Goal: Use online tool/utility: Utilize a website feature to perform a specific function

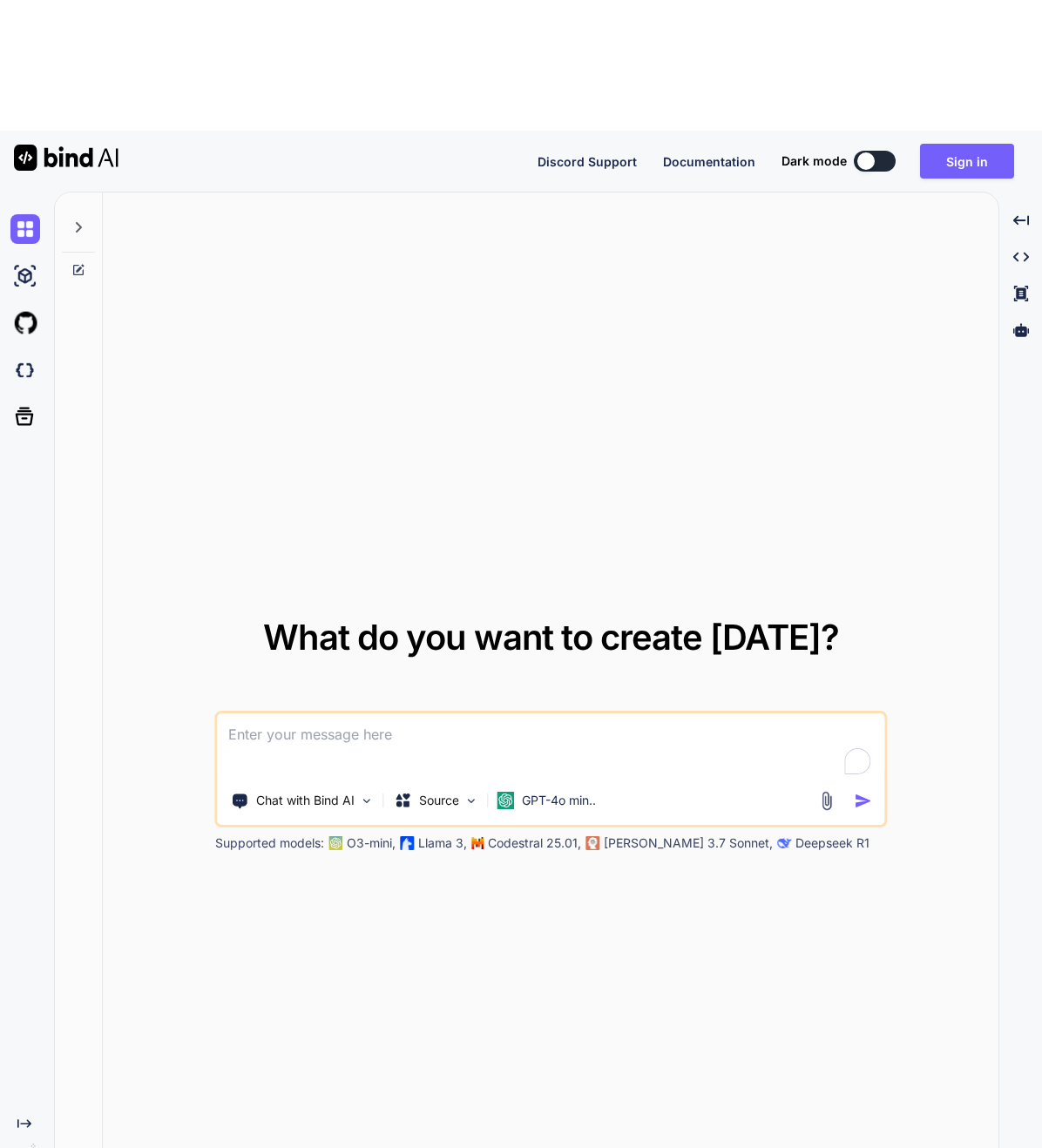
click at [434, 714] on textarea "To enrich screen reader interactions, please activate Accessibility in Grammarl…" at bounding box center [551, 745] width 667 height 64
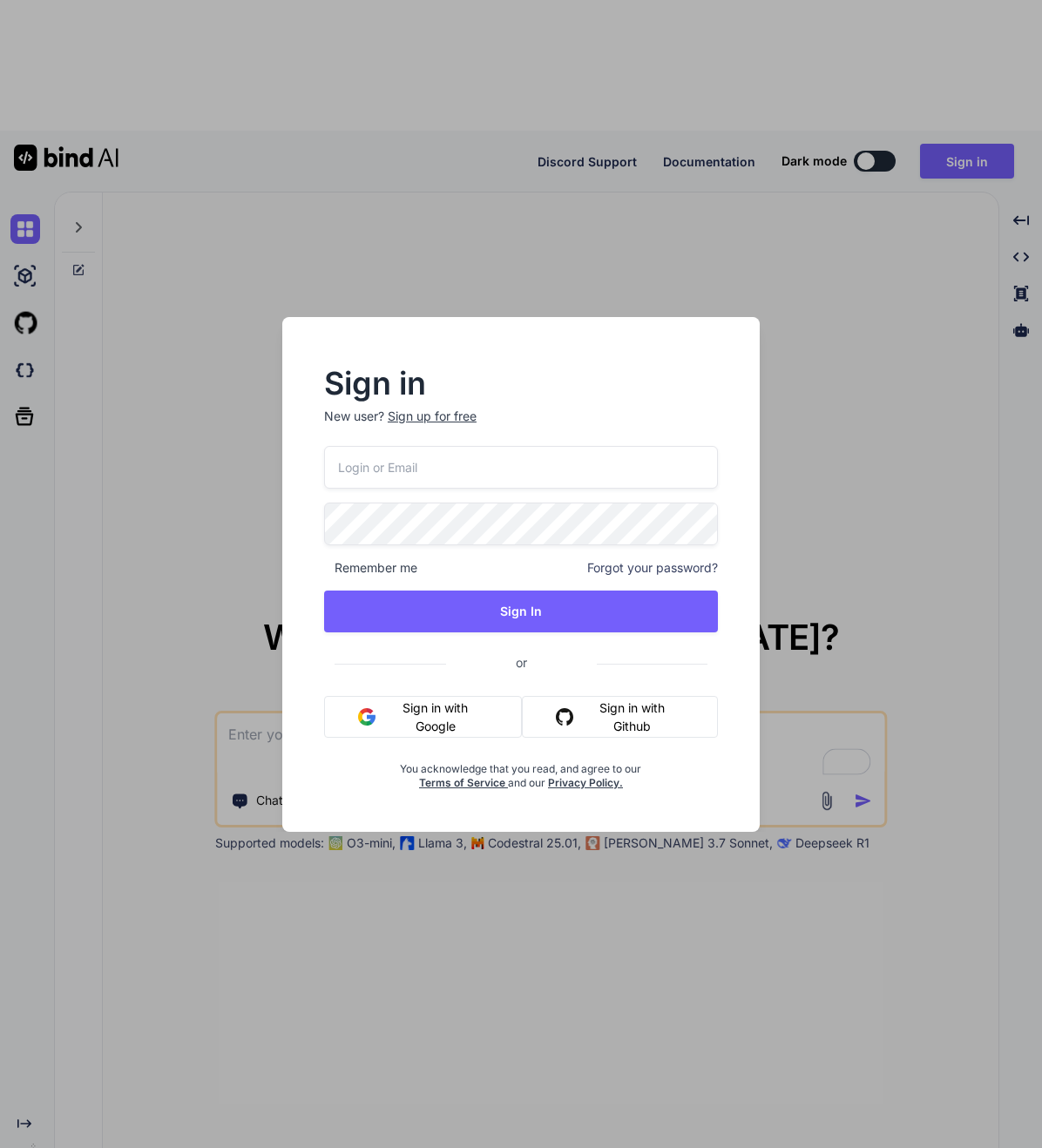
click at [608, 705] on button "Sign in with Github" at bounding box center [619, 716] width 196 height 41
click at [347, 195] on div "Sign in New user? Sign up for free Remember me Forgot your password? Sign In or…" at bounding box center [521, 574] width 1042 height 1148
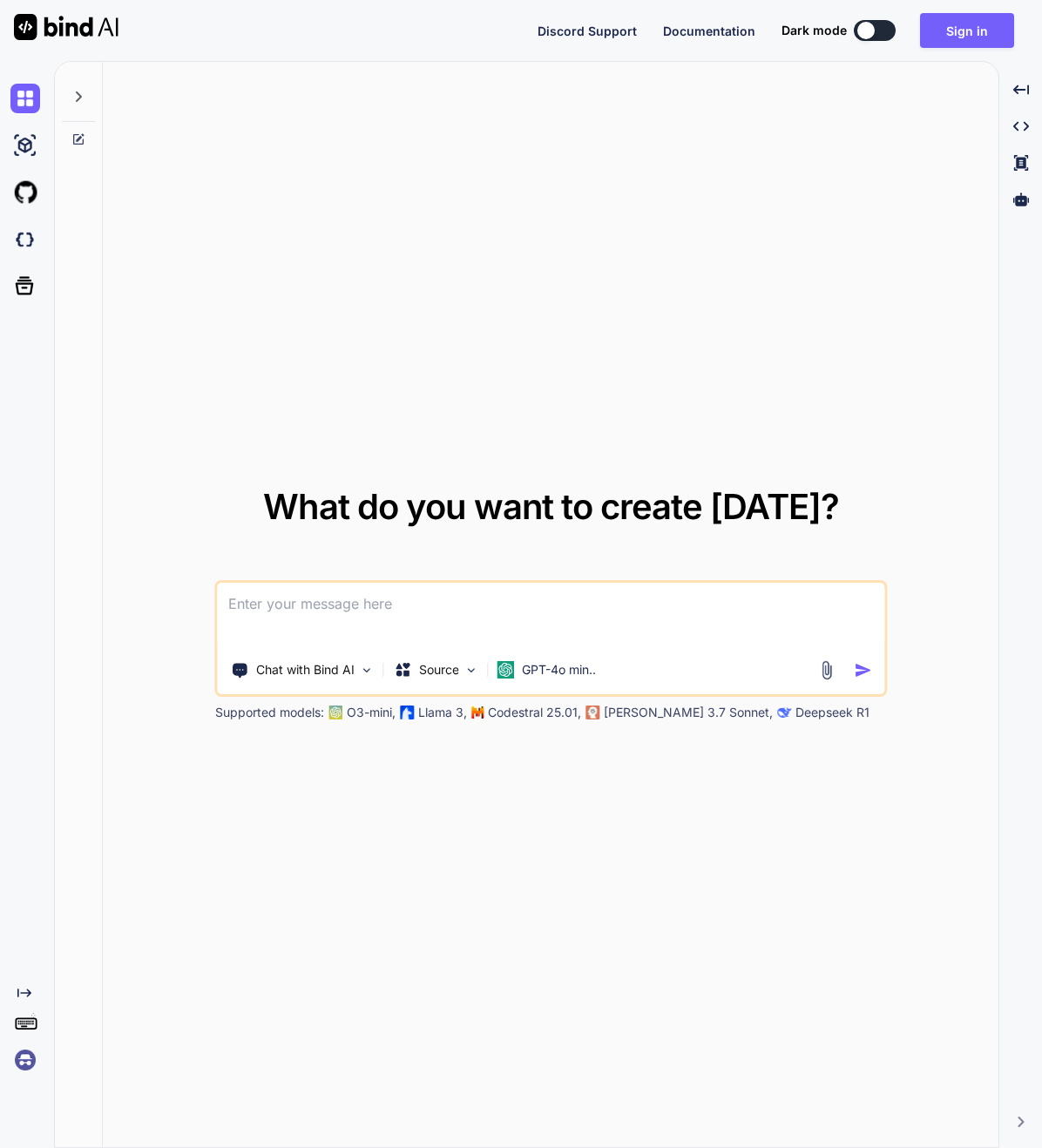
type textarea "x"
click at [349, 602] on textarea "To enrich screen reader interactions, please activate Accessibility in Grammarl…" at bounding box center [551, 615] width 667 height 64
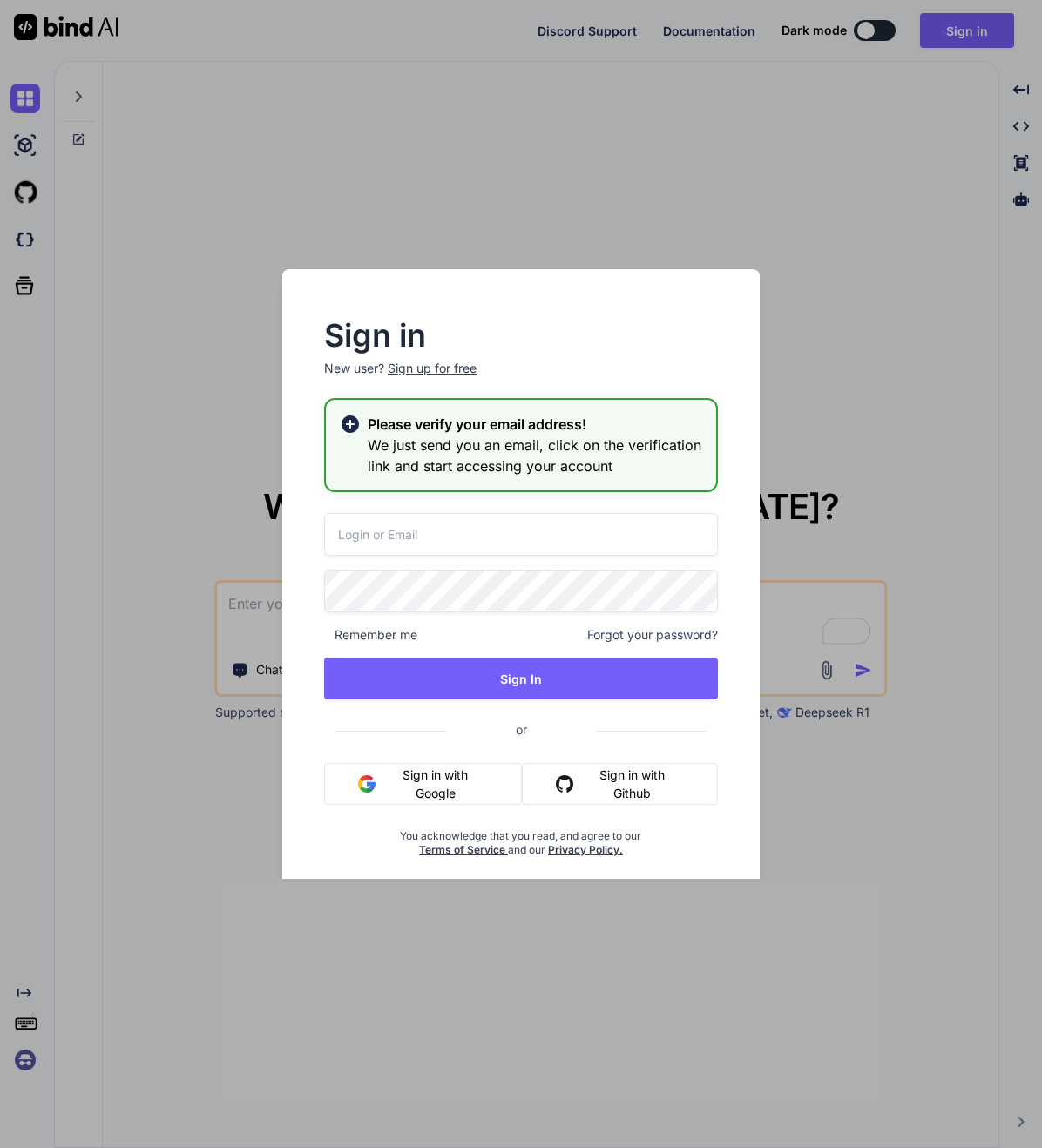
click at [202, 229] on div "Sign in New user? Sign up for free Please verify your email address! We just se…" at bounding box center [521, 574] width 1042 height 1148
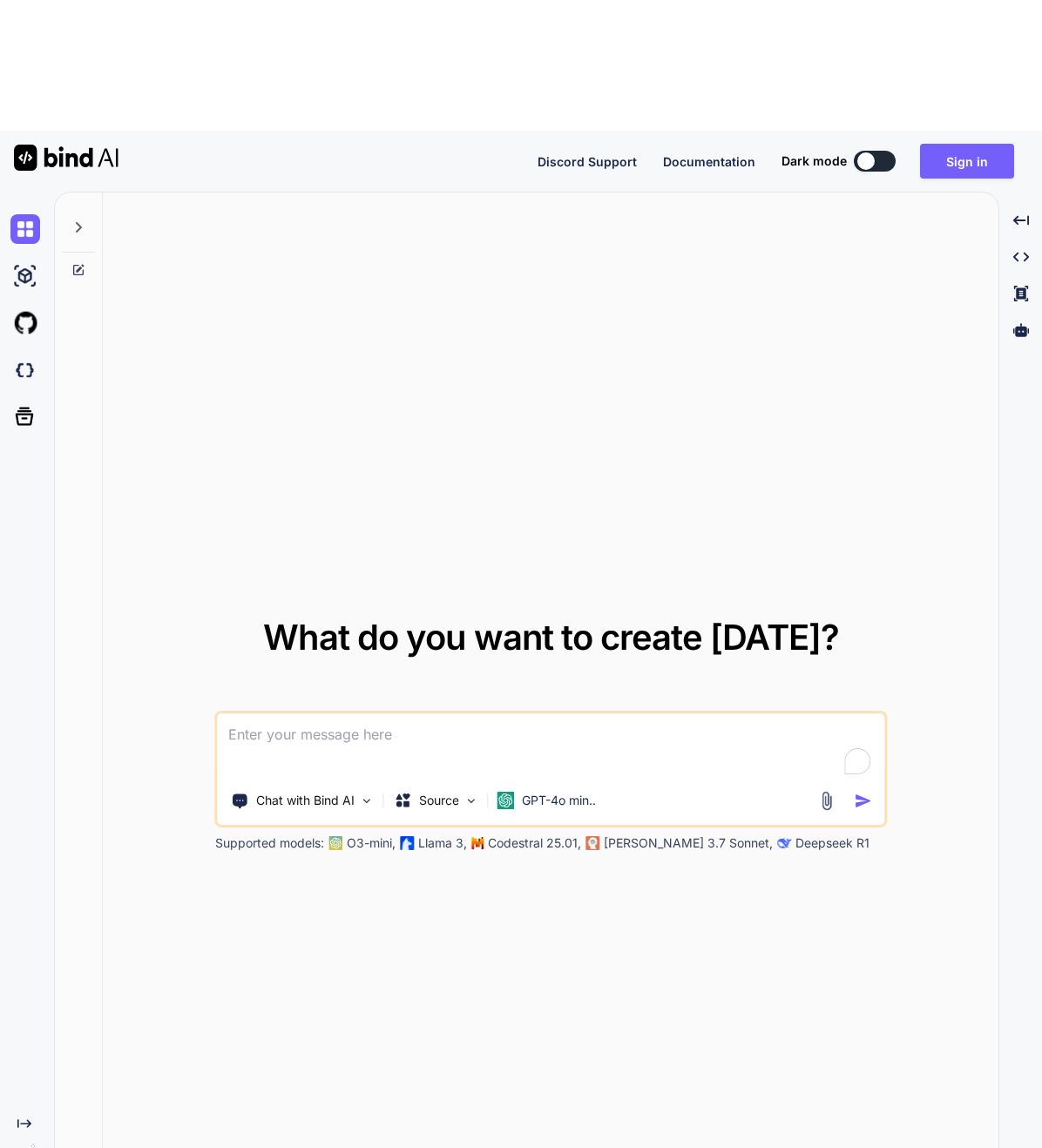
type textarea "x"
click at [440, 714] on textarea "To enrich screen reader interactions, please activate Accessibility in Grammarl…" at bounding box center [551, 745] width 667 height 64
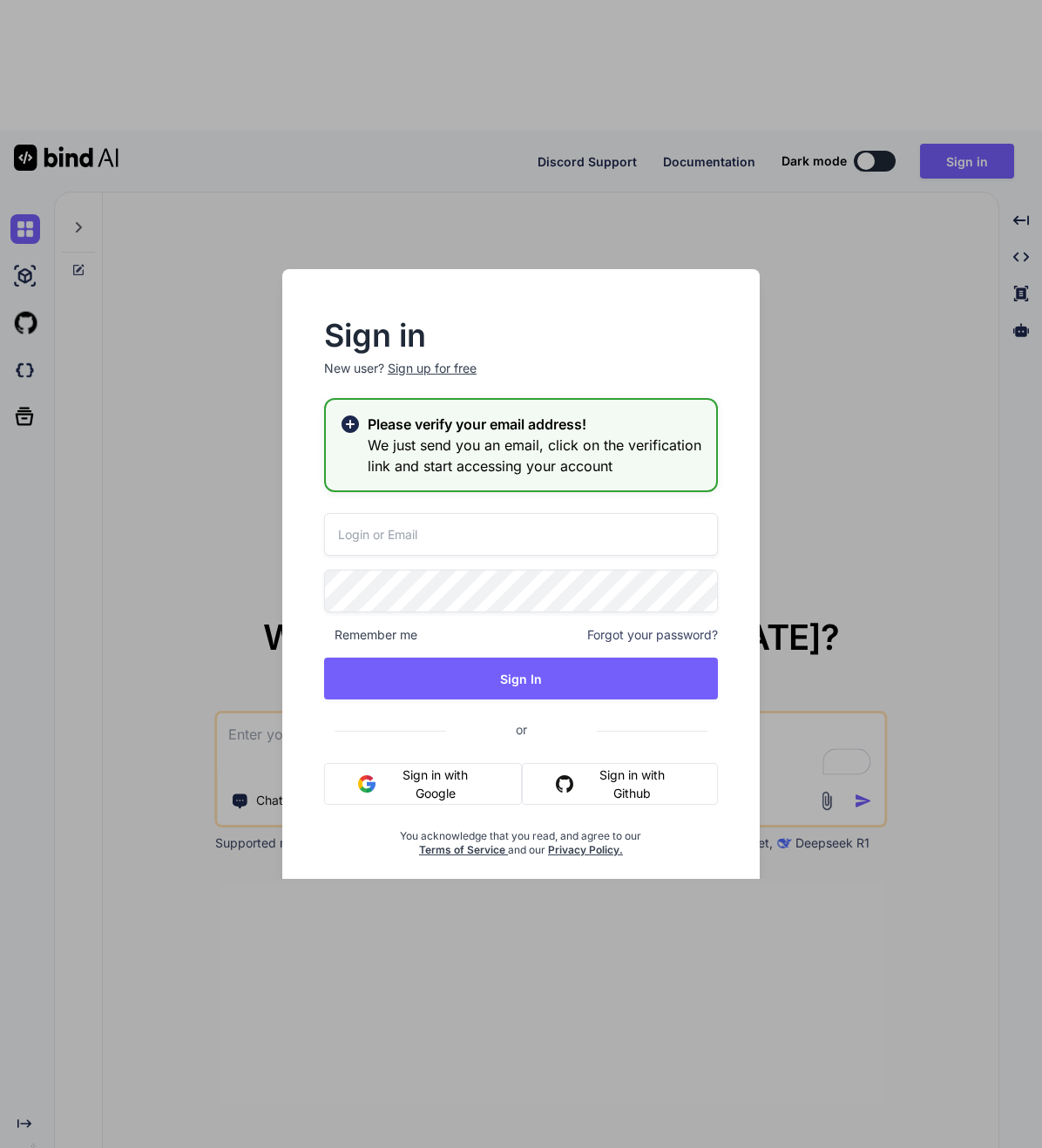
click at [507, 457] on h3 "We just send you an email, click on the verification link and start accessing y…" at bounding box center [535, 455] width 335 height 41
click at [502, 459] on h3 "We just send you an email, click on the verification link and start accessing y…" at bounding box center [535, 455] width 335 height 41
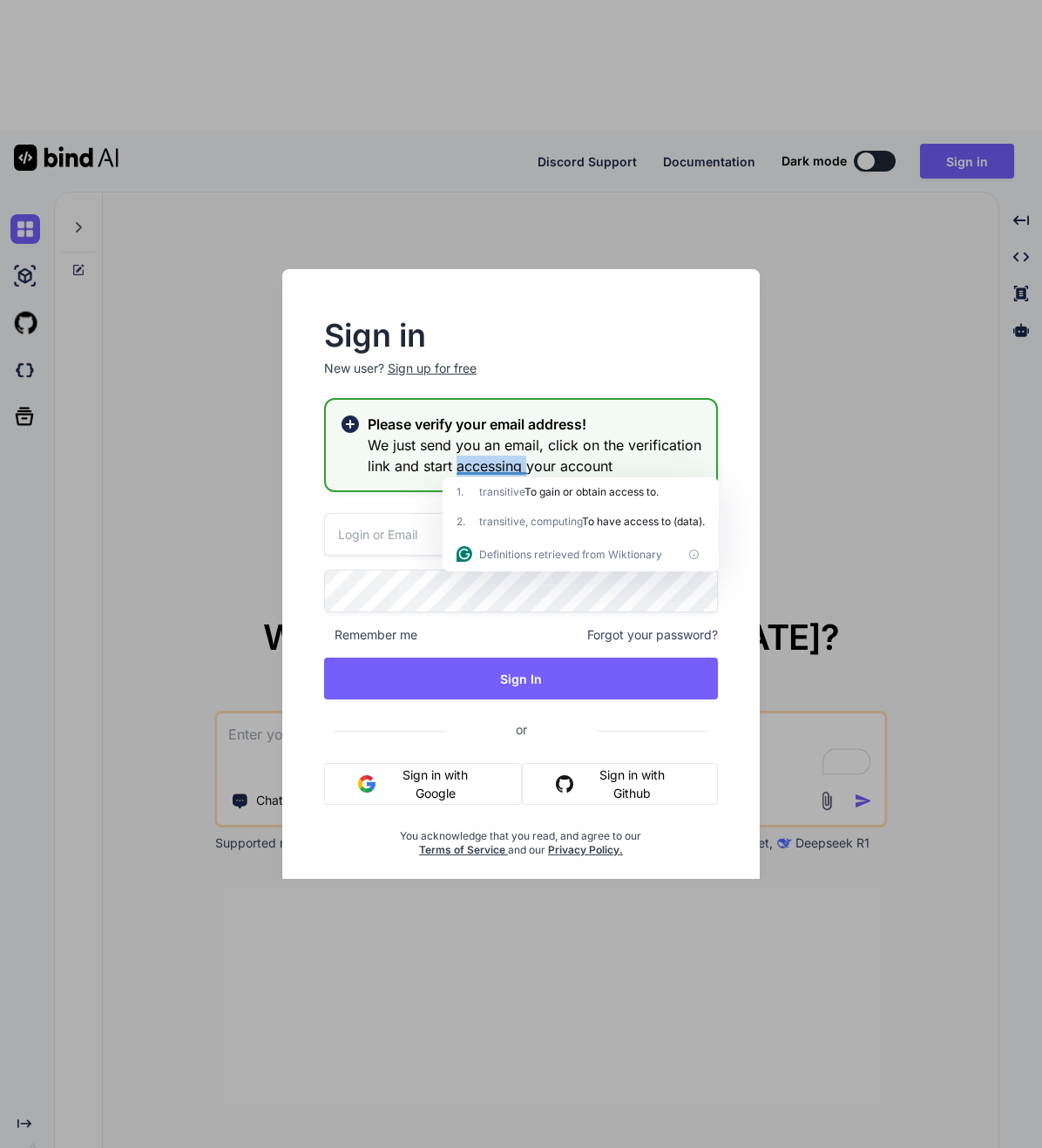
click at [582, 792] on button "Sign in with Github" at bounding box center [619, 783] width 196 height 41
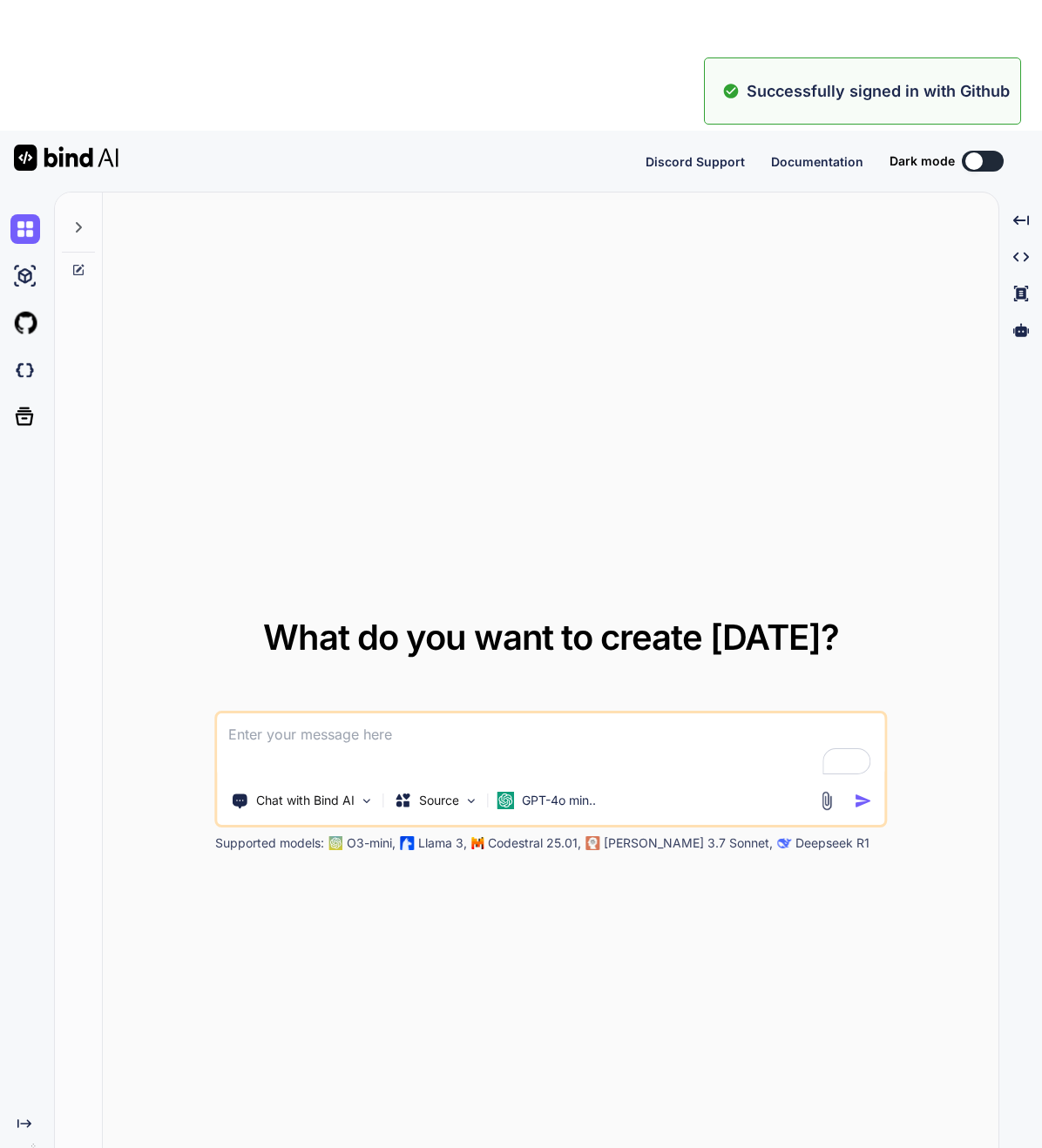
click at [700, 386] on div "What do you want to create today? Chat with Bind AI Source GPT-4o min.. Support…" at bounding box center [551, 737] width 896 height 1087
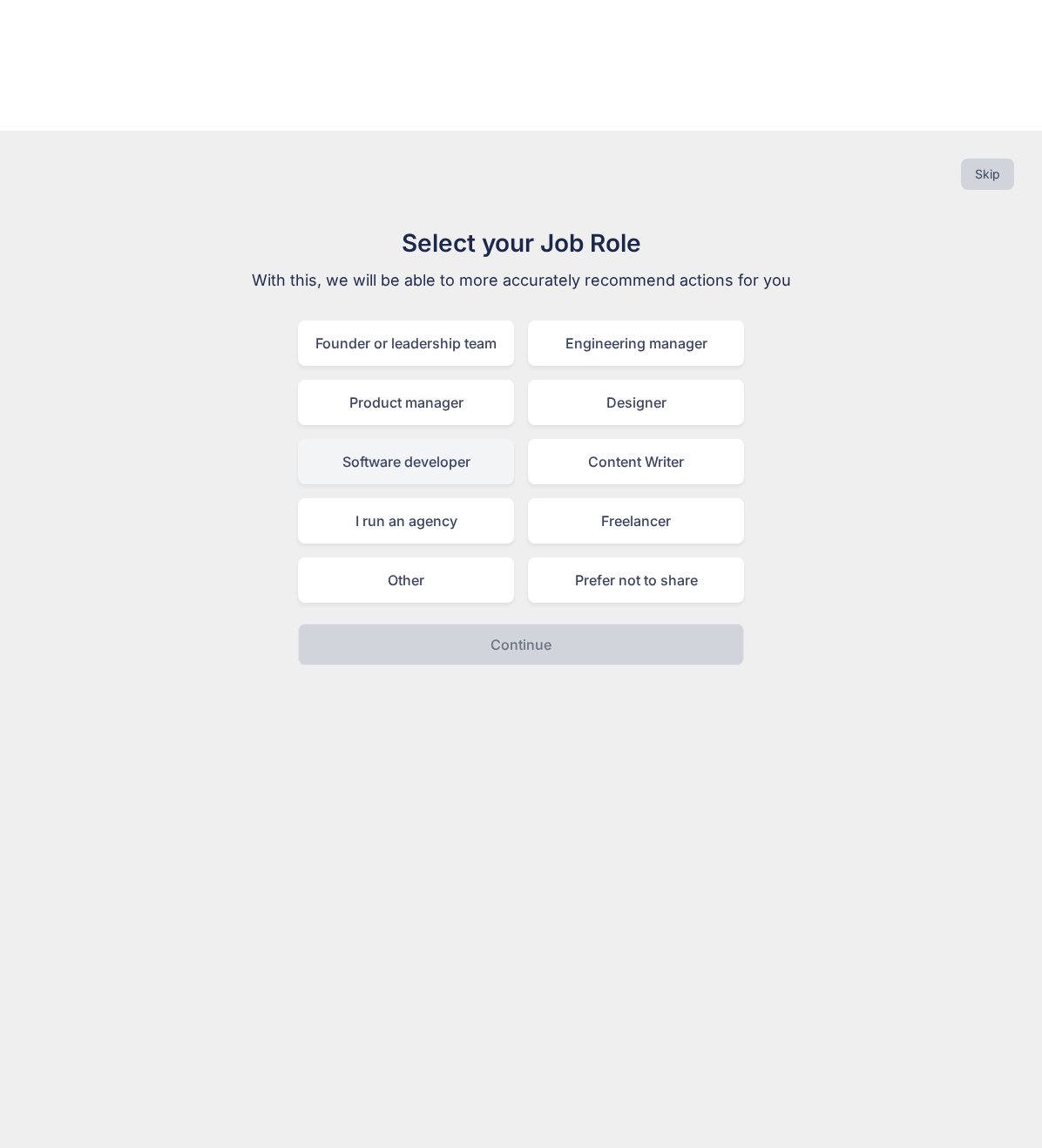
click at [418, 439] on div "Software developer" at bounding box center [405, 461] width 216 height 45
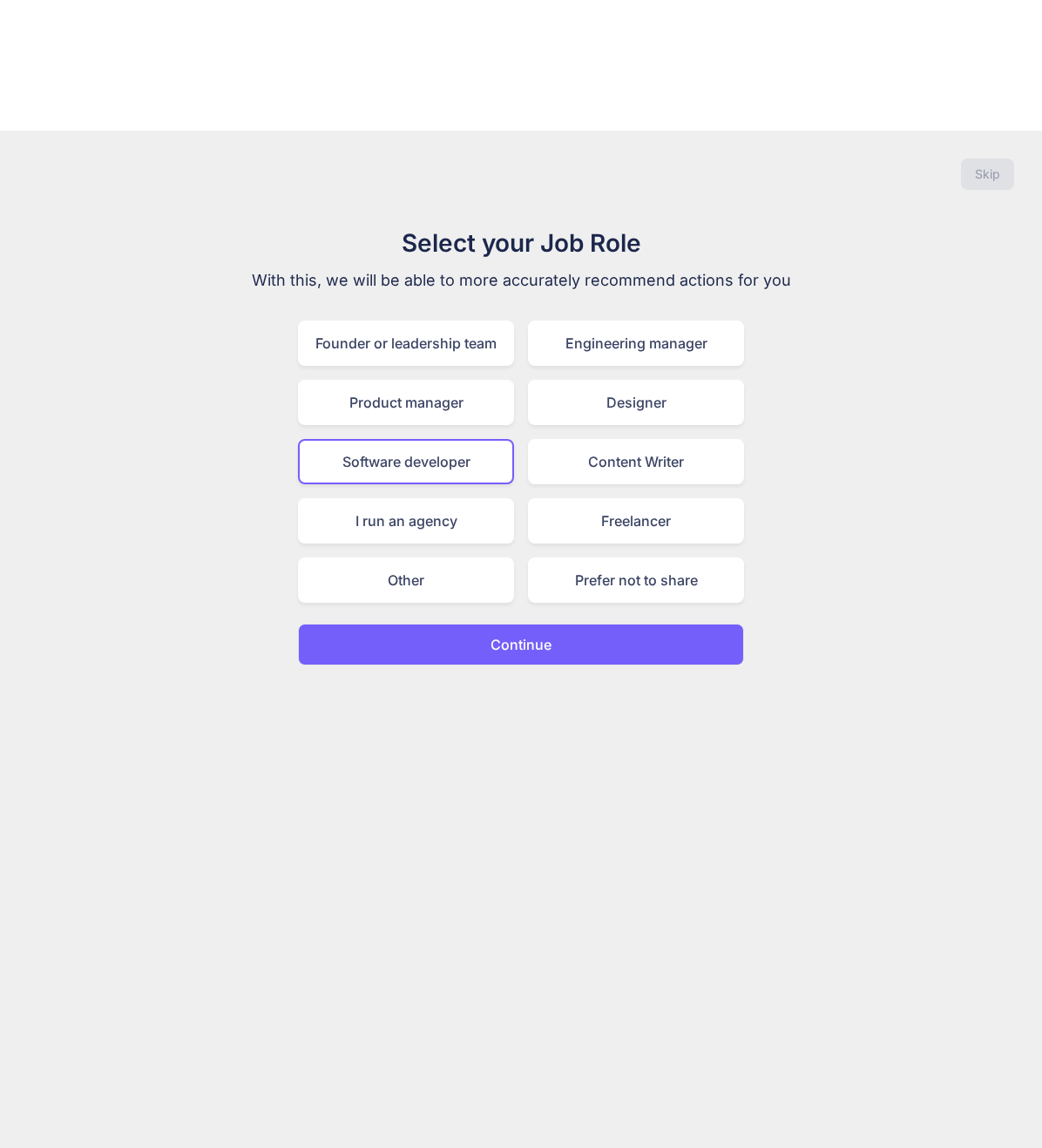
click at [481, 624] on button "Continue" at bounding box center [521, 644] width 446 height 41
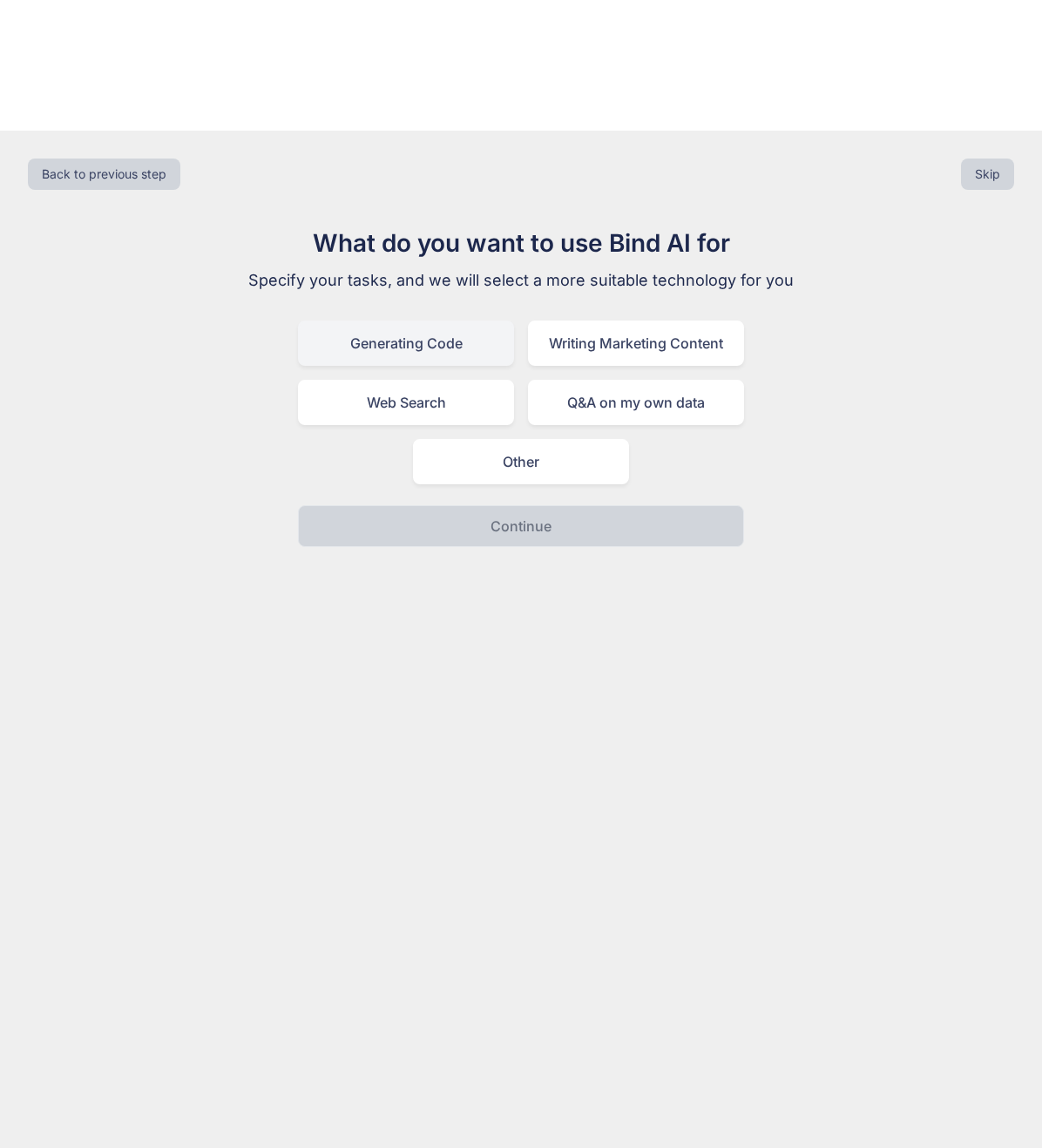
click at [420, 321] on div "Generating Code" at bounding box center [405, 343] width 216 height 45
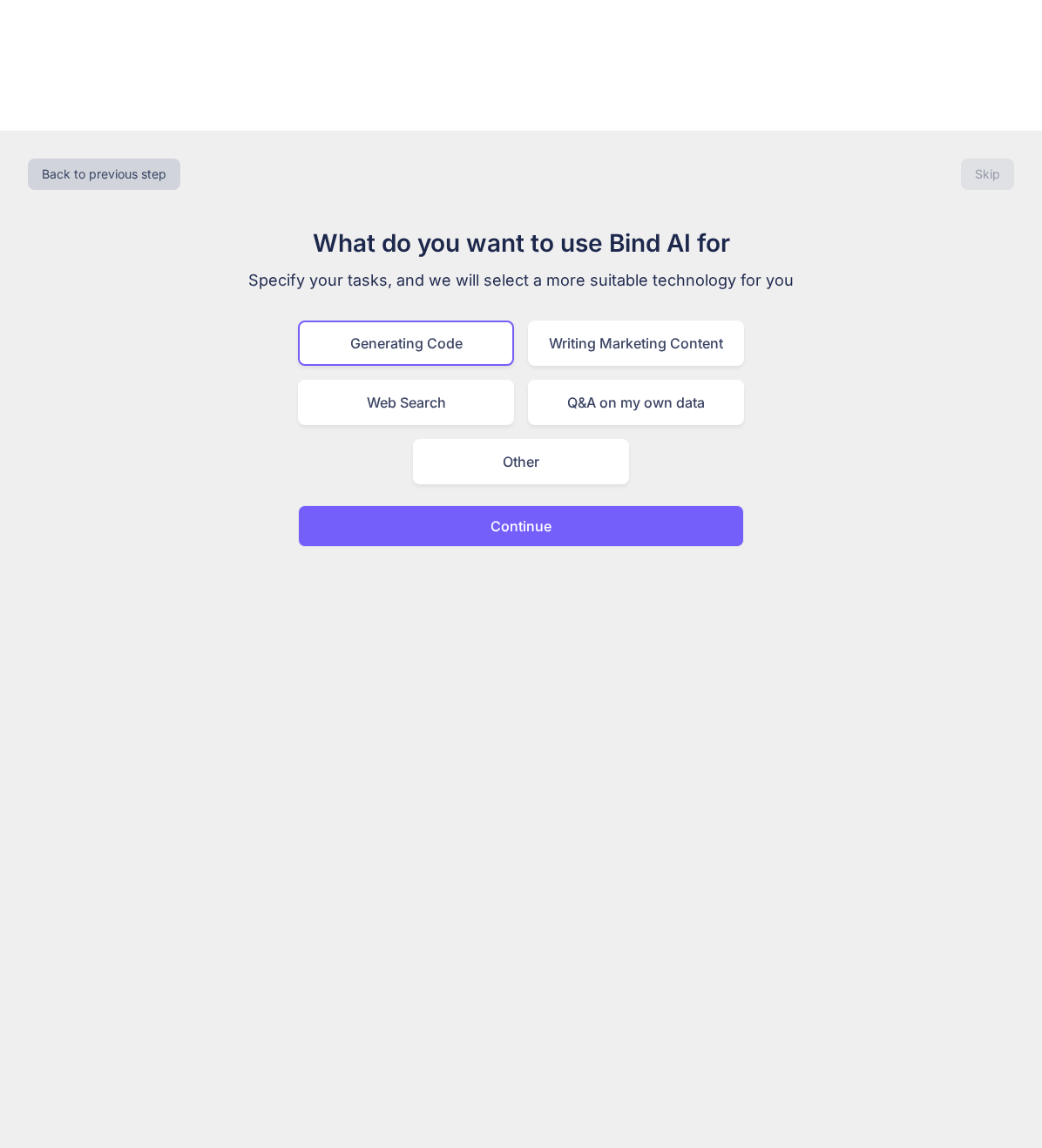
click at [493, 515] on p "Continue" at bounding box center [521, 526] width 61 height 21
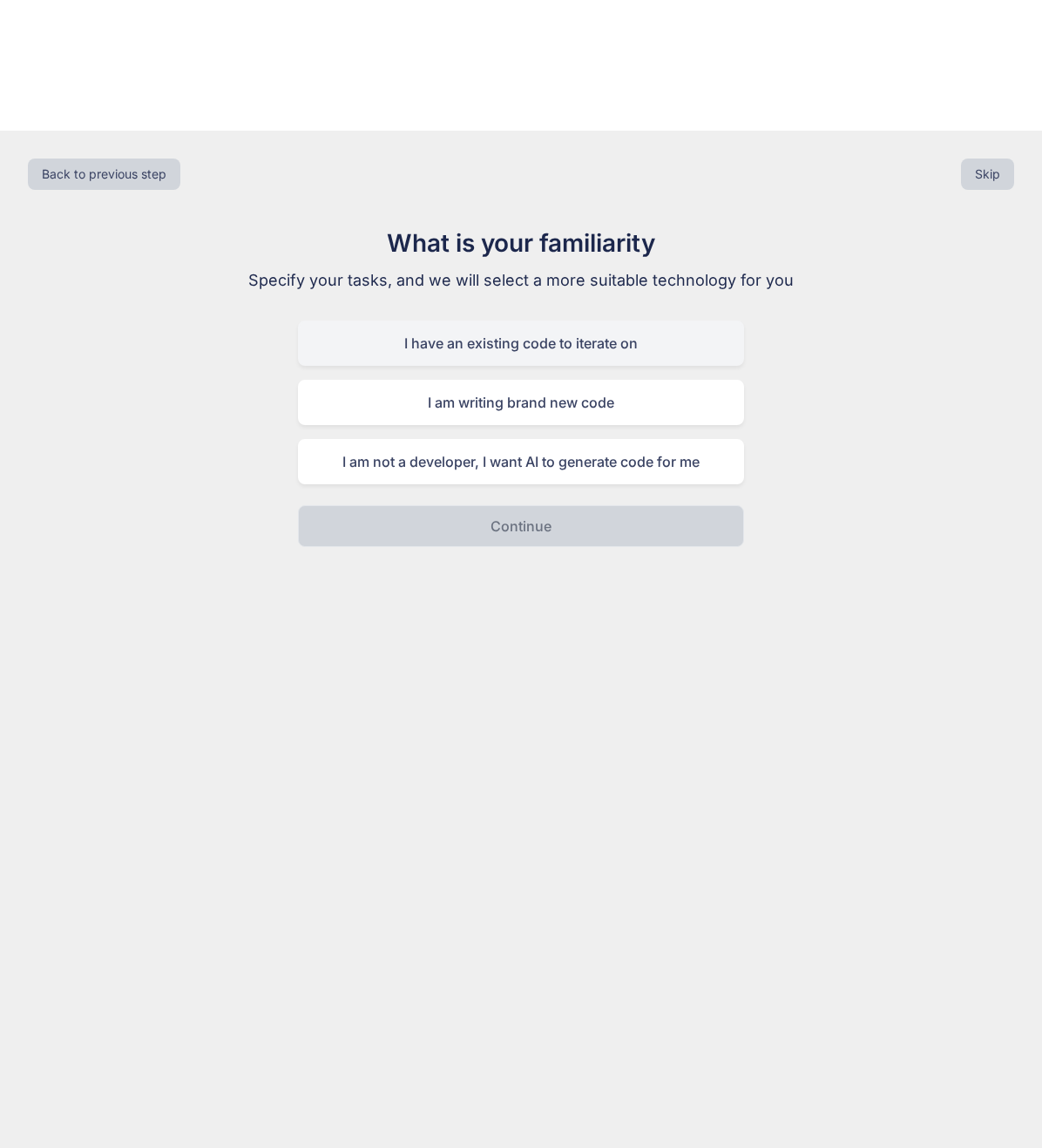
click at [502, 321] on div "I have an existing code to iterate on" at bounding box center [521, 343] width 446 height 45
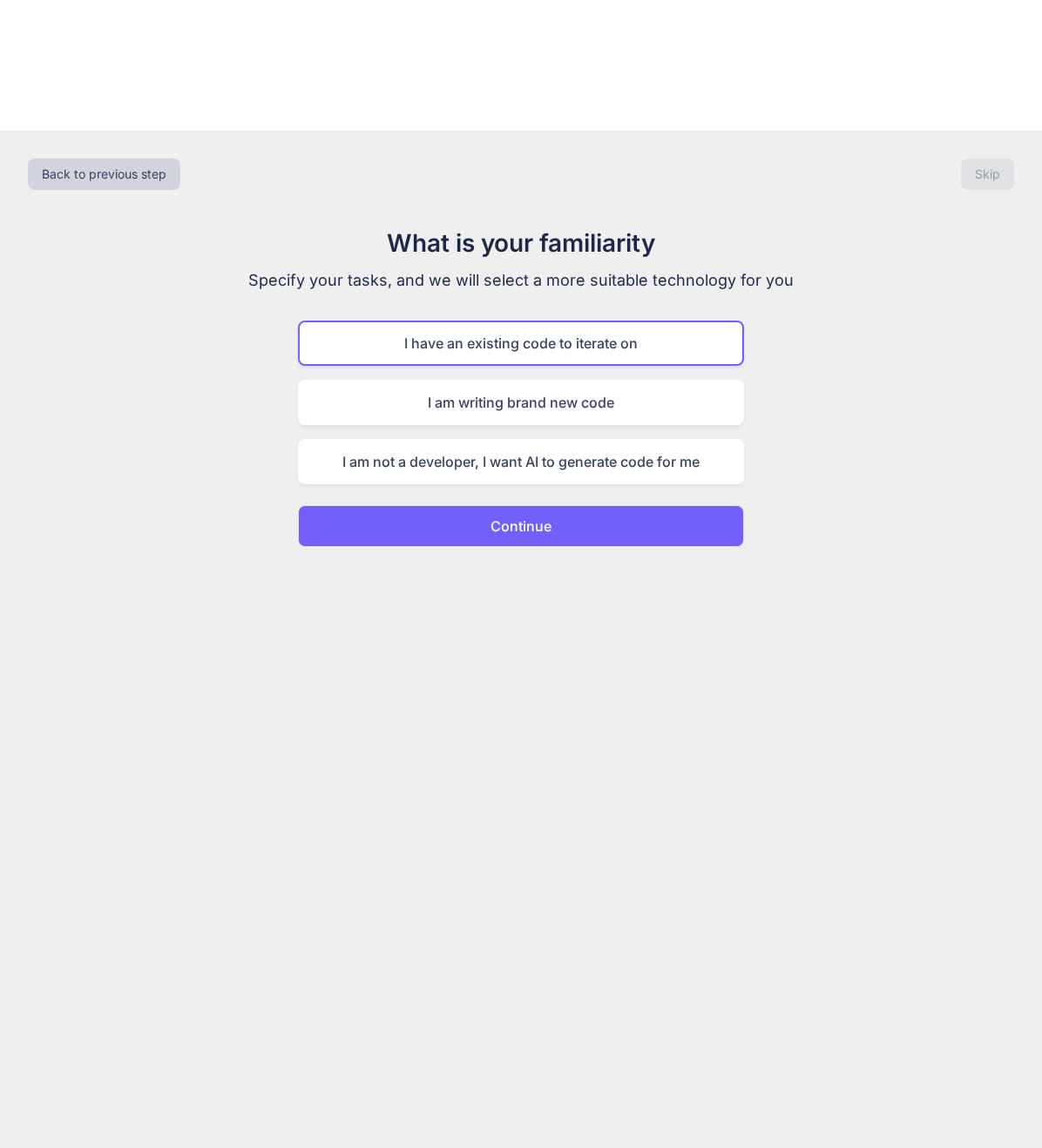
click at [467, 506] on button "Continue" at bounding box center [521, 526] width 446 height 41
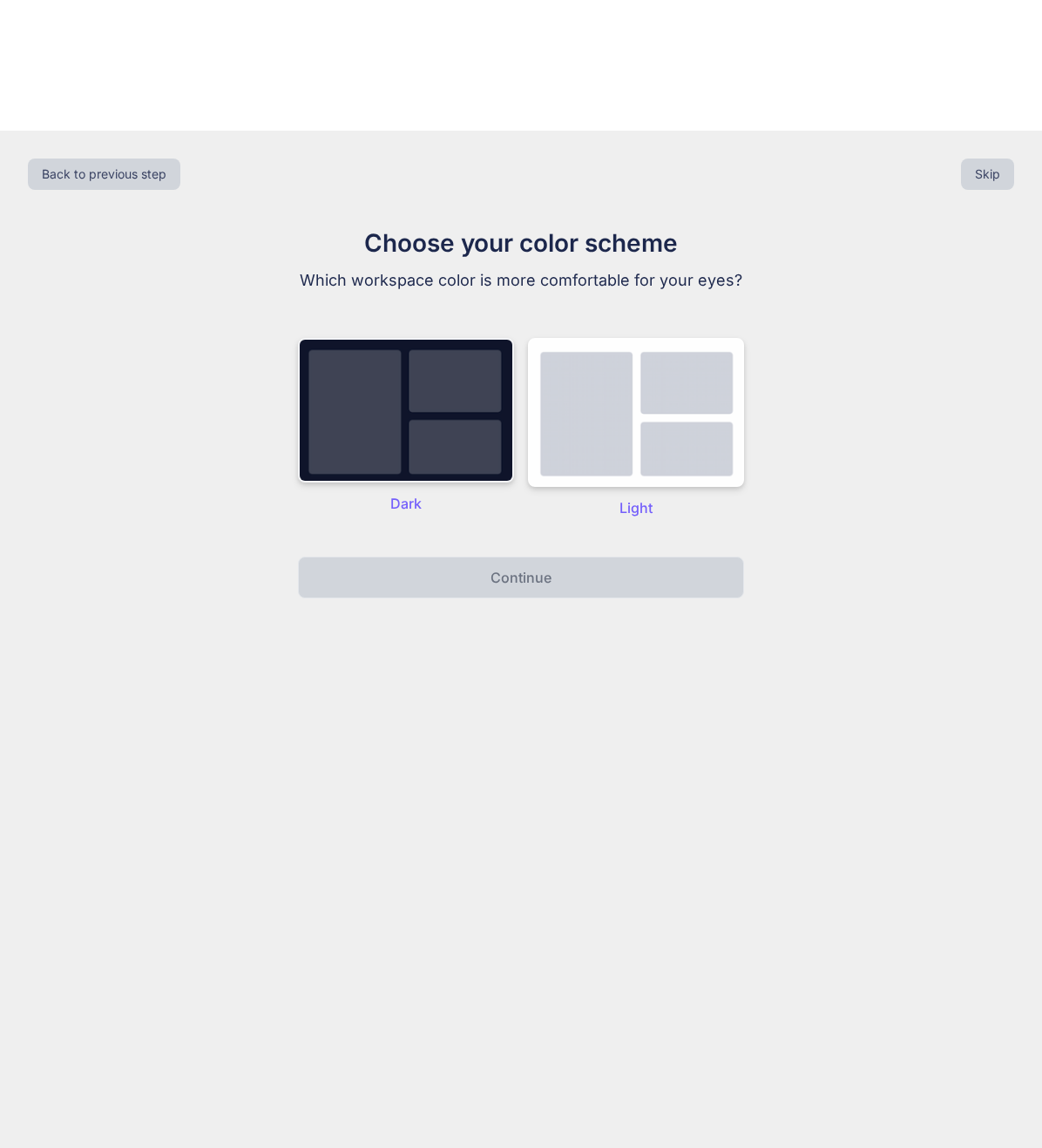
click at [399, 338] on img at bounding box center [405, 411] width 216 height 144
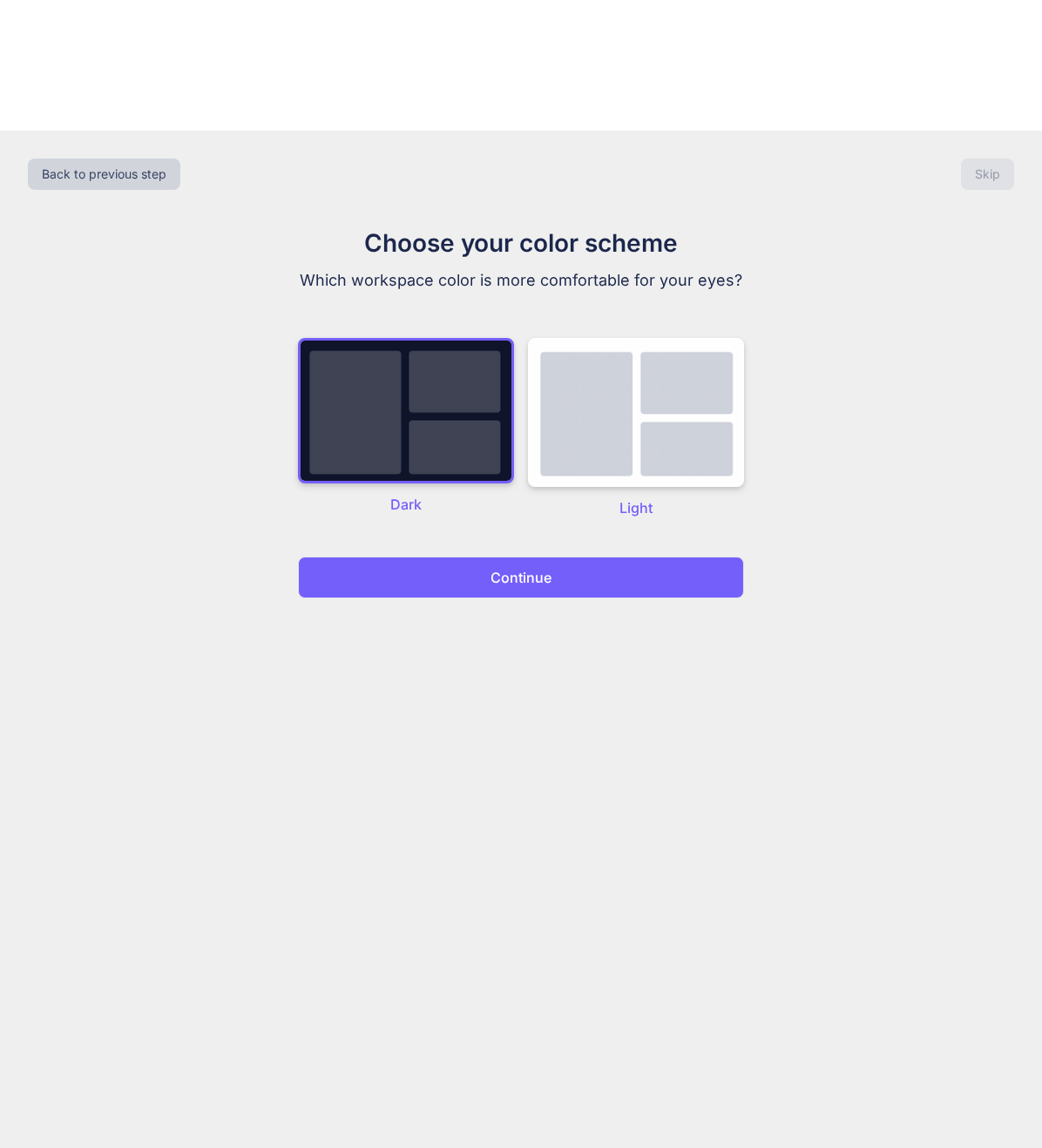
click at [484, 557] on button "Continue" at bounding box center [521, 577] width 446 height 41
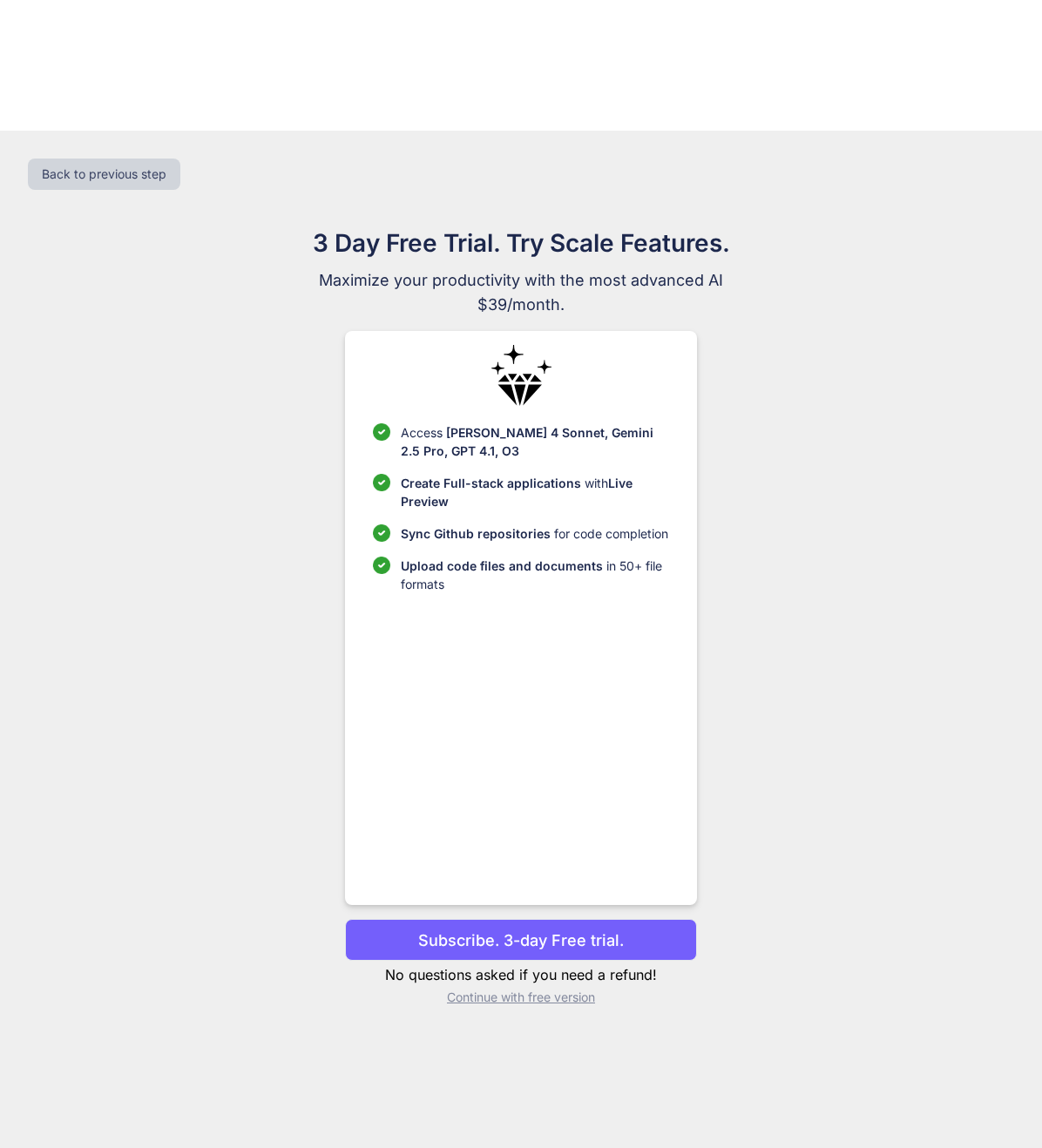
click at [552, 989] on p "Continue with free version" at bounding box center [521, 998] width 351 height 18
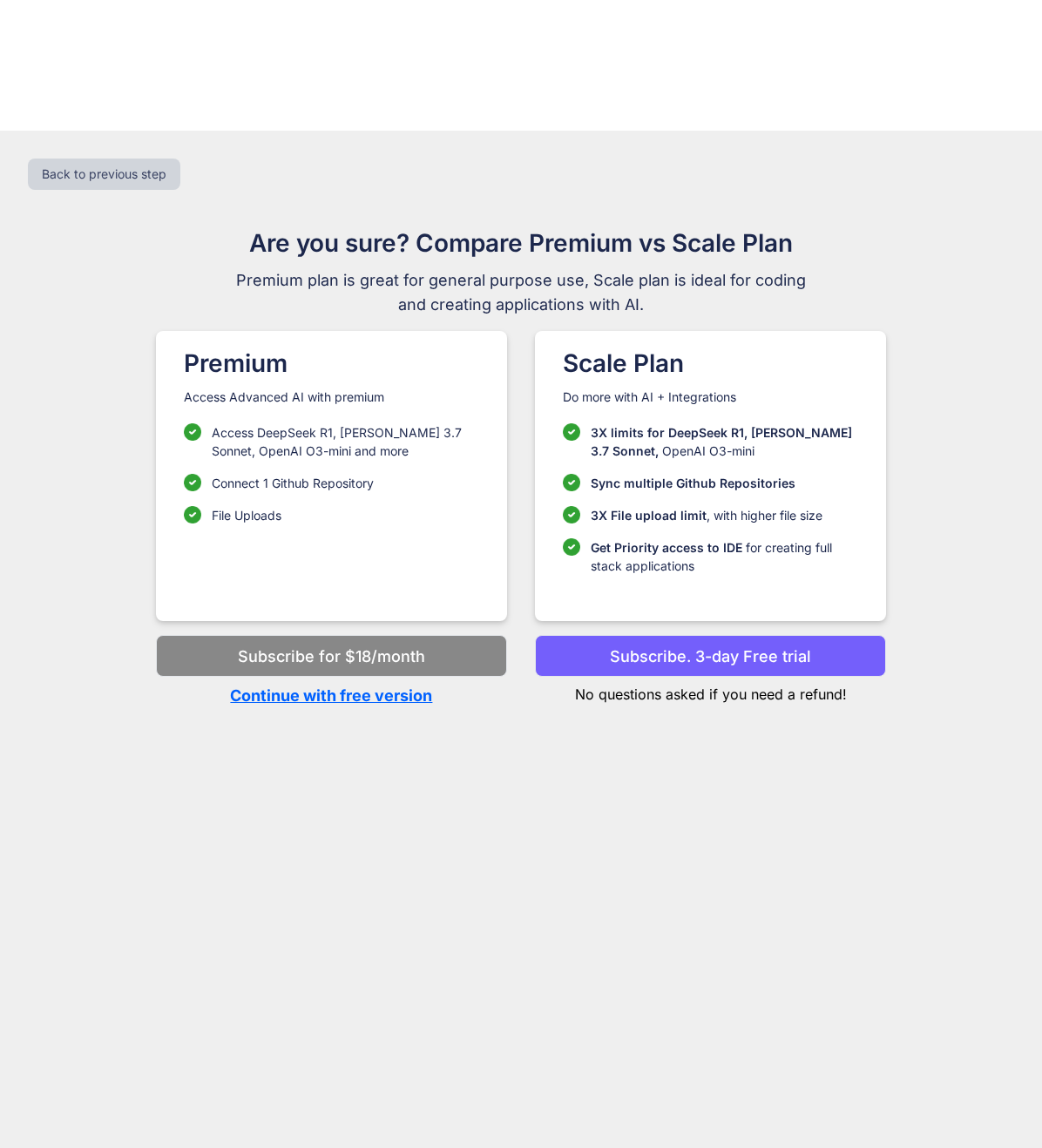
click at [284, 684] on p "Continue with free version" at bounding box center [331, 695] width 351 height 24
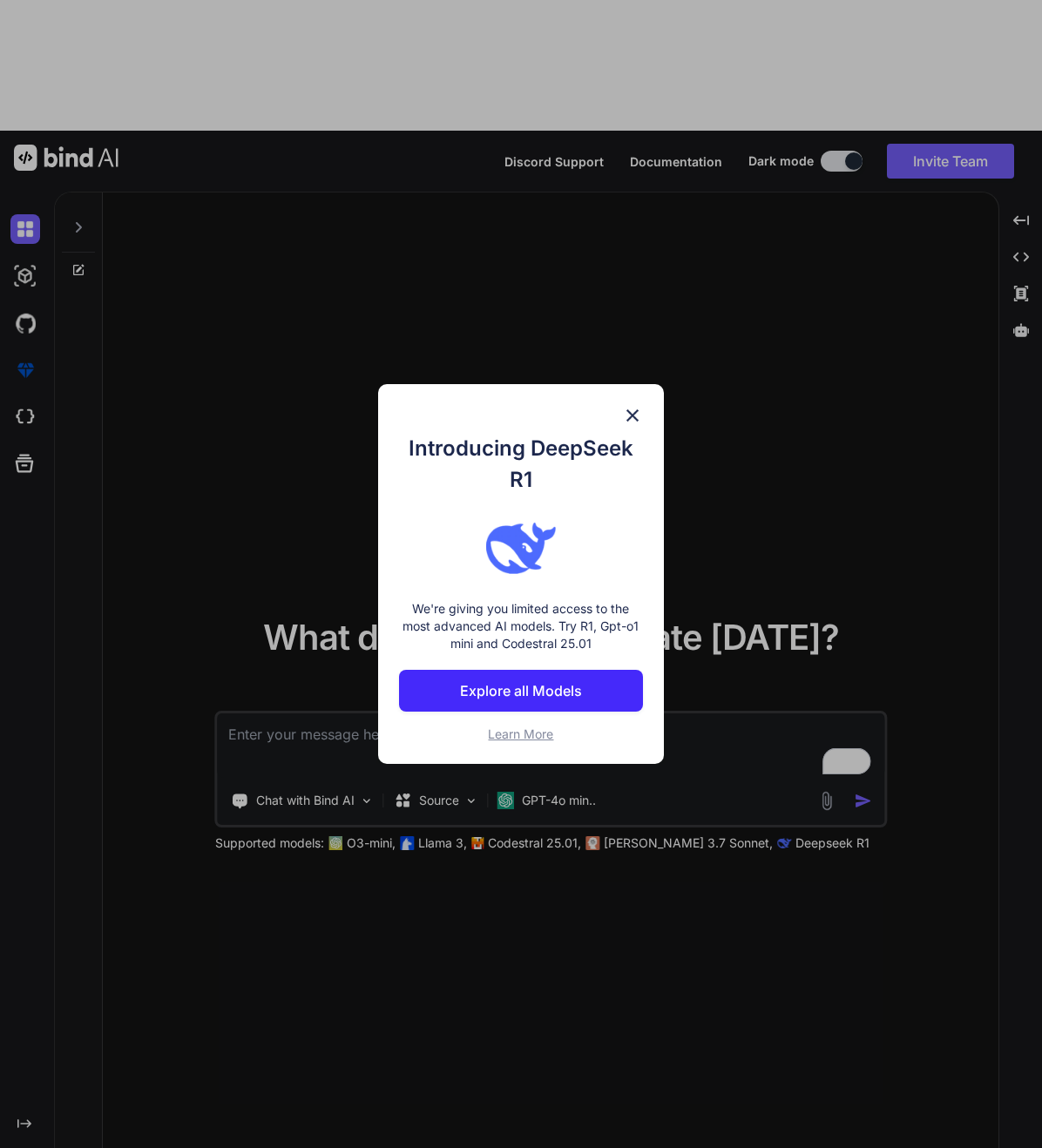
click at [559, 691] on p "Explore all Models" at bounding box center [521, 691] width 122 height 21
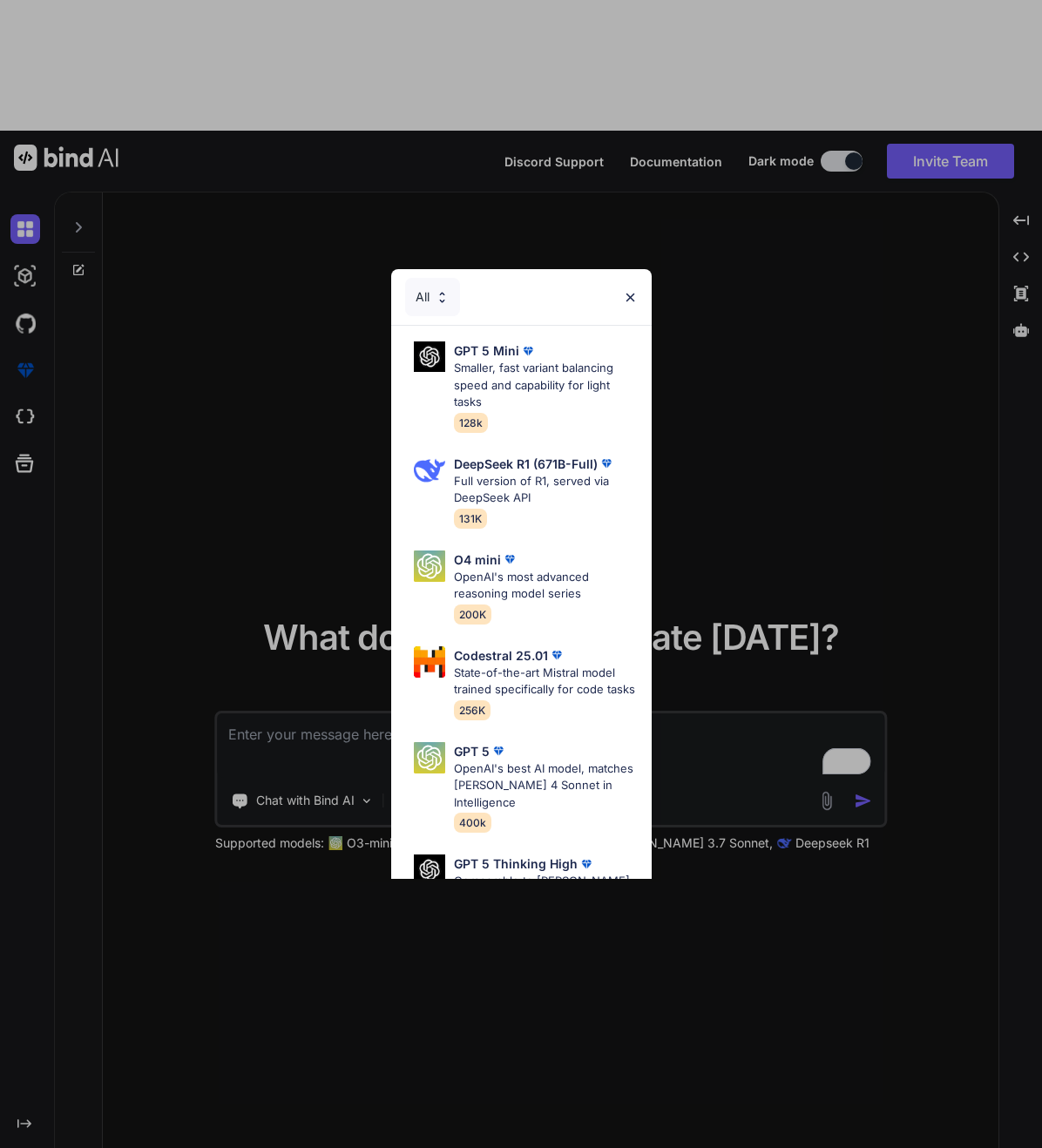
click at [821, 233] on div "All GPT 5 Mini Smaller, fast variant balancing speed and capability for light t…" at bounding box center [521, 574] width 1042 height 1148
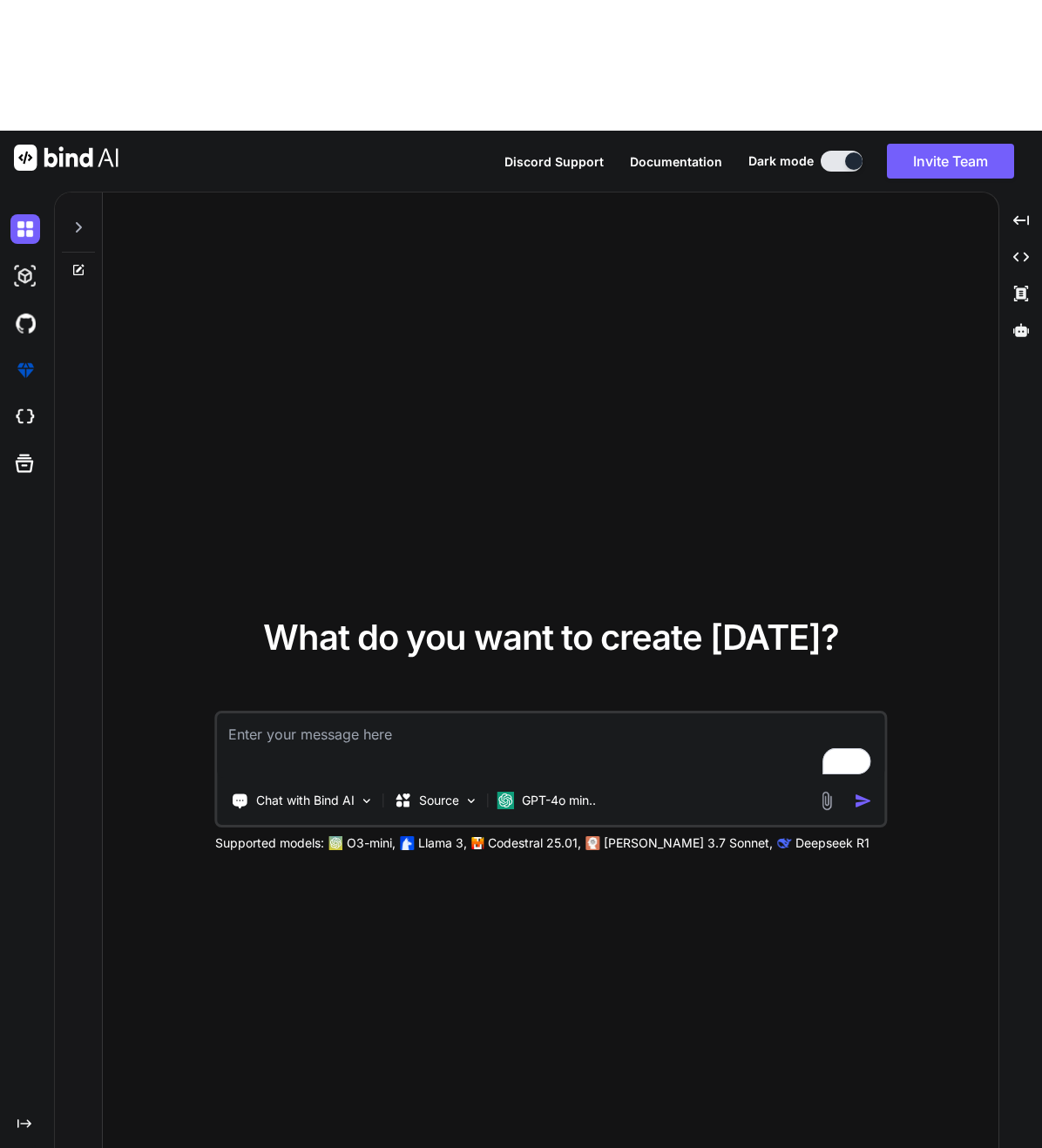
drag, startPoint x: 415, startPoint y: 612, endPoint x: 573, endPoint y: 744, distance: 205.9
click at [415, 714] on textarea "To enrich screen reader interactions, please activate Accessibility in Grammarl…" at bounding box center [551, 745] width 667 height 64
type textarea "x"
type textarea "C"
type textarea "x"
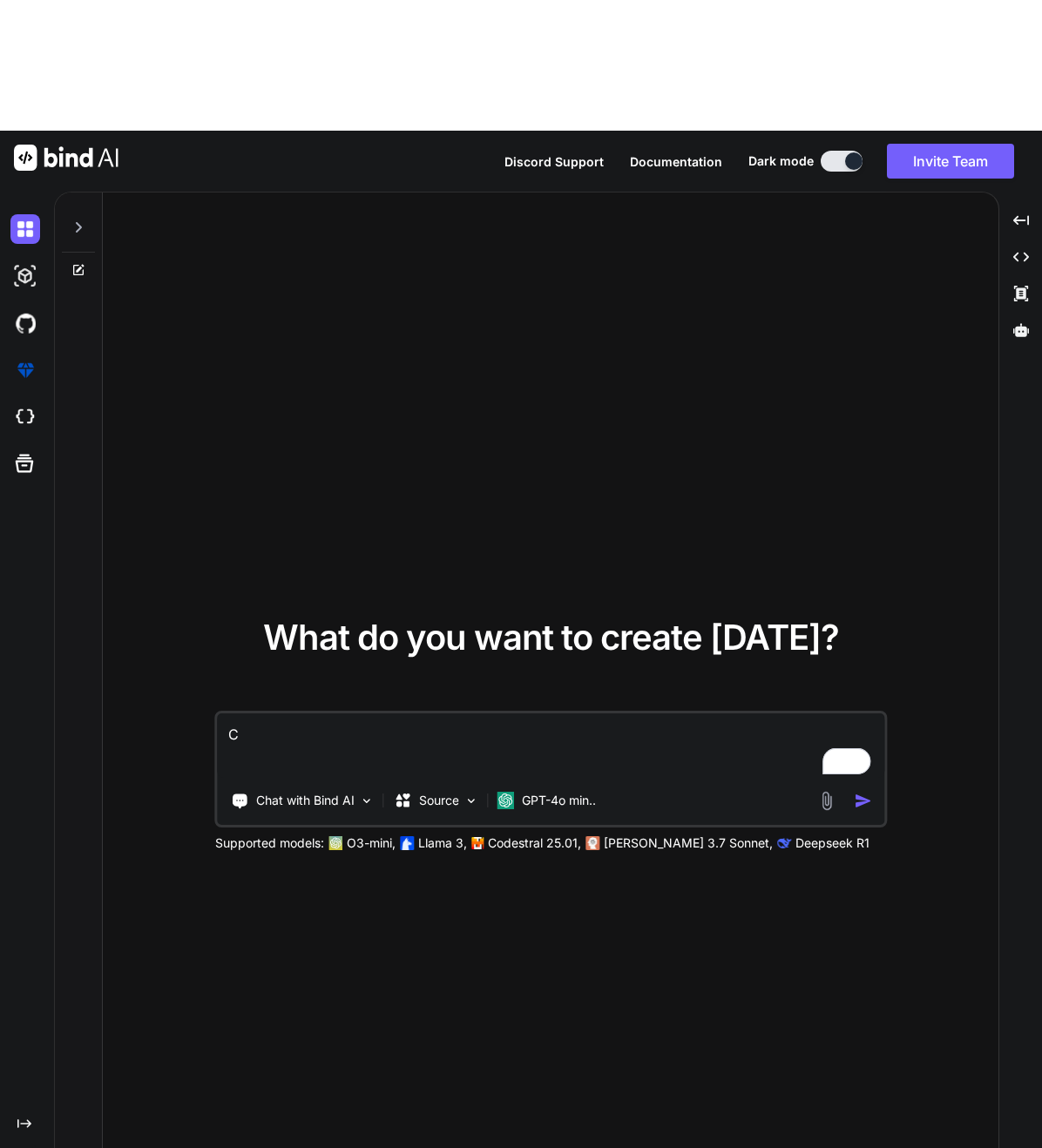
type textarea "Cr"
type textarea "x"
type textarea "Cra"
type textarea "x"
type textarea "Crae"
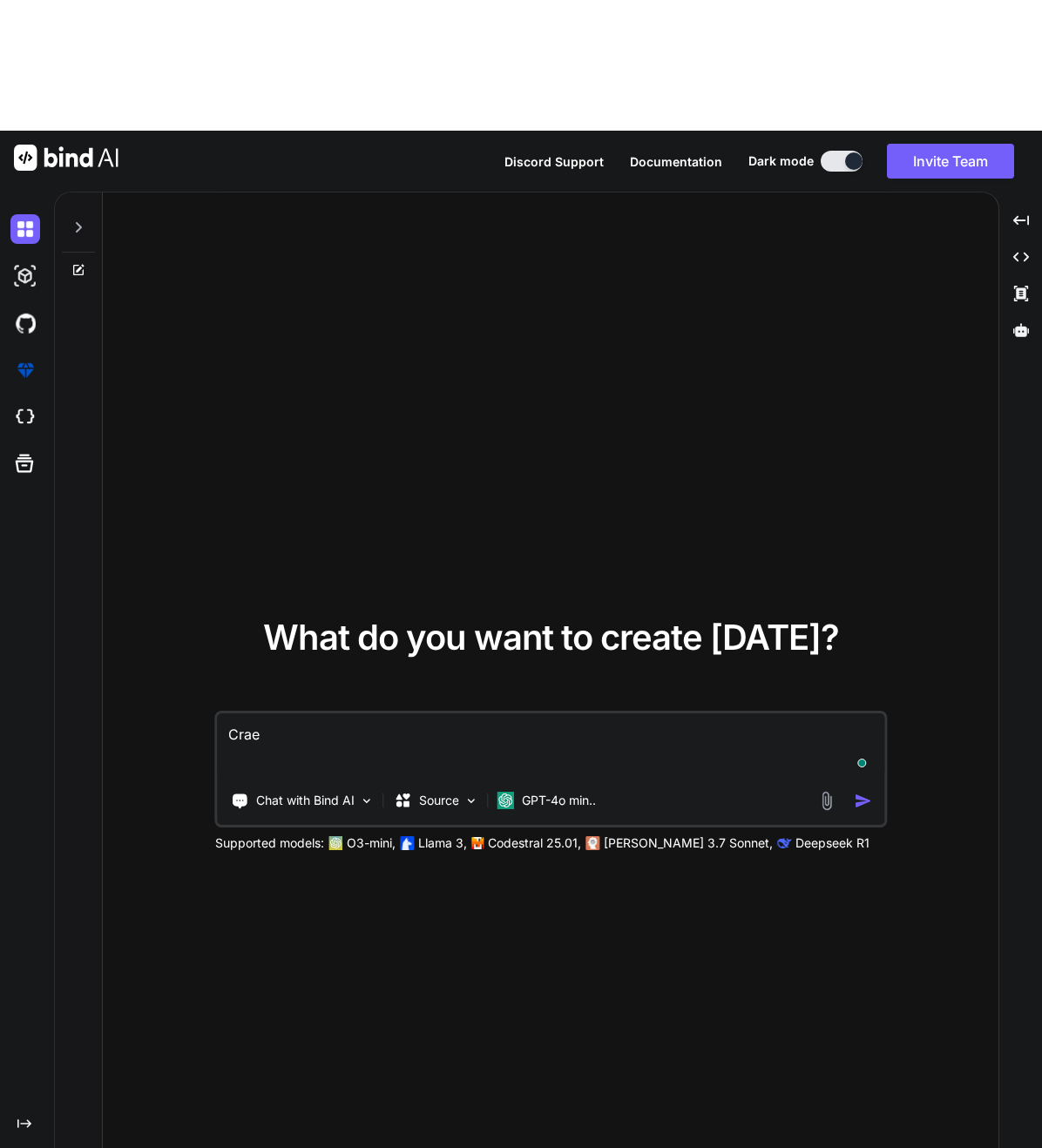
type textarea "x"
type textarea "Cra"
type textarea "x"
type textarea "Cr"
type textarea "x"
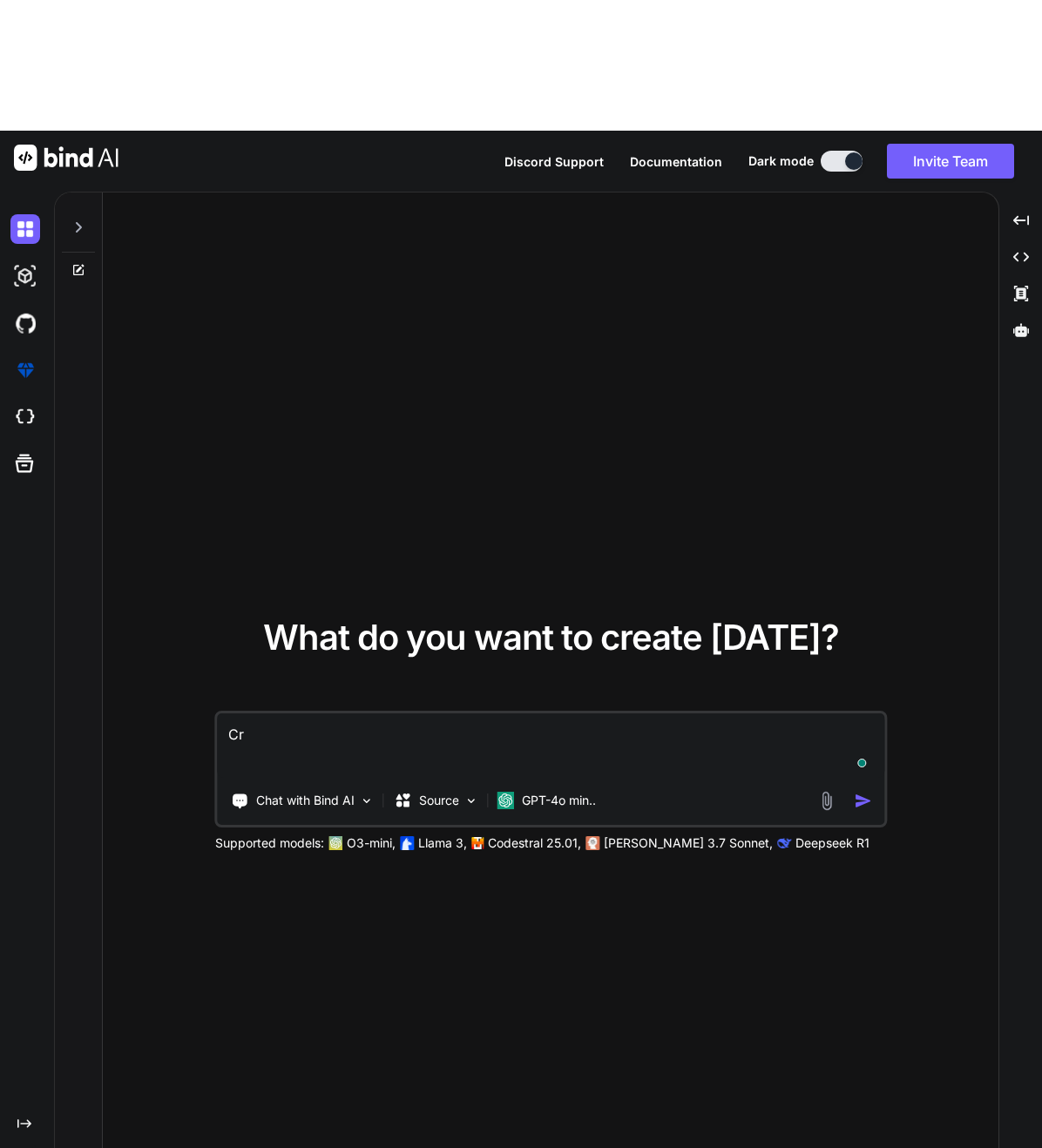
type textarea "Cre"
type textarea "x"
type textarea "Crea"
type textarea "x"
type textarea "Create"
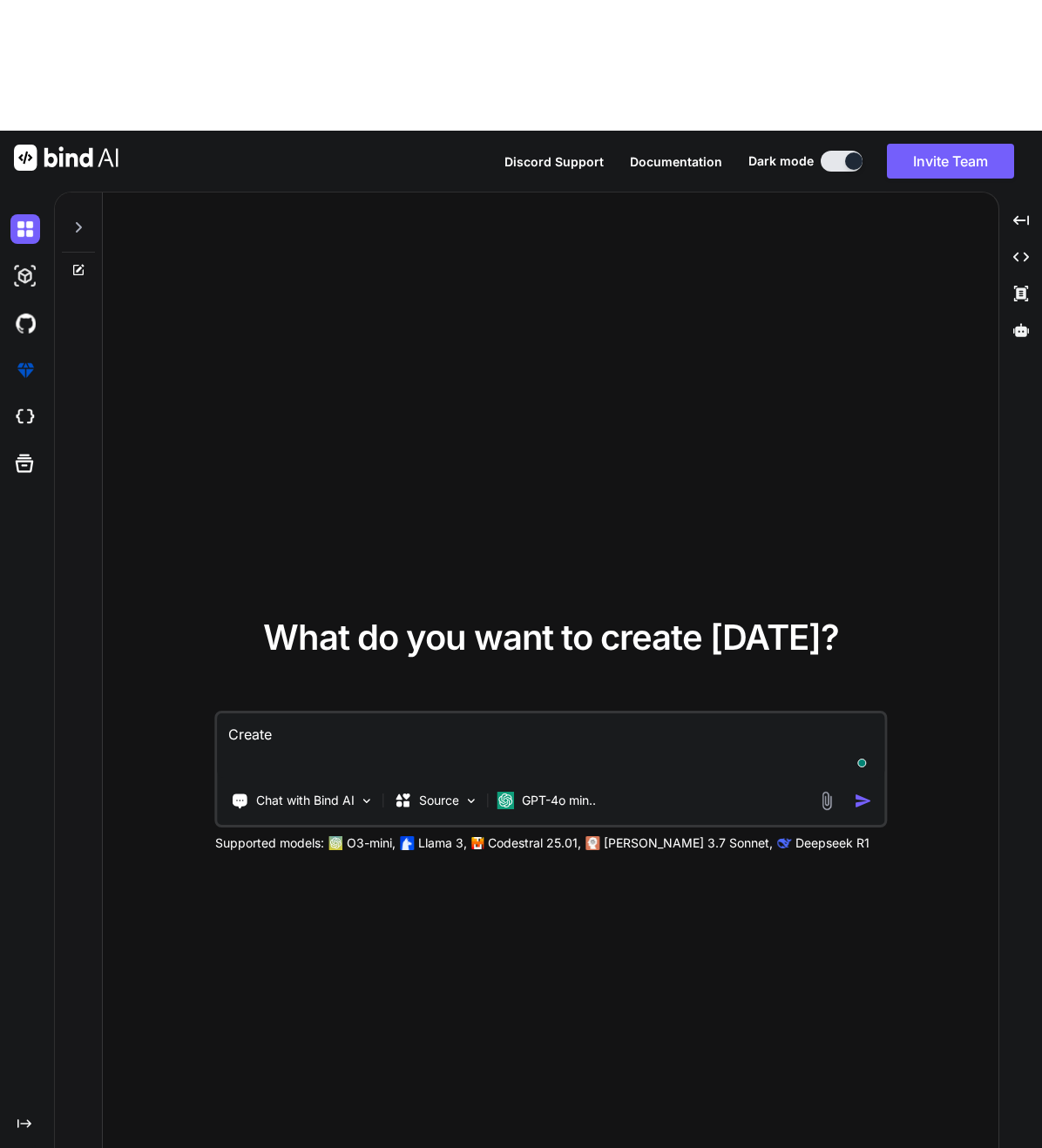
type textarea "x"
type textarea "Create"
type textarea "x"
type textarea "Create a"
type textarea "x"
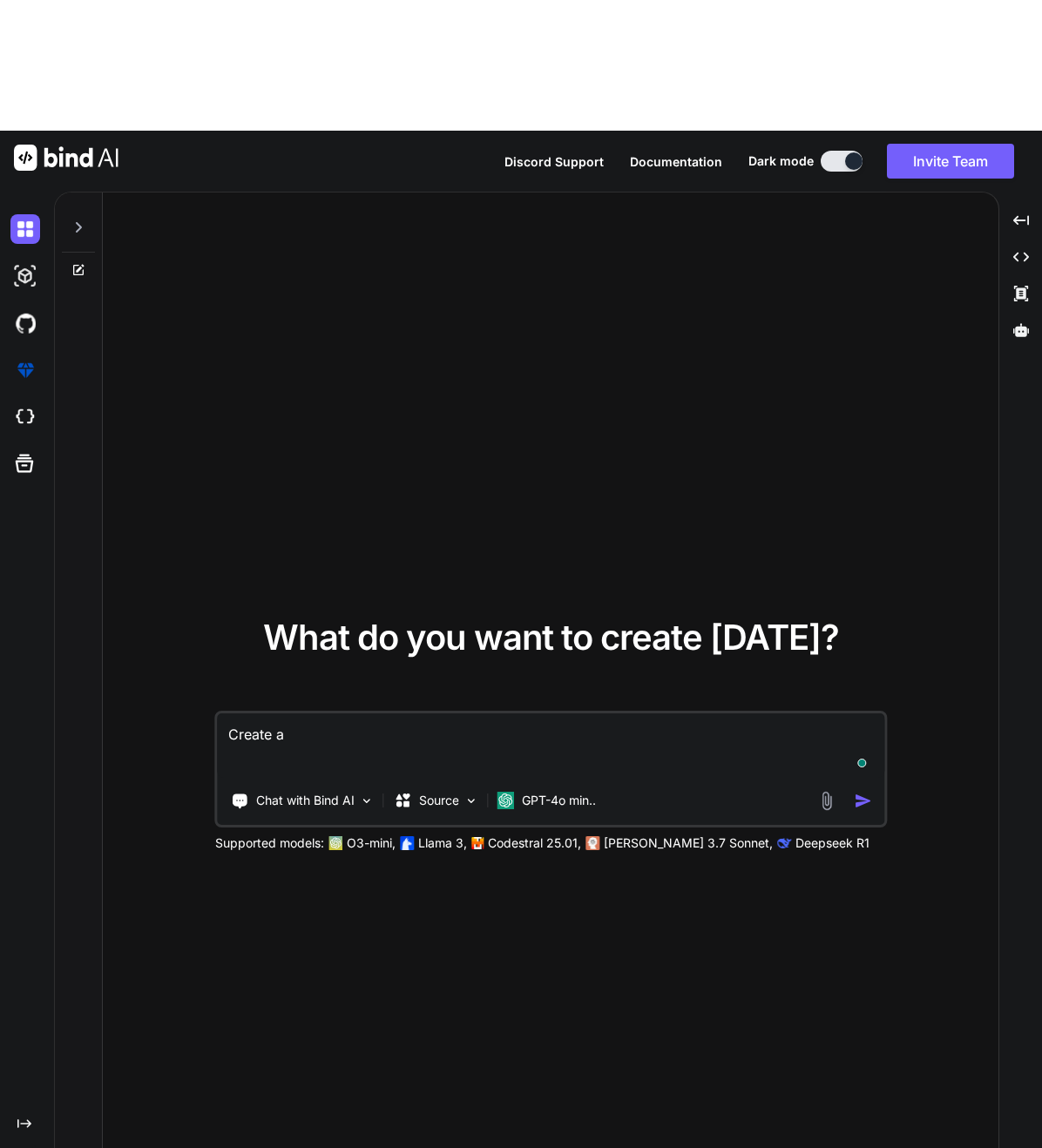
type textarea "Create a"
type textarea "x"
type textarea "Create a w"
type textarea "x"
type textarea "Create a we"
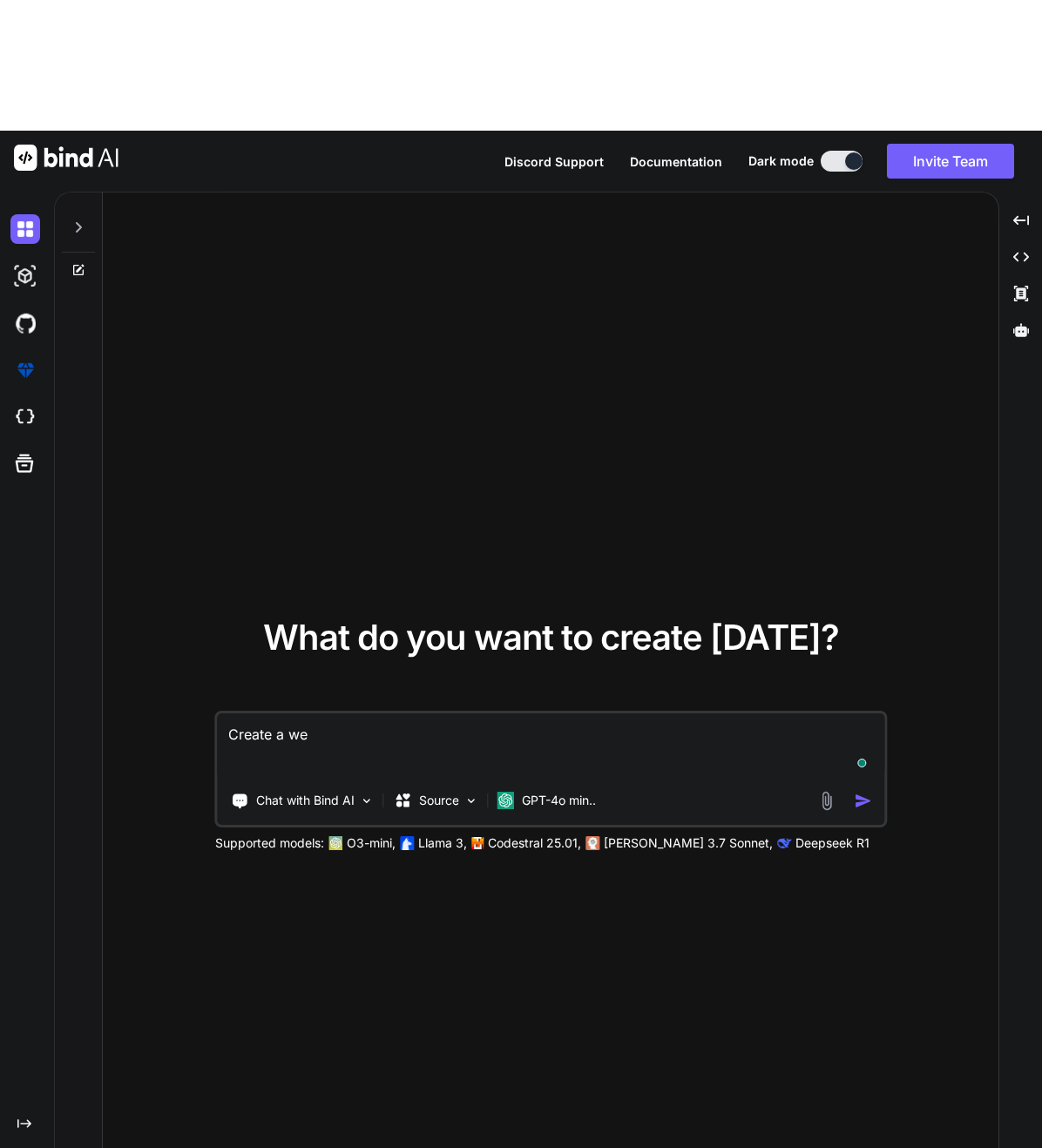
type textarea "x"
type textarea "Create a web"
type textarea "x"
type textarea "Create a webs"
type textarea "x"
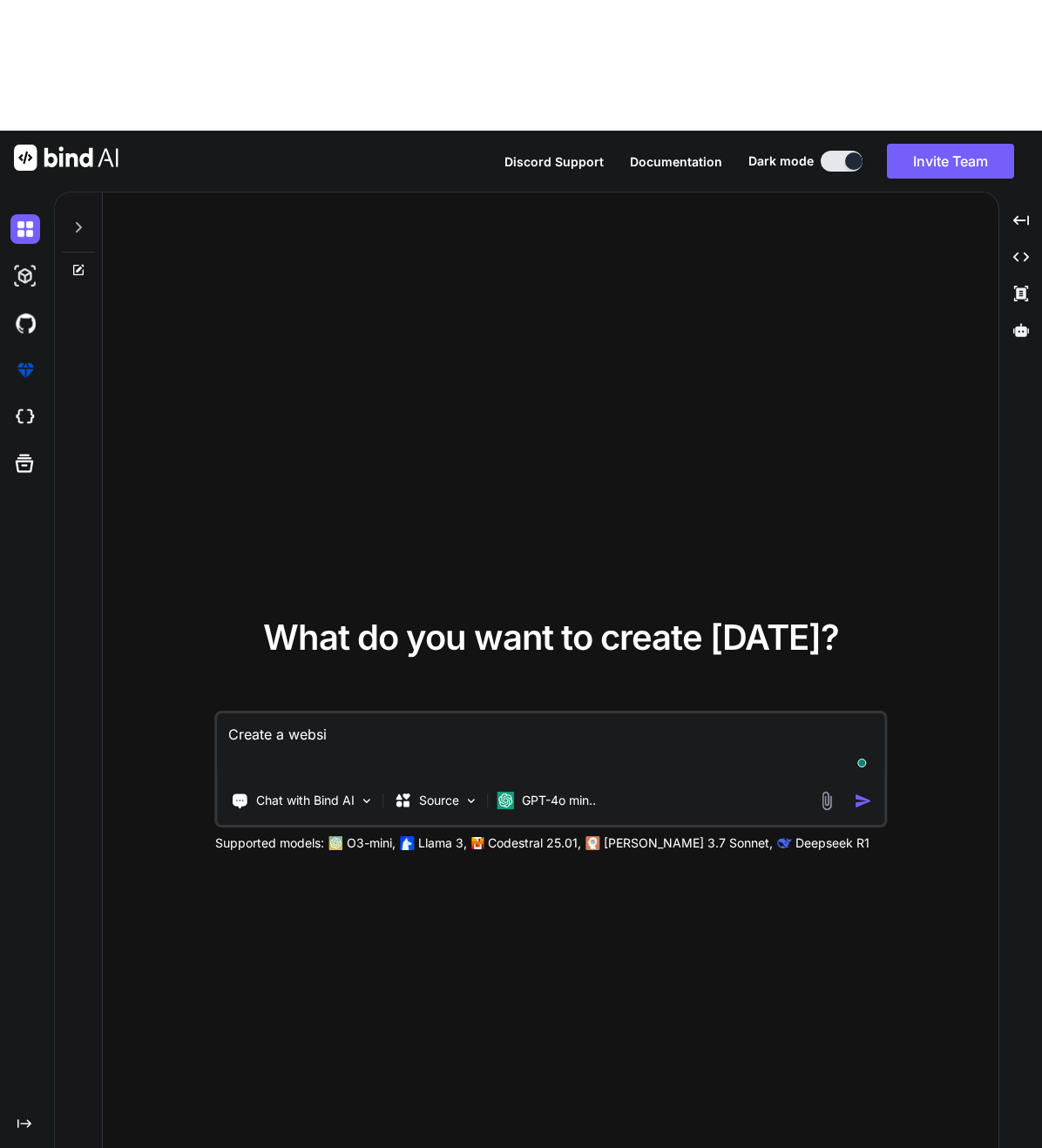
type textarea "Create a websit"
type textarea "x"
type textarea "Create a website"
type textarea "x"
type textarea "Create a website"
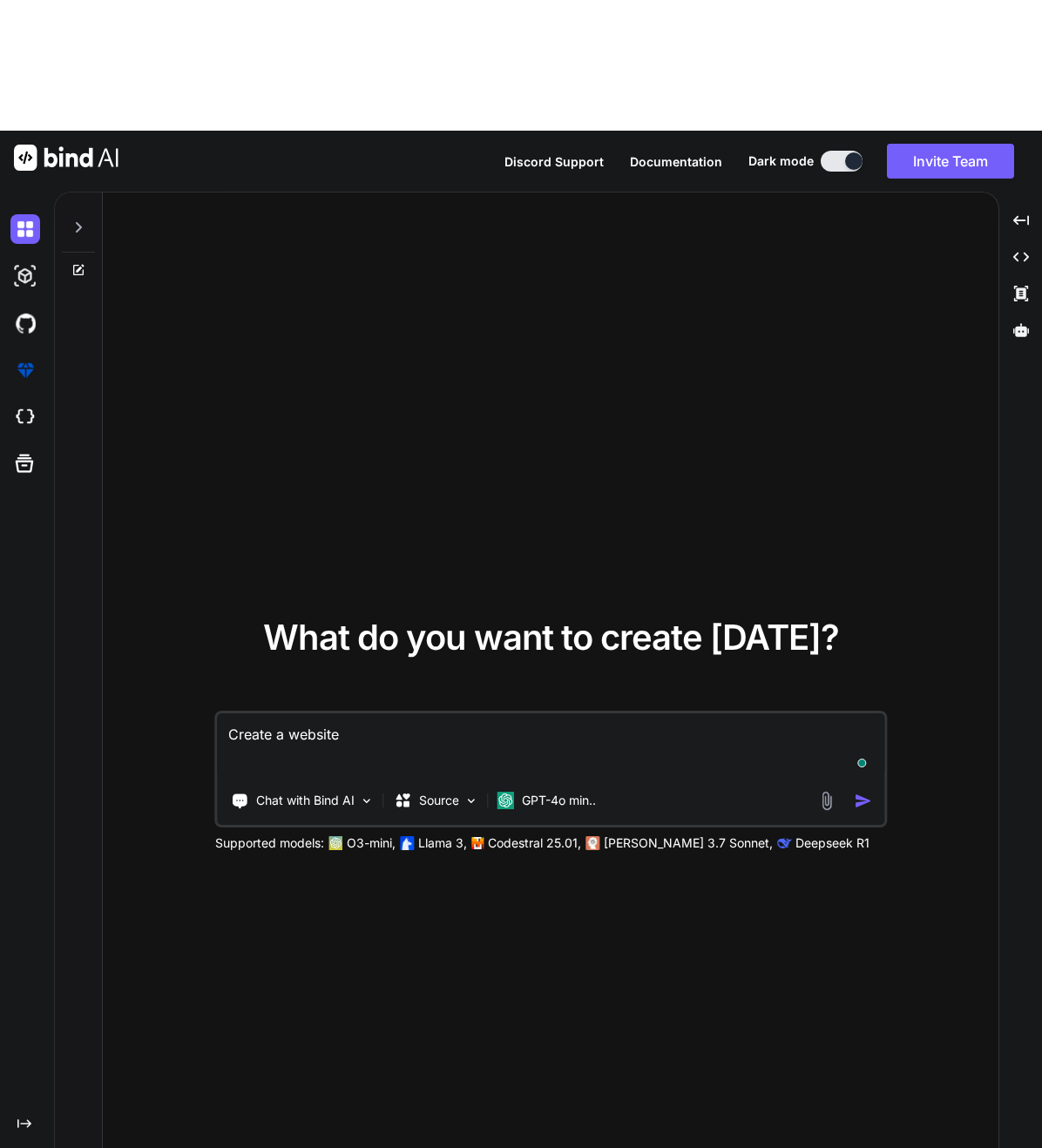
type textarea "x"
type textarea "Create a website f"
type textarea "x"
type textarea "Create a website fo"
type textarea "x"
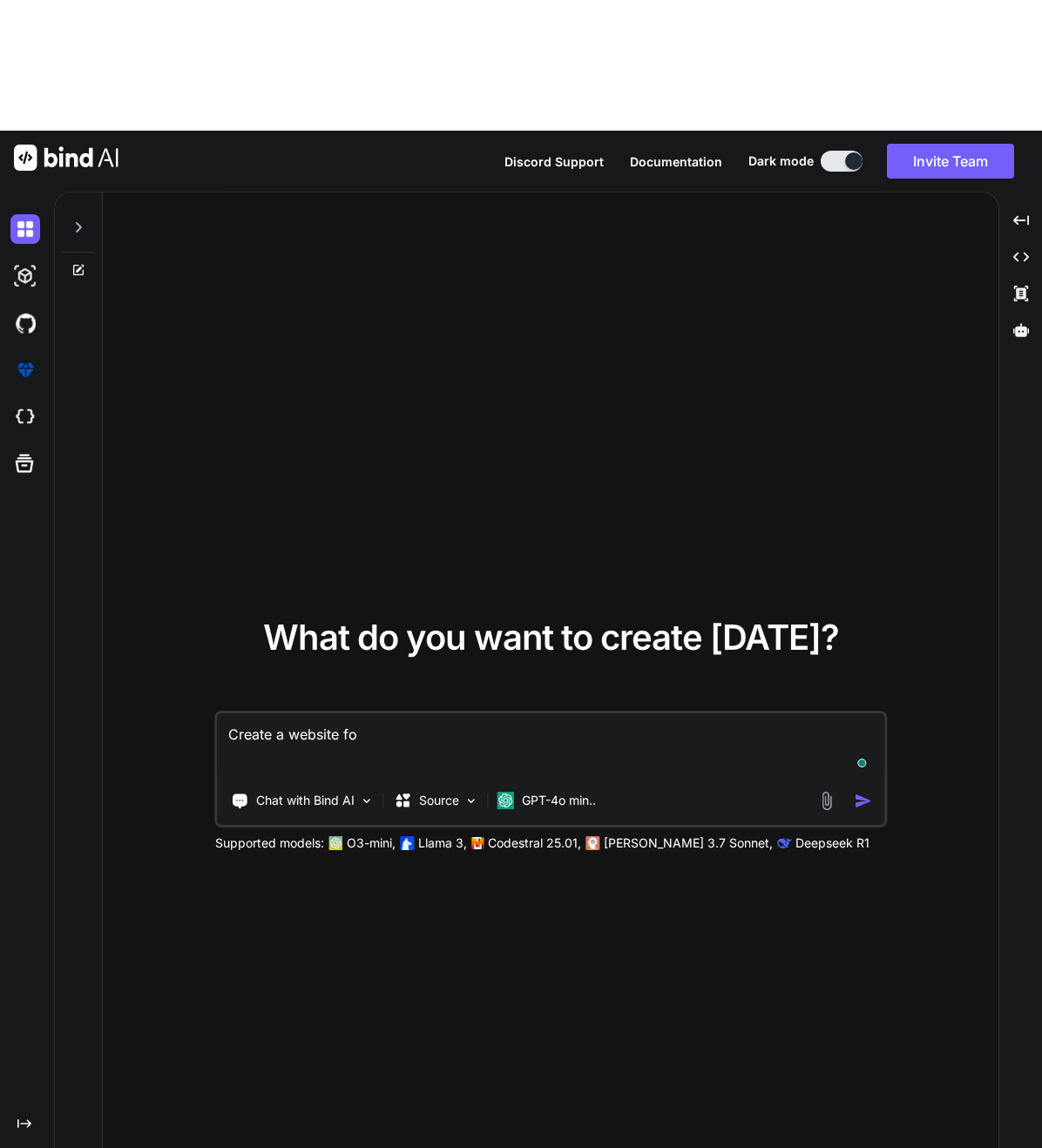
type textarea "Create a website for"
type textarea "x"
type textarea "Create a website for"
type textarea "x"
type textarea "Create a website for a"
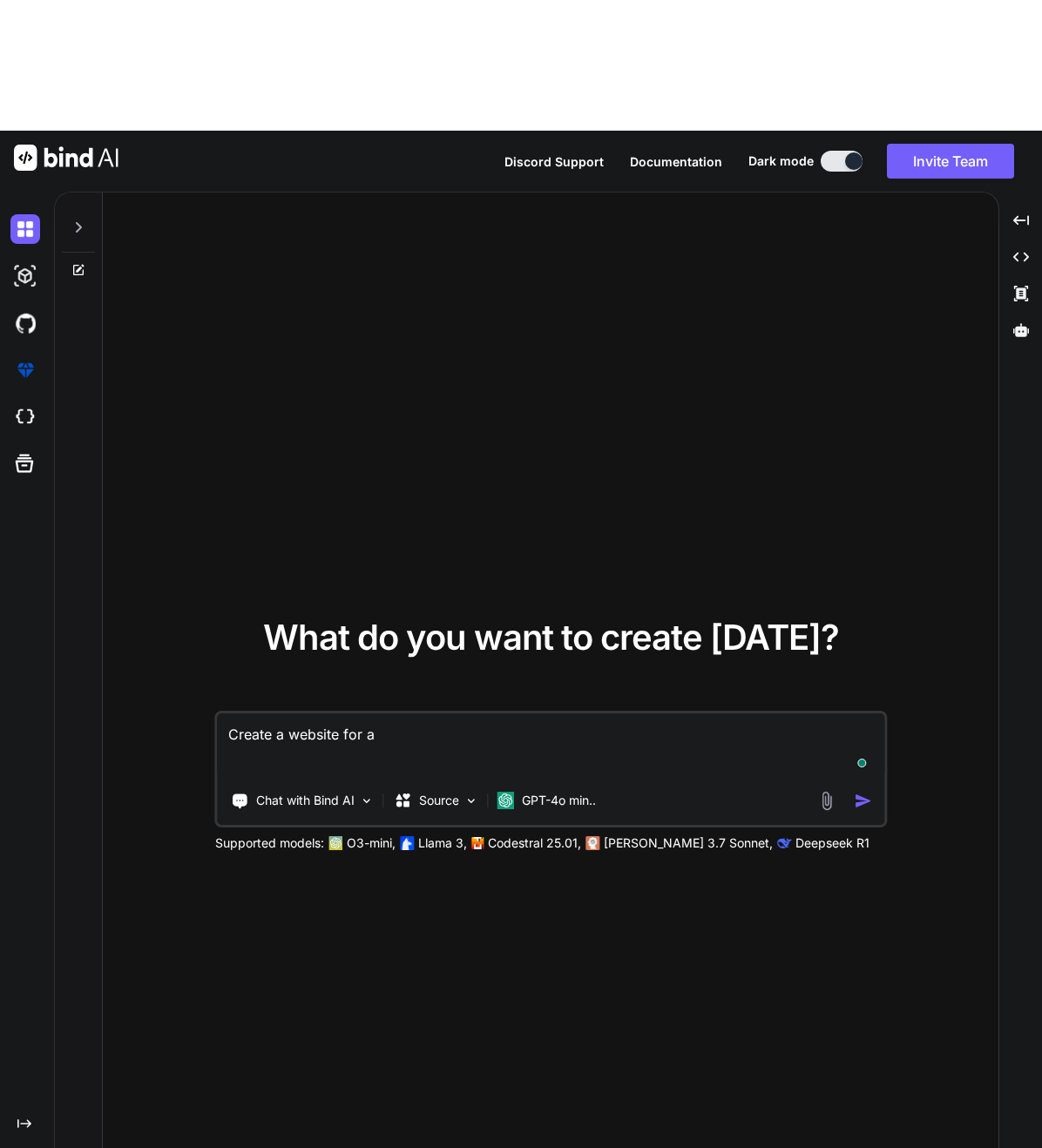
type textarea "x"
type textarea "Create a website for a"
type textarea "x"
type textarea "Create a website for a s"
type textarea "x"
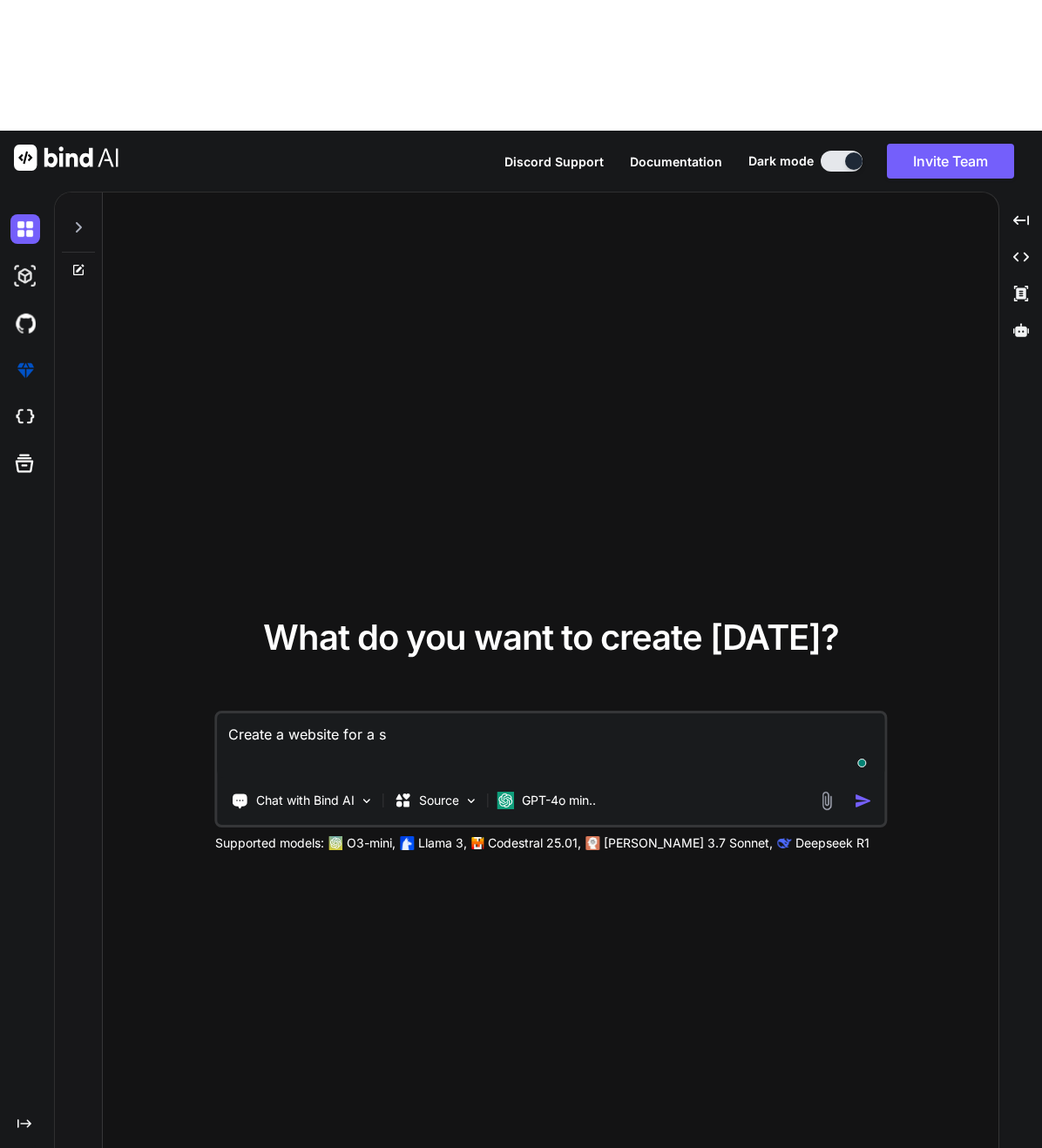
type textarea "Create a website for a so"
type textarea "x"
type textarea "Create a website for a sof"
type textarea "x"
type textarea "Create a website for a softw"
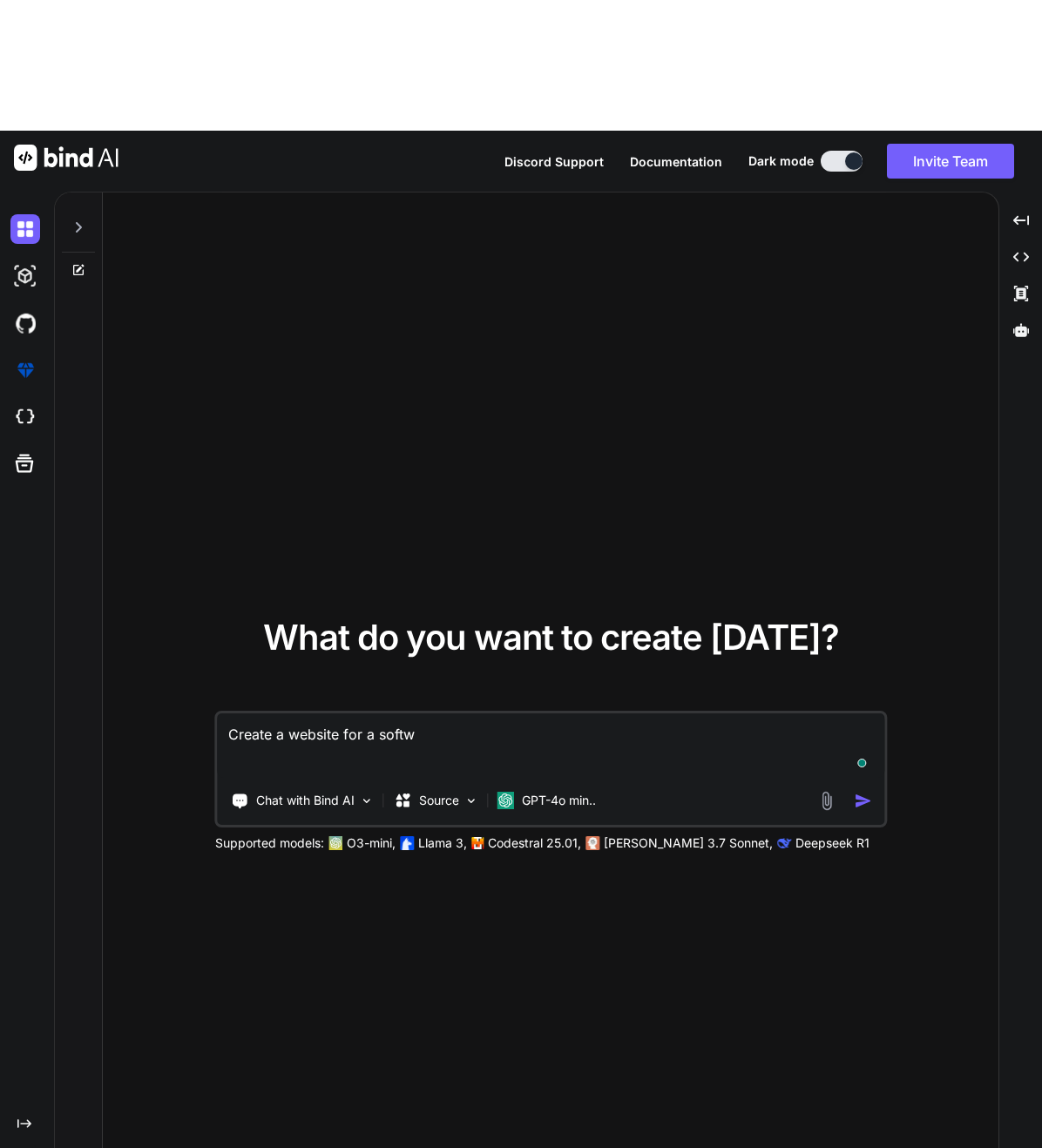
type textarea "x"
type textarea "Create a website for a softwa"
type textarea "x"
type textarea "Create a website for a softwar"
type textarea "x"
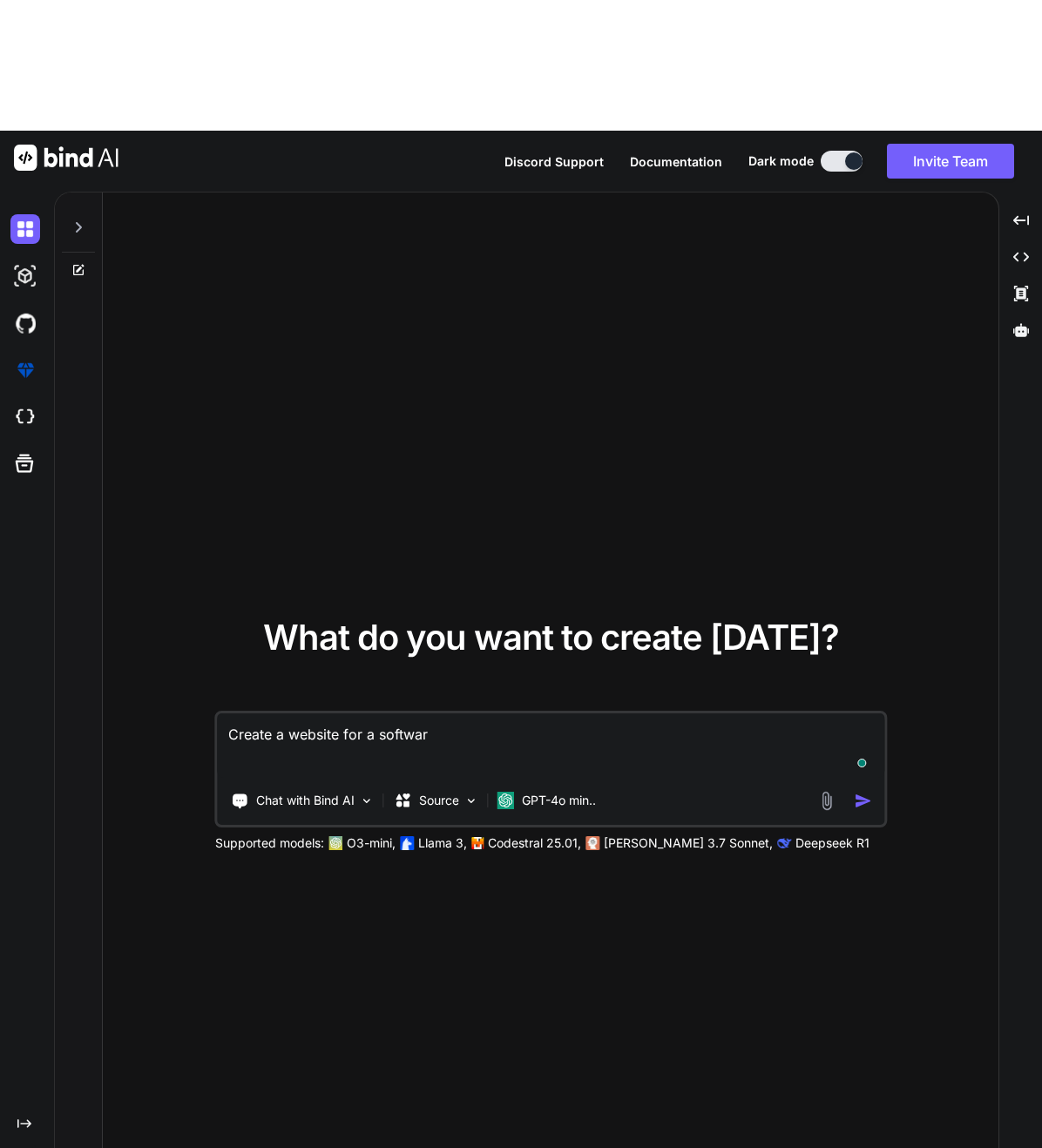
type textarea "Create a website for a software"
type textarea "x"
type textarea "Create a website for a software c"
type textarea "x"
type textarea "Create a website for a software"
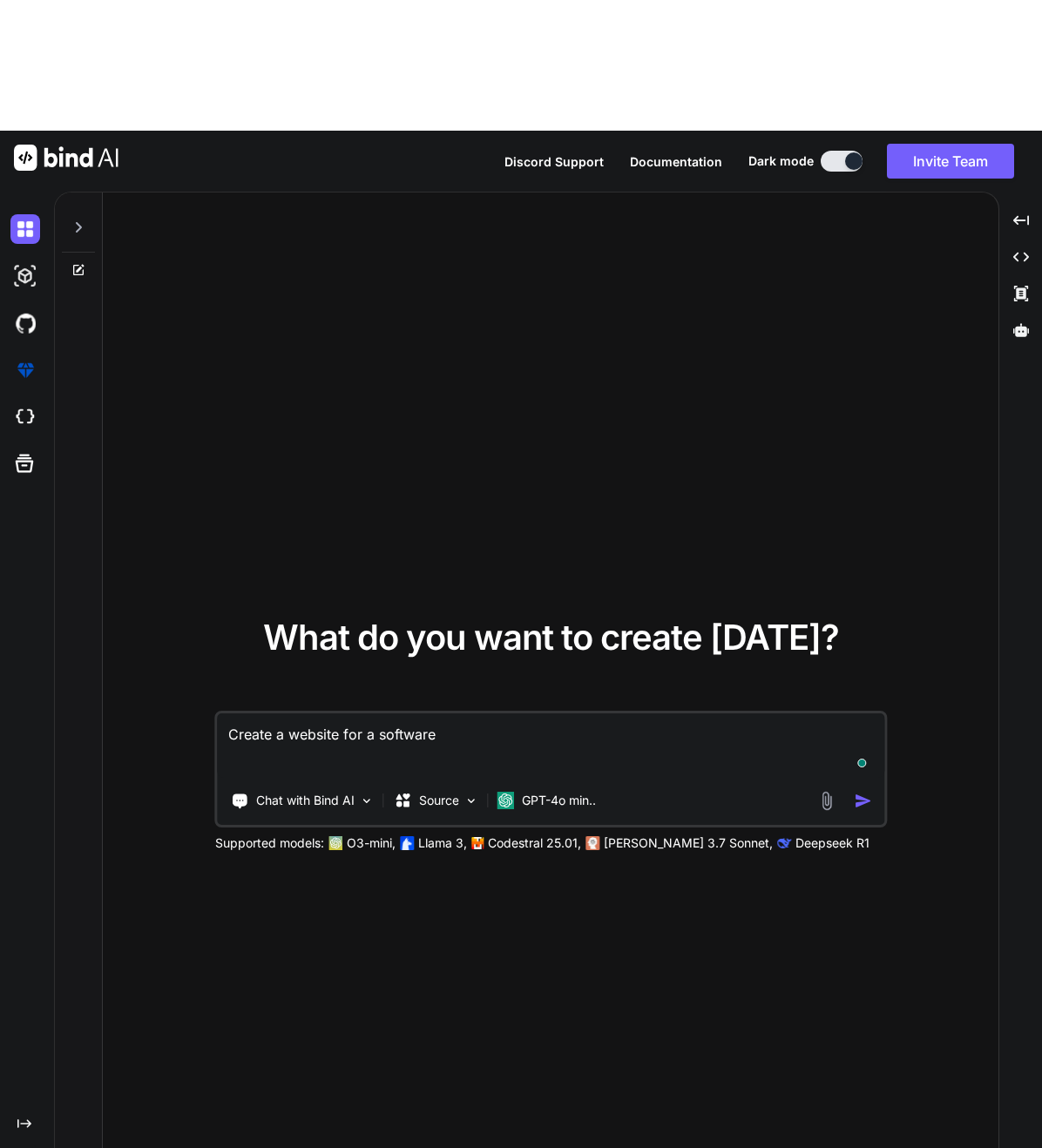
type textarea "x"
type textarea "Create a website for a software d"
type textarea "x"
type textarea "Create a website for a software de"
type textarea "x"
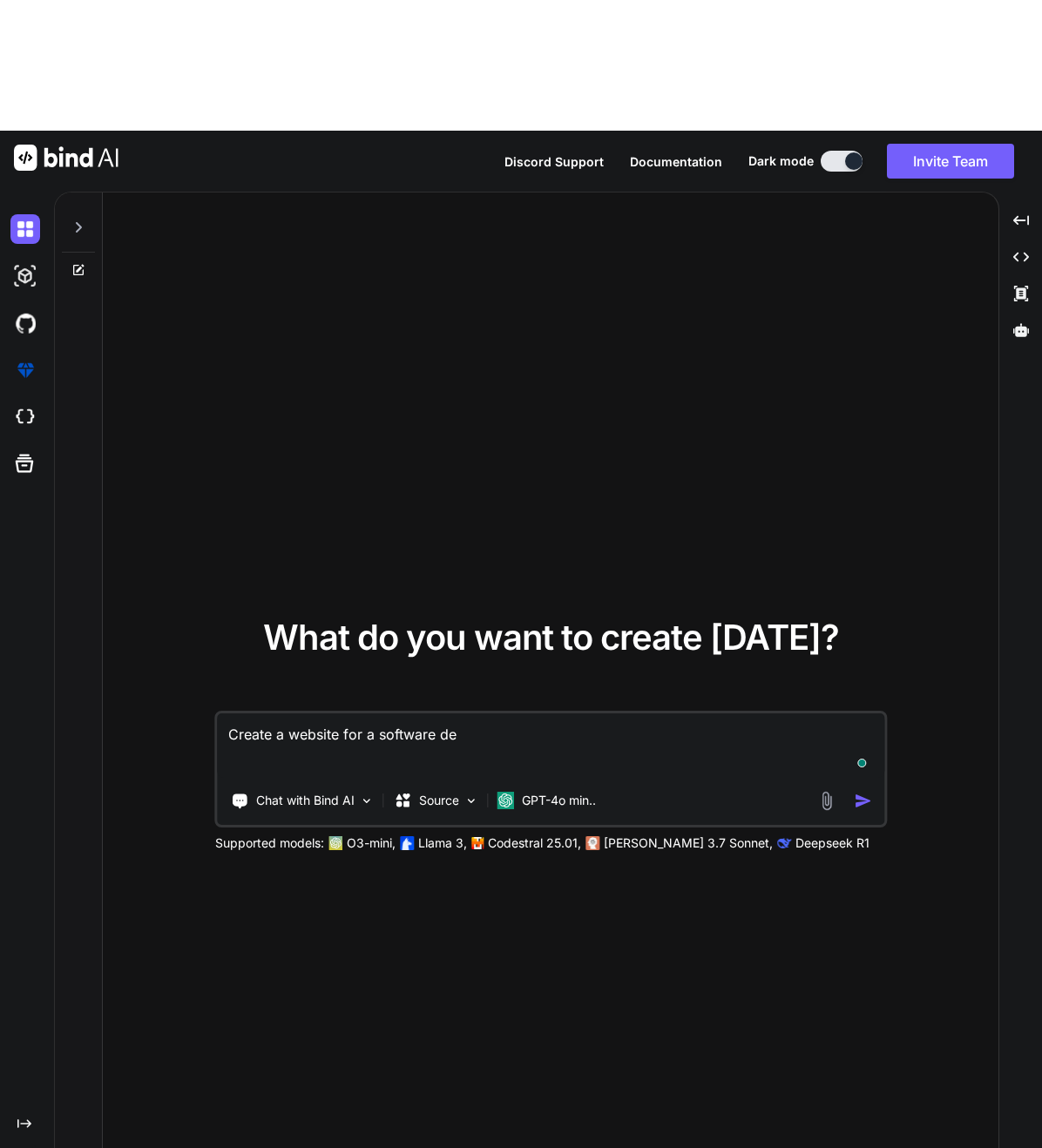
type textarea "Create a website for a software dev"
type textarea "x"
type textarea "Create a website for a software deve"
type textarea "x"
type textarea "Create a website for a software devel"
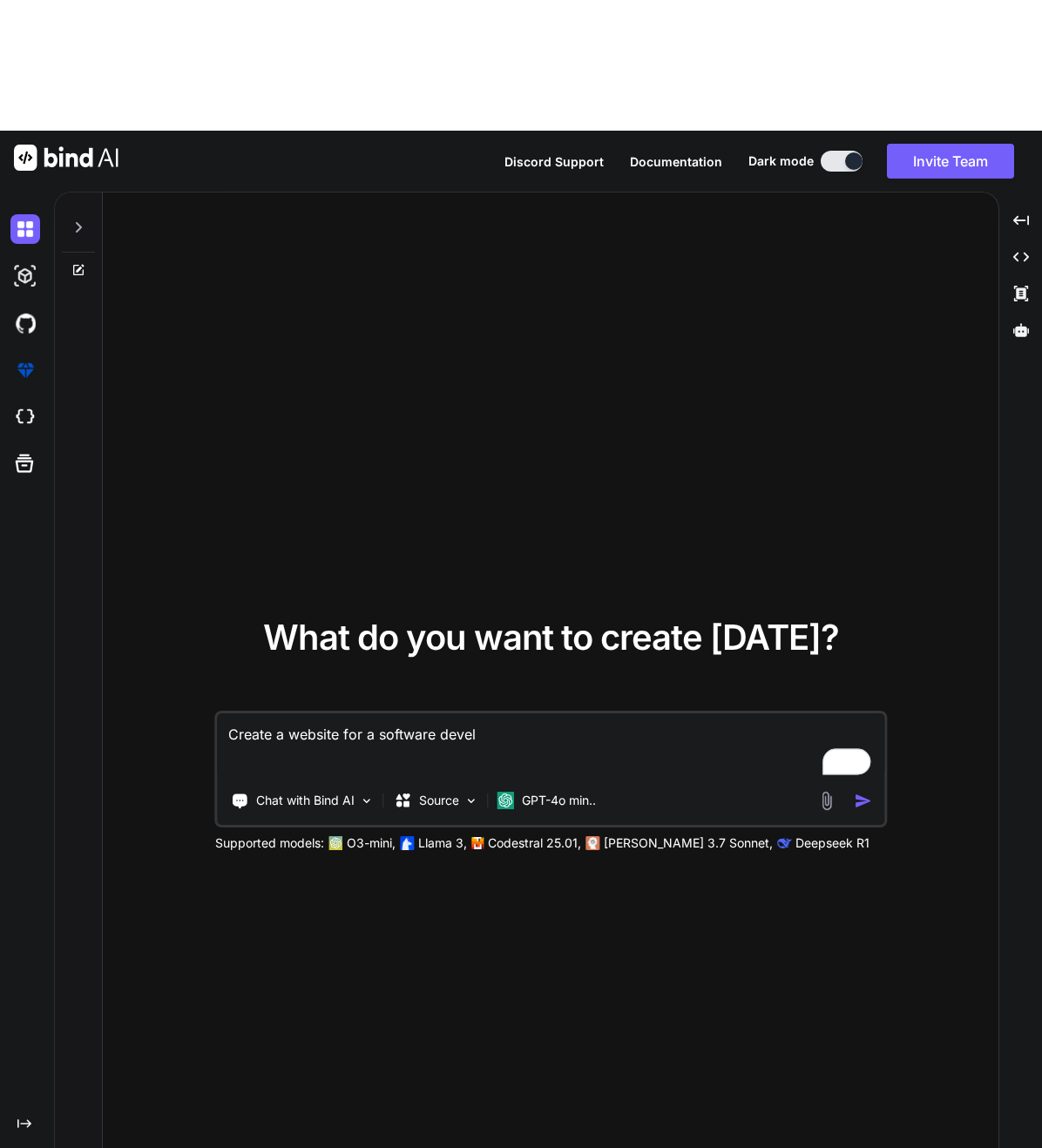
type textarea "x"
type textarea "Create a website for a software develo"
type textarea "x"
type textarea "Create a website for a software develop"
type textarea "x"
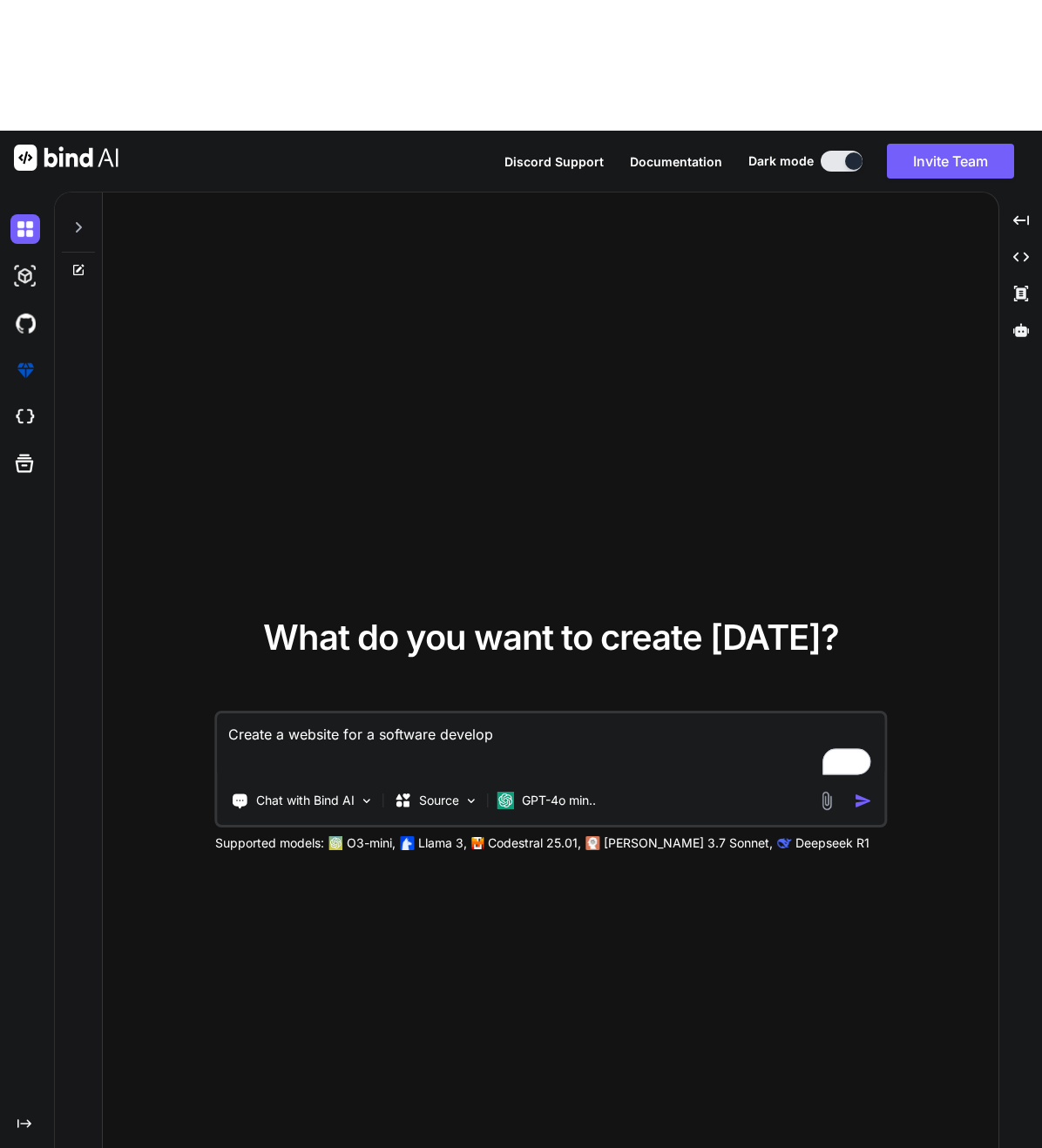
type textarea "Create a website for a software developm"
type textarea "x"
type textarea "Create a website for a software developmen"
type textarea "x"
type textarea "Create a website for a software development"
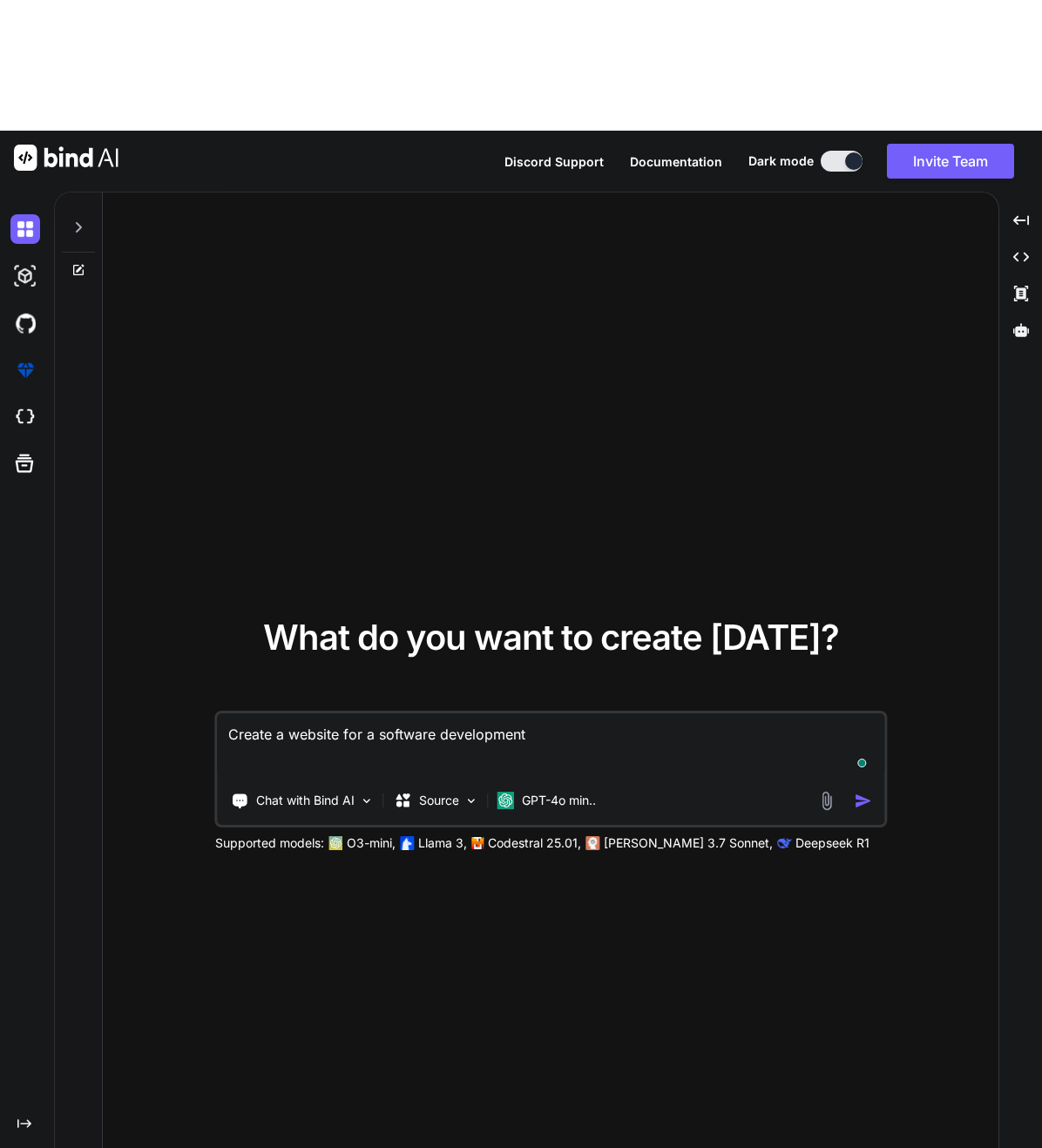
type textarea "x"
type textarea "Create a website for a software development"
type textarea "x"
type textarea "Create a website for a software development f"
type textarea "x"
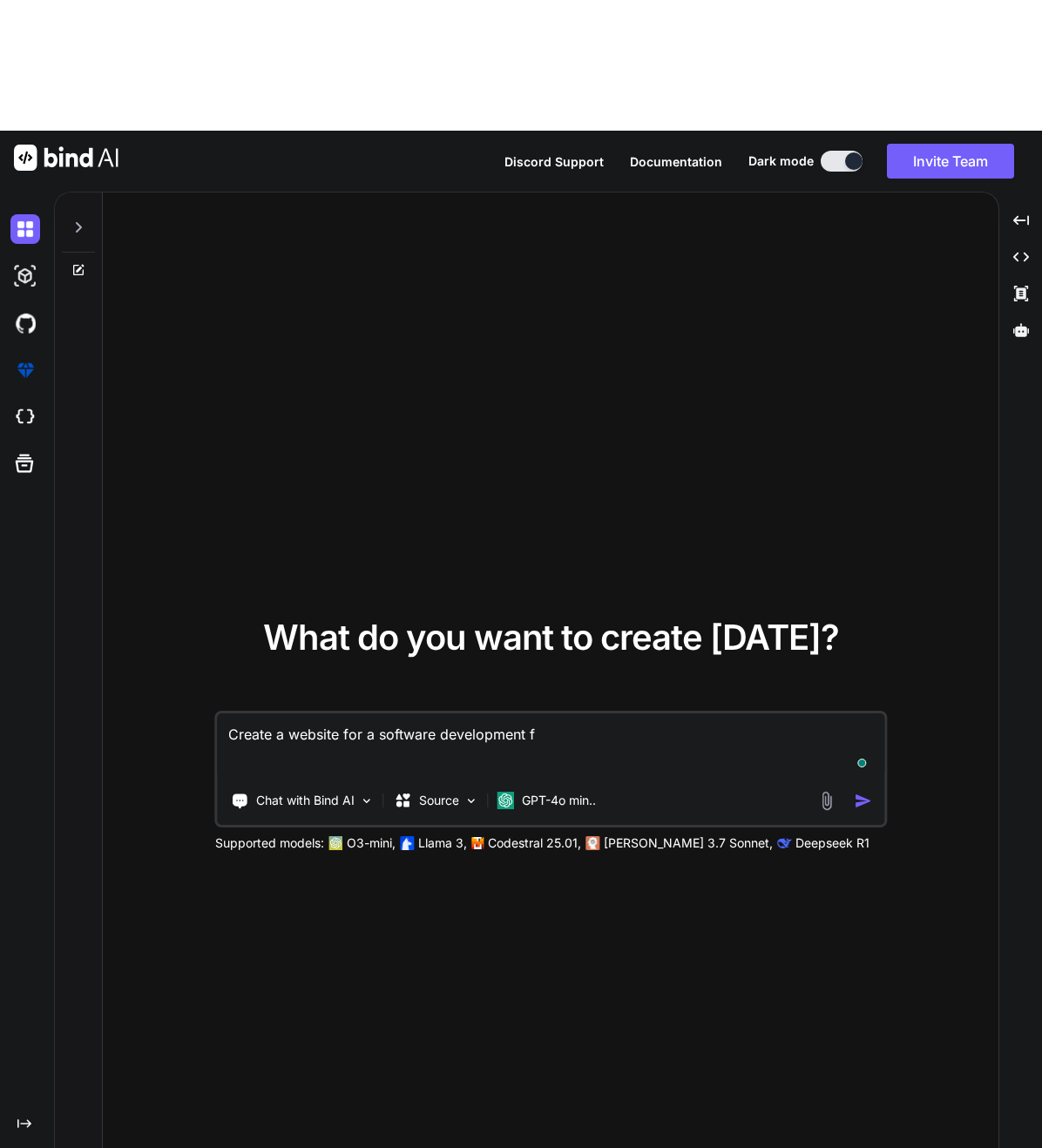
type textarea "Create a website for a software development fi"
type textarea "x"
type textarea "Create a website for a software development firm"
type textarea "x"
type textarea "Create a website for a software development firm"
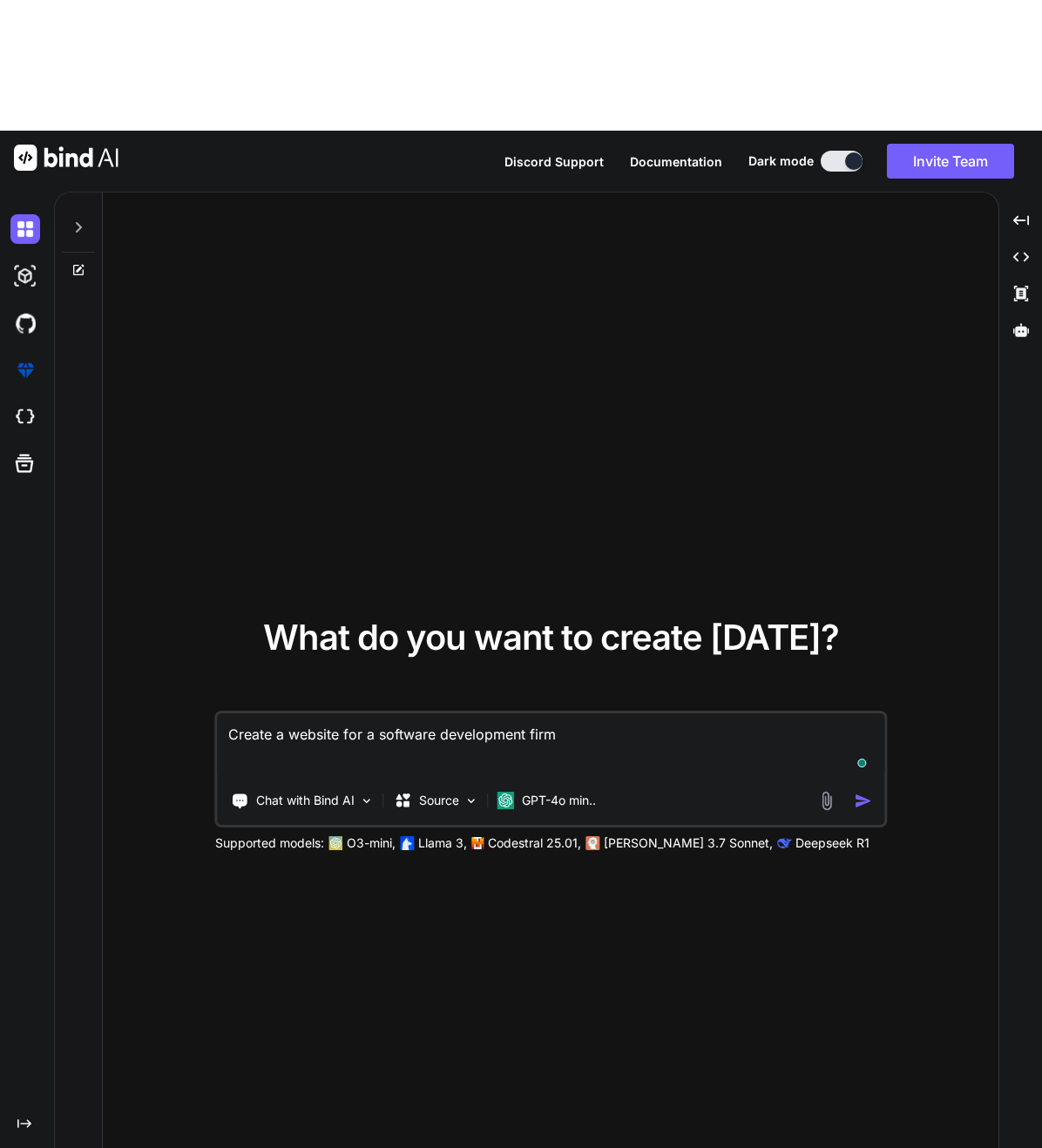
type textarea "x"
type textarea "Create a website for a software development firm c"
type textarea "x"
type textarea "Create a website for a software development firm ca"
type textarea "x"
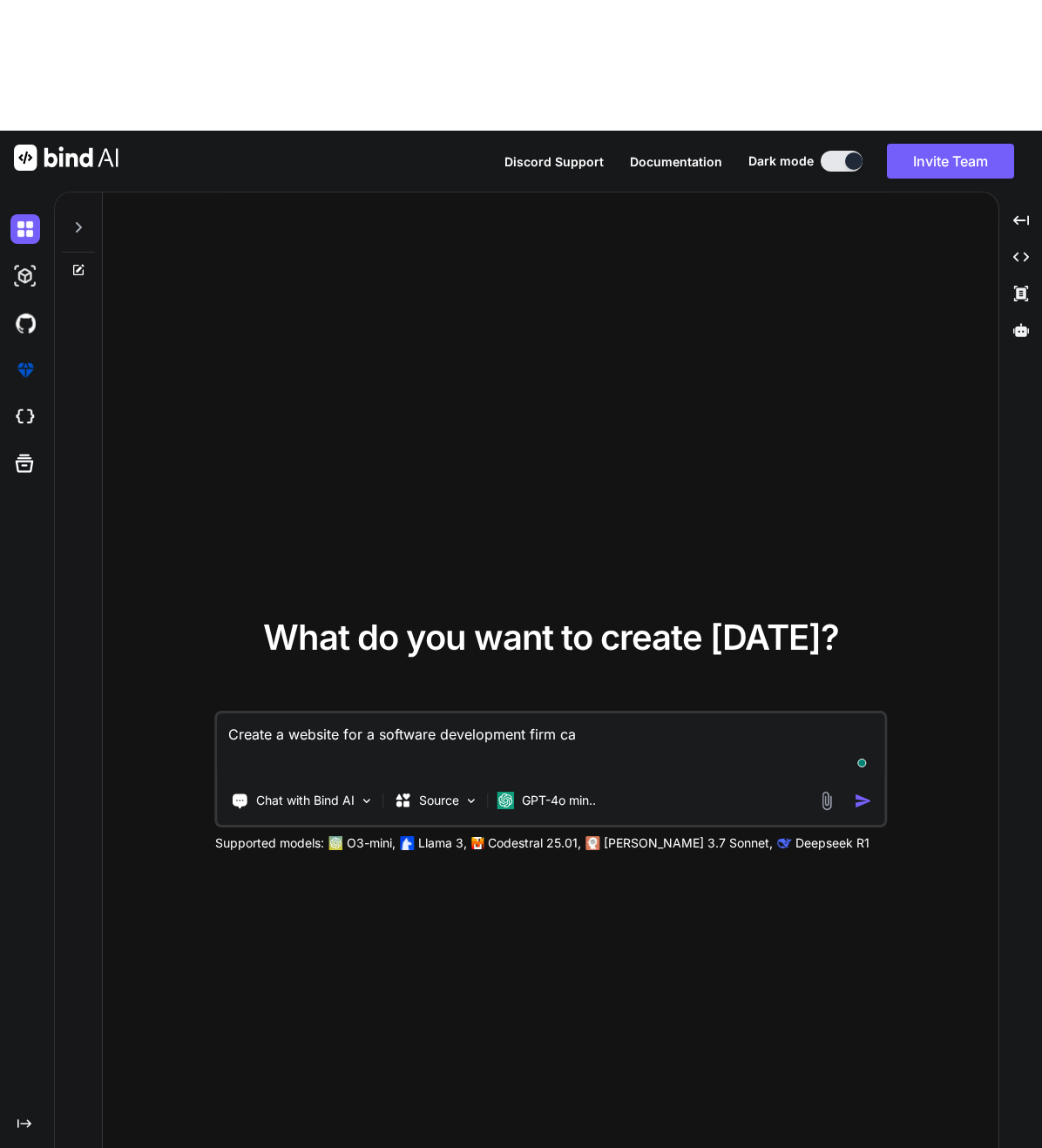
type textarea "Create a website for a software development firm can"
type textarea "x"
type textarea "Create a website for a software development firm ca"
type textarea "x"
type textarea "Create a website for a software development firm cal"
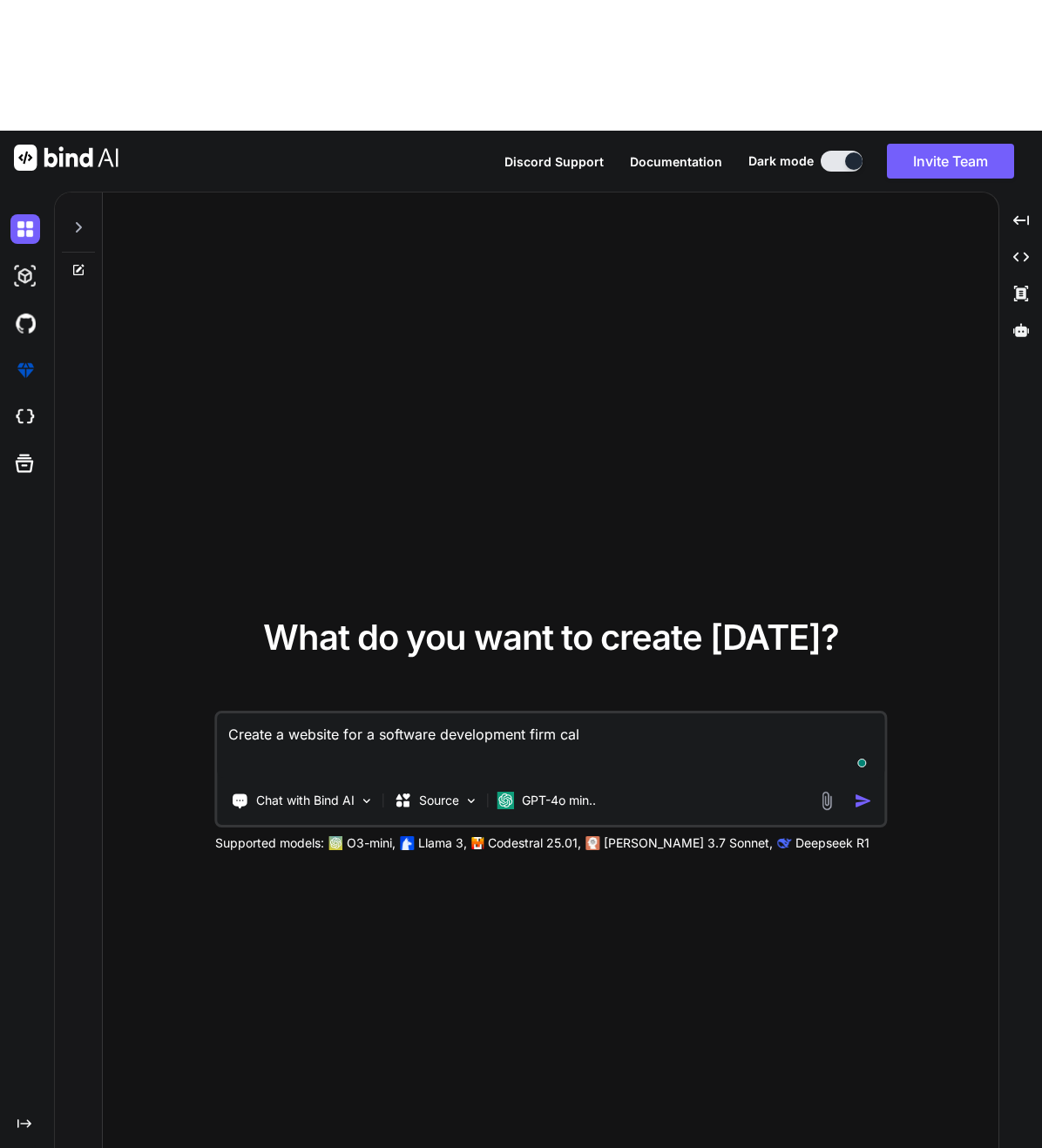
type textarea "x"
type textarea "Create a website for a software development firm call"
type textarea "x"
type textarea "Create a website for a software development firm calle"
type textarea "x"
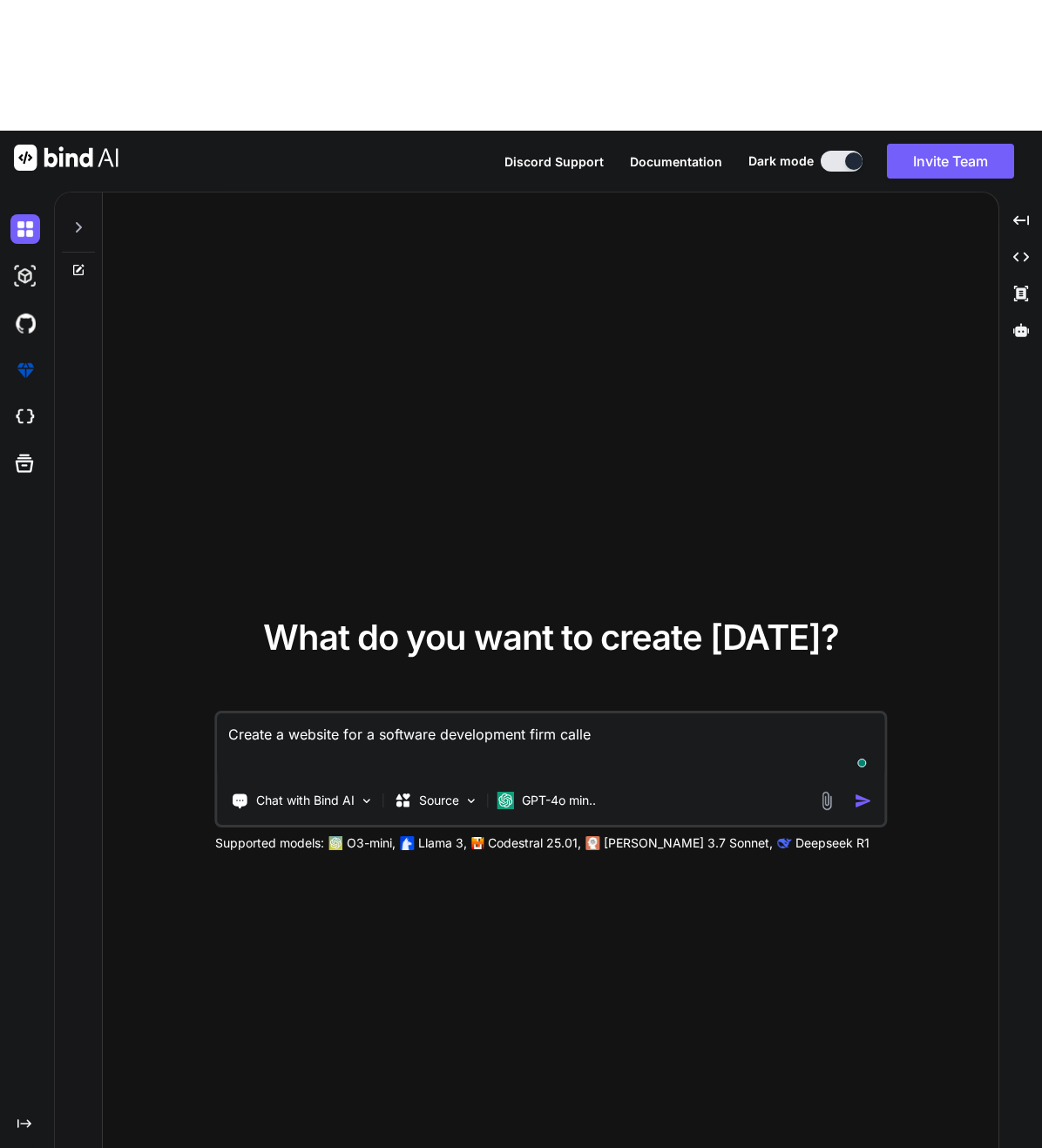
type textarea "Create a website for a software development firm called"
type textarea "x"
type textarea "Create a website for a software development firm called"
type textarea "x"
type textarea "Create a website for a software development firm called A"
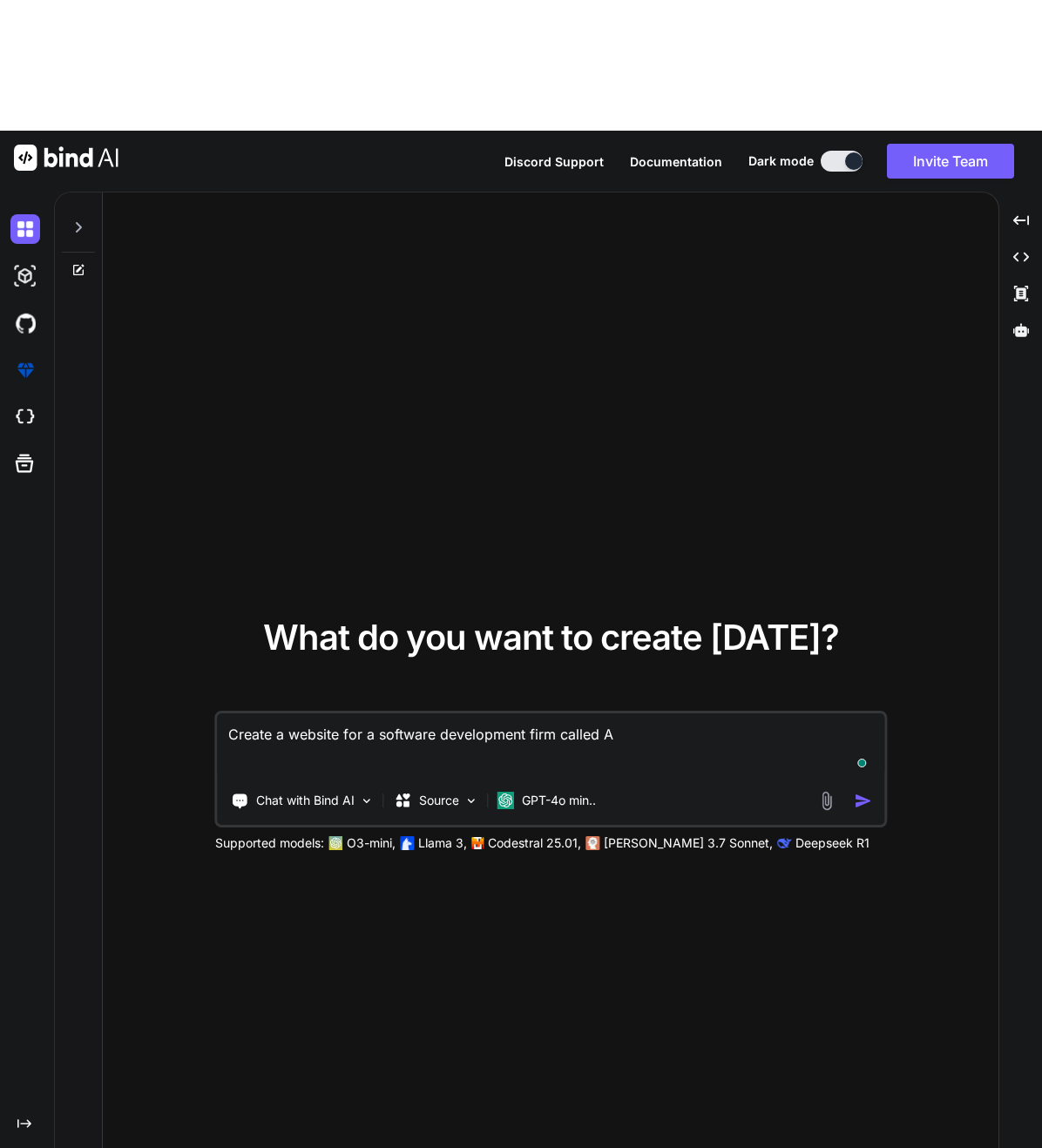
type textarea "x"
type textarea "Create a website for a software development firm called Ac"
type textarea "x"
type textarea "Create a website for a software development firm called Acme"
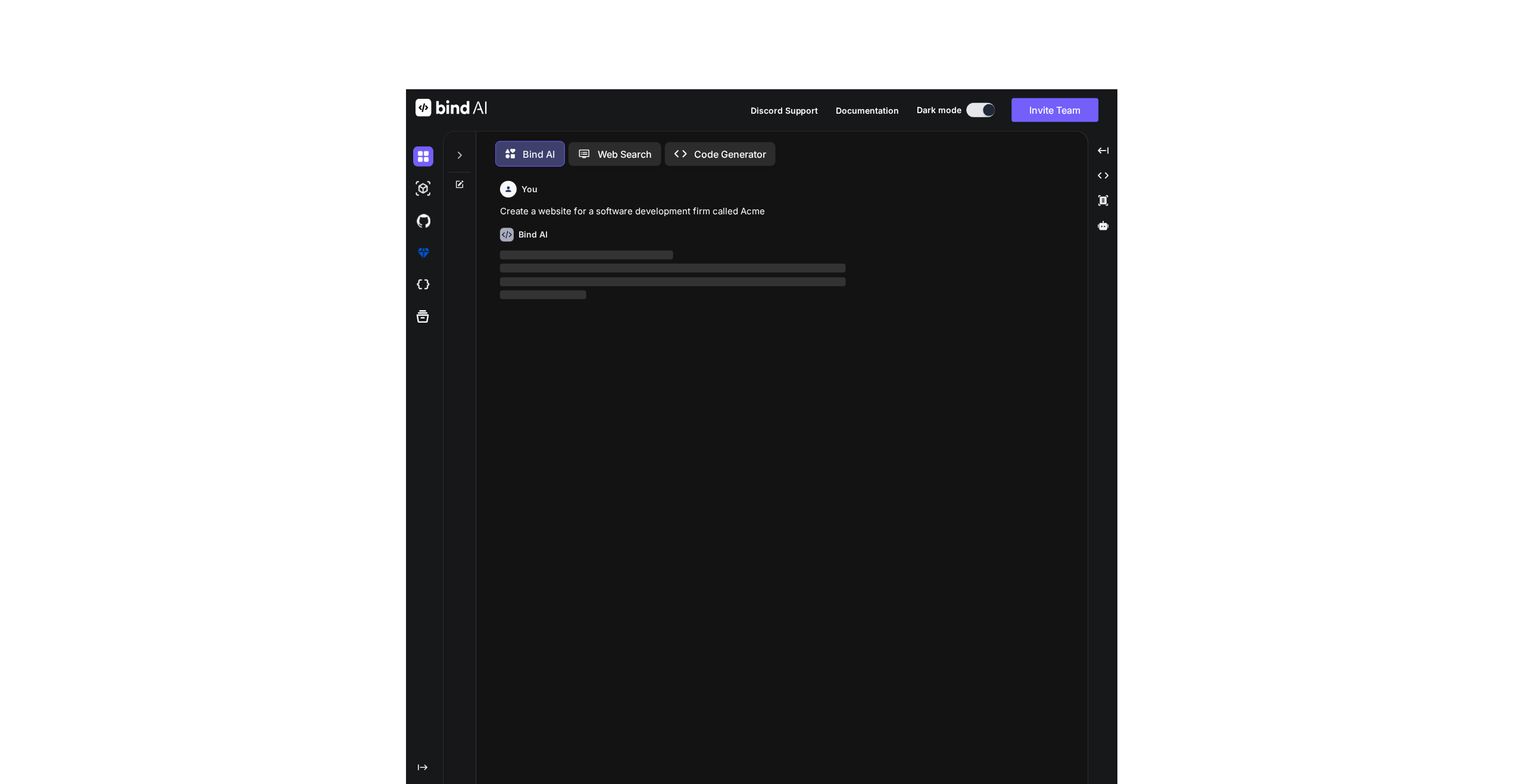
scroll to position [6, 0]
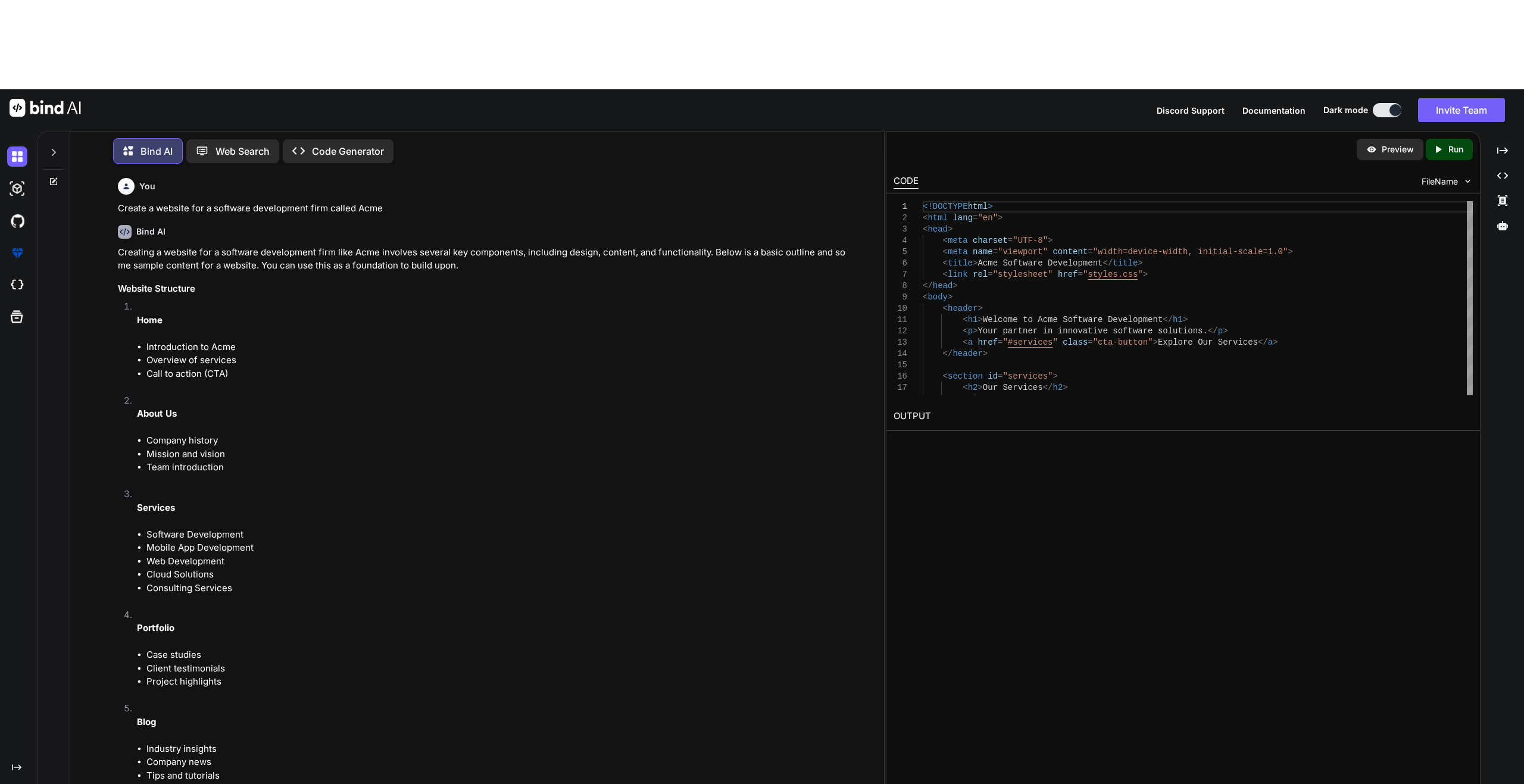
drag, startPoint x: 900, startPoint y: 327, endPoint x: 1061, endPoint y: 555, distance: 279.1
click at [711, 403] on h2 "OUTPUT" at bounding box center [1183, 416] width 593 height 28
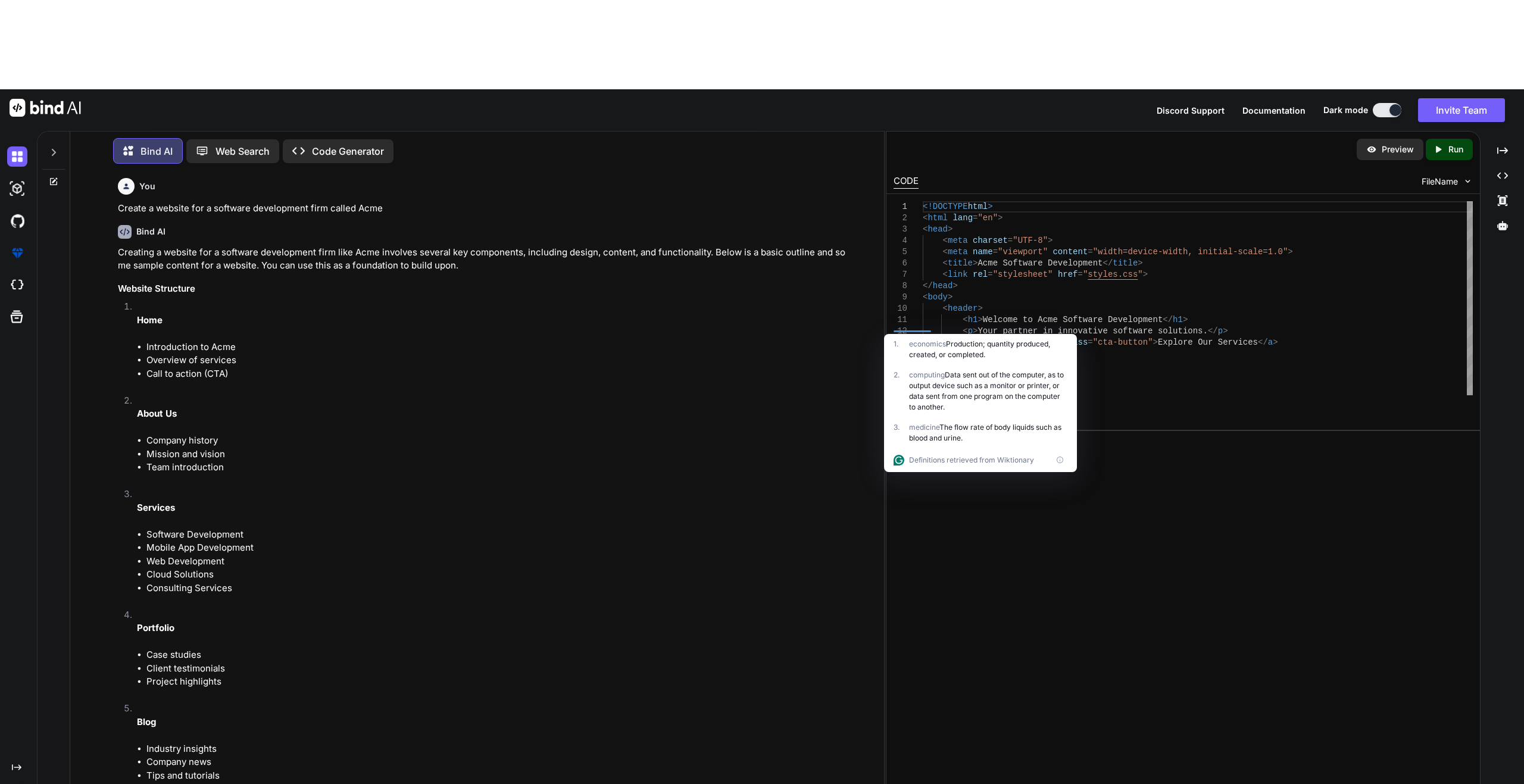
click at [322, 434] on li "Company history" at bounding box center [497, 440] width 702 height 14
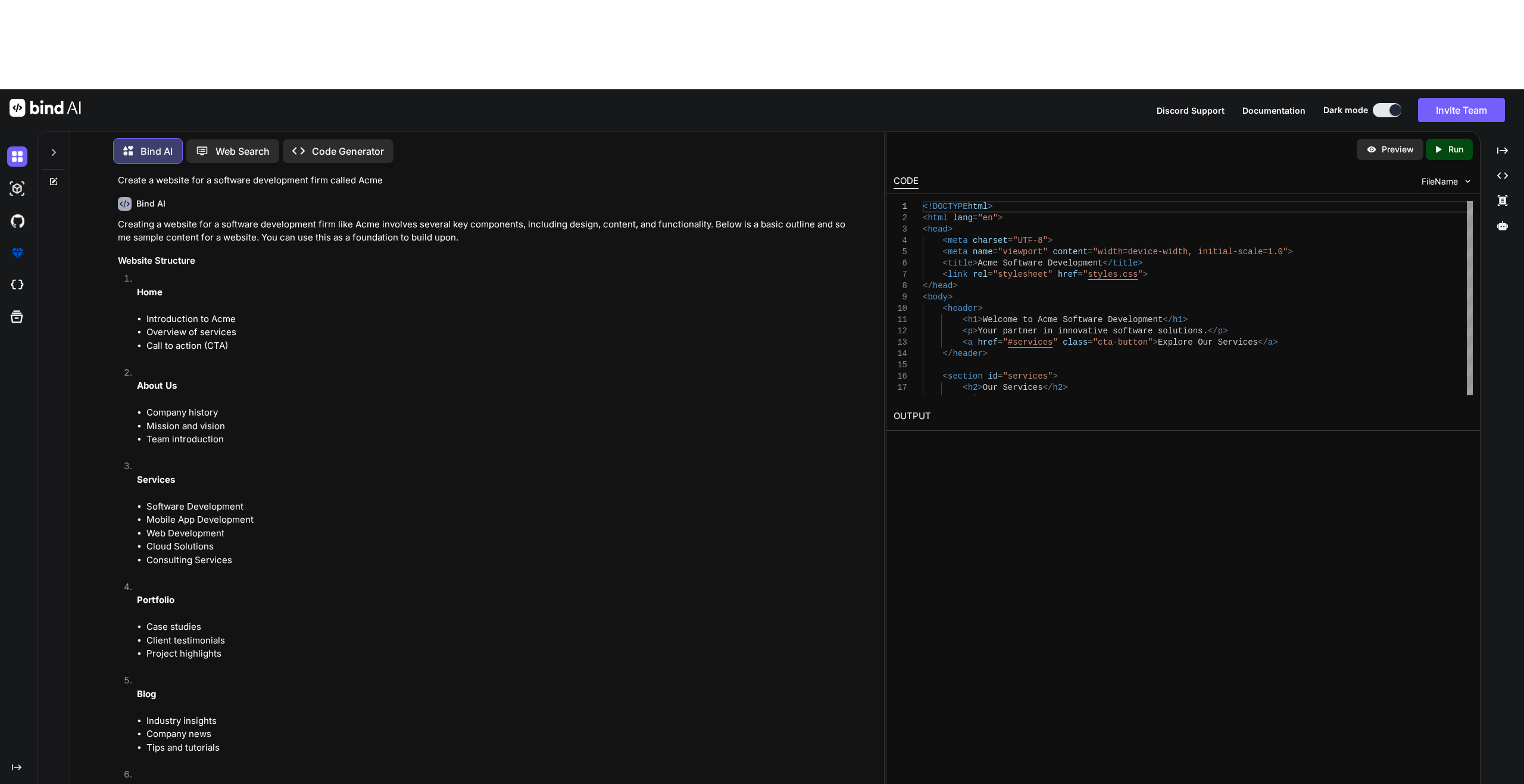
scroll to position [0, 0]
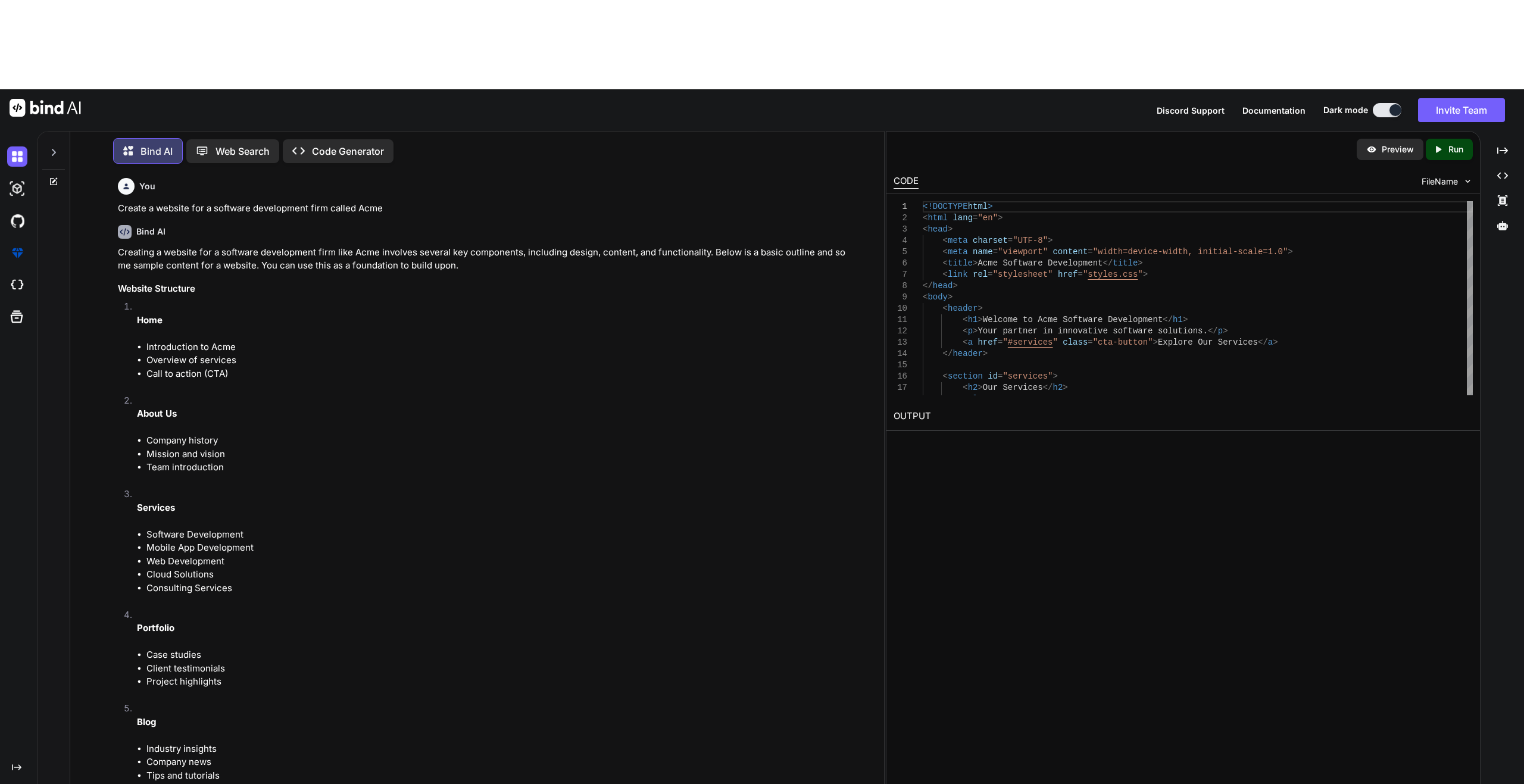
click at [246, 144] on p "Web Search" at bounding box center [243, 151] width 54 height 14
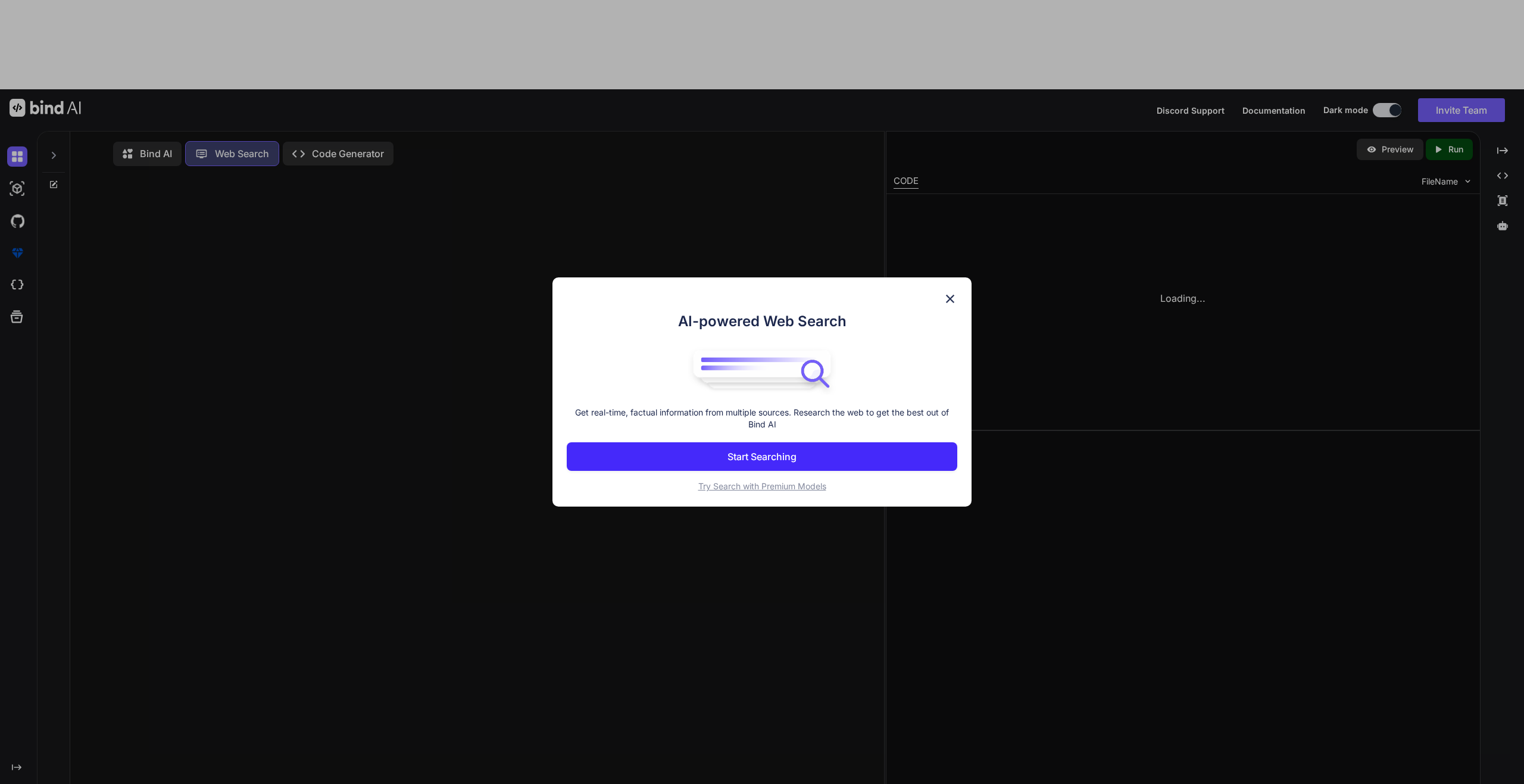
scroll to position [5, 0]
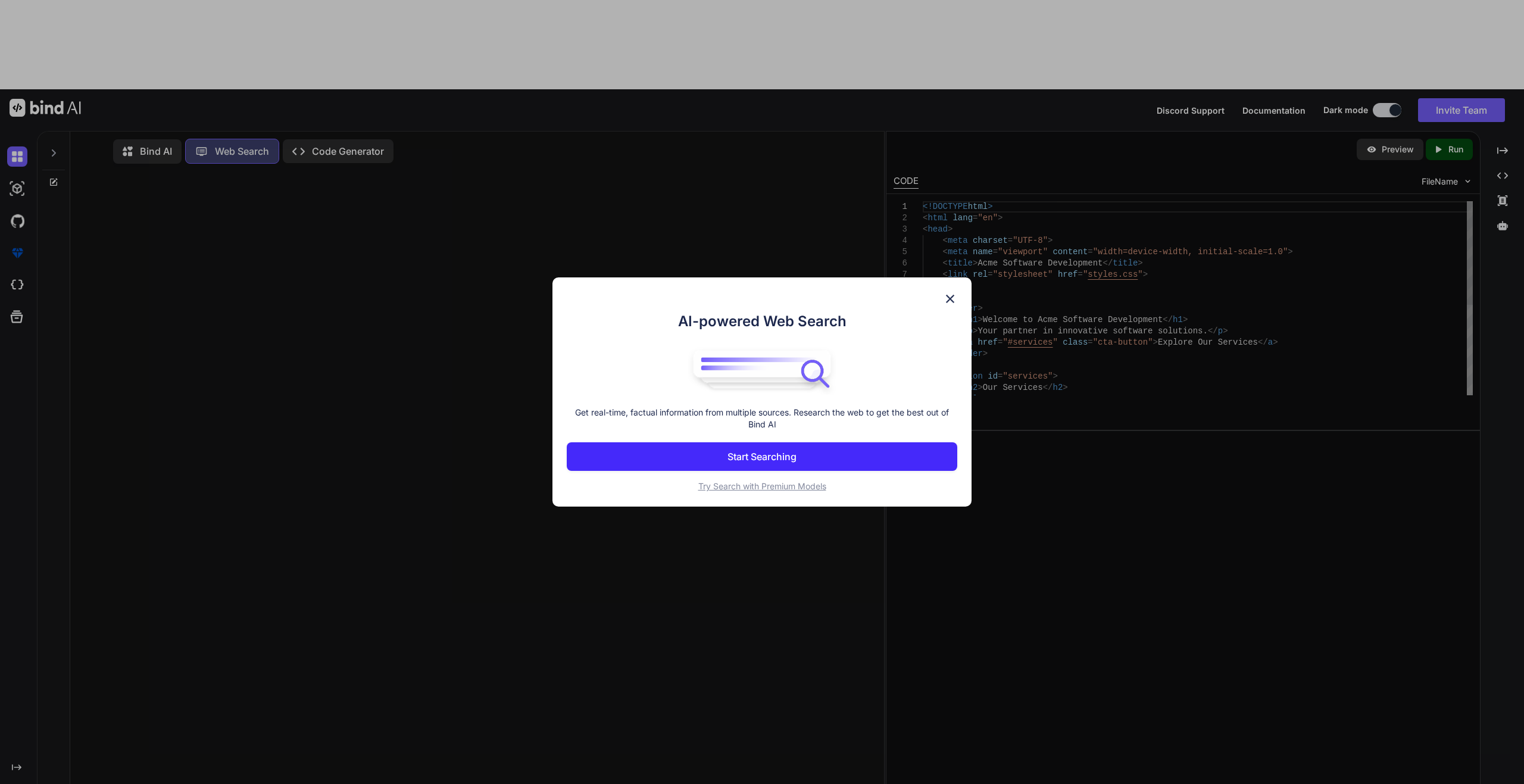
click at [142, 58] on div "AI-powered Web Search Get real-time, factual information from multiple sources.…" at bounding box center [762, 392] width 1524 height 784
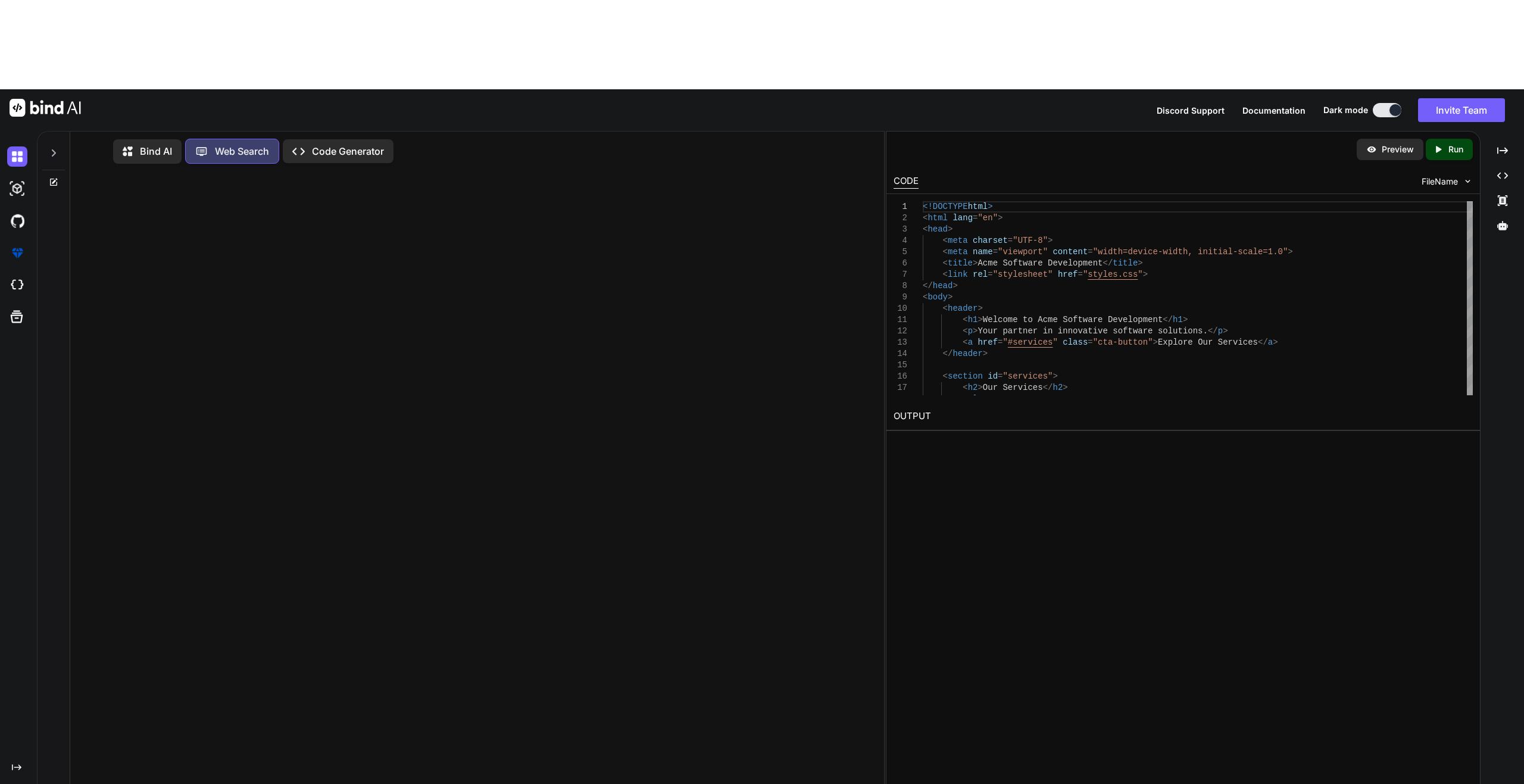
click at [134, 134] on div "Bind AI Web Search Created with Pixso. Code Generator" at bounding box center [482, 151] width 737 height 34
click at [173, 139] on div "Bind AI" at bounding box center [147, 151] width 69 height 25
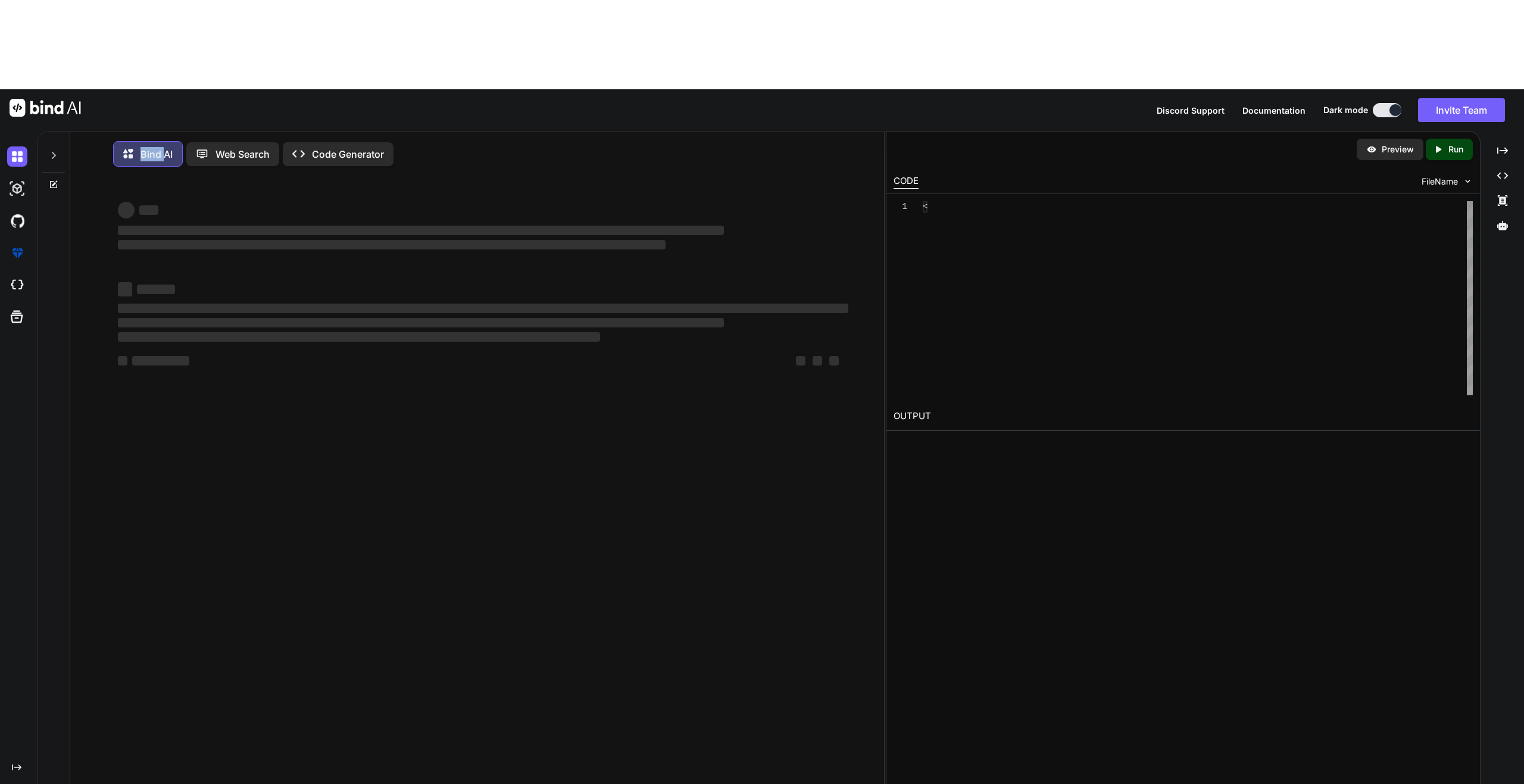
click at [158, 147] on p "Bind AI" at bounding box center [156, 154] width 32 height 14
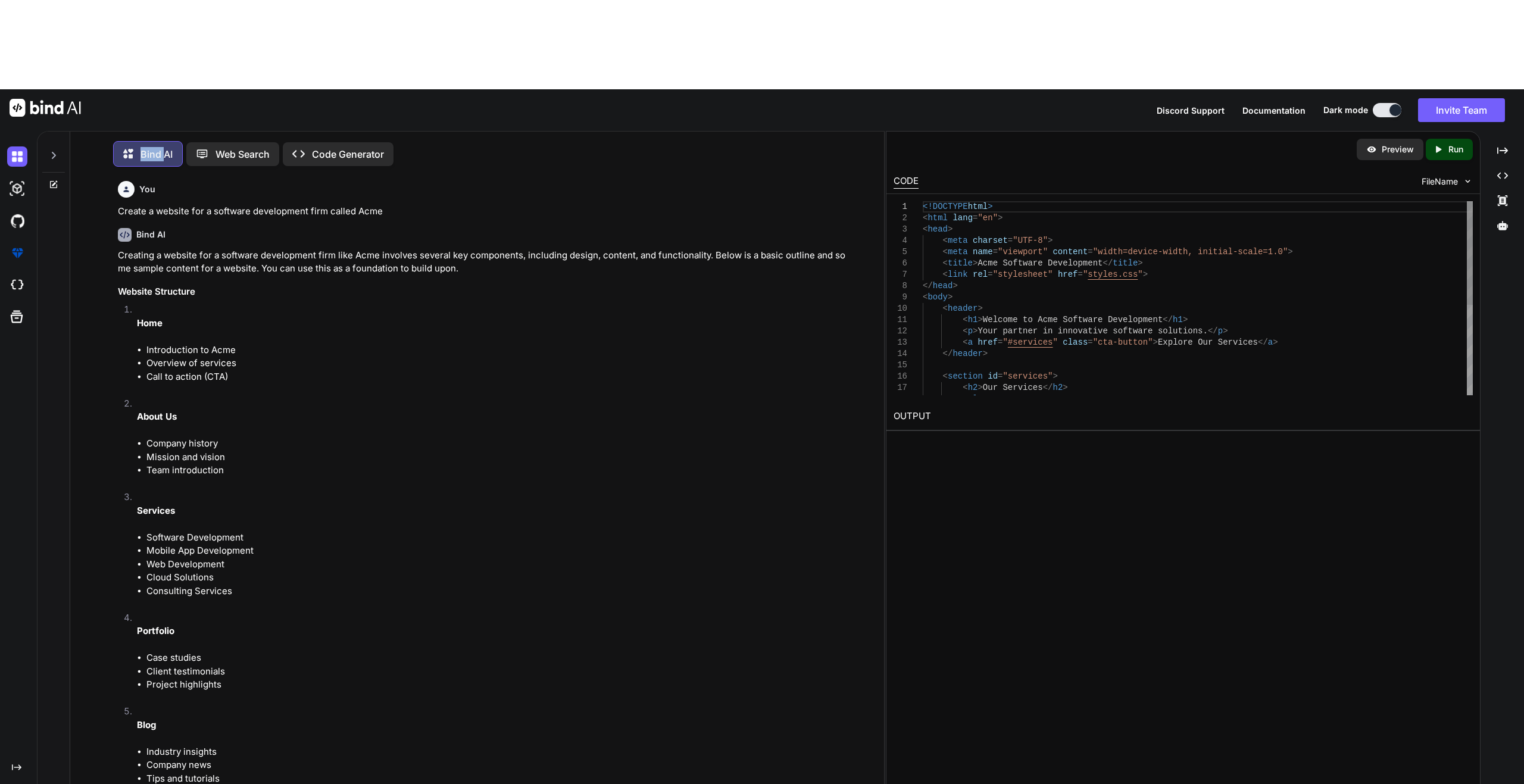
scroll to position [6, 0]
click at [336, 144] on p "Code Generator" at bounding box center [348, 151] width 72 height 14
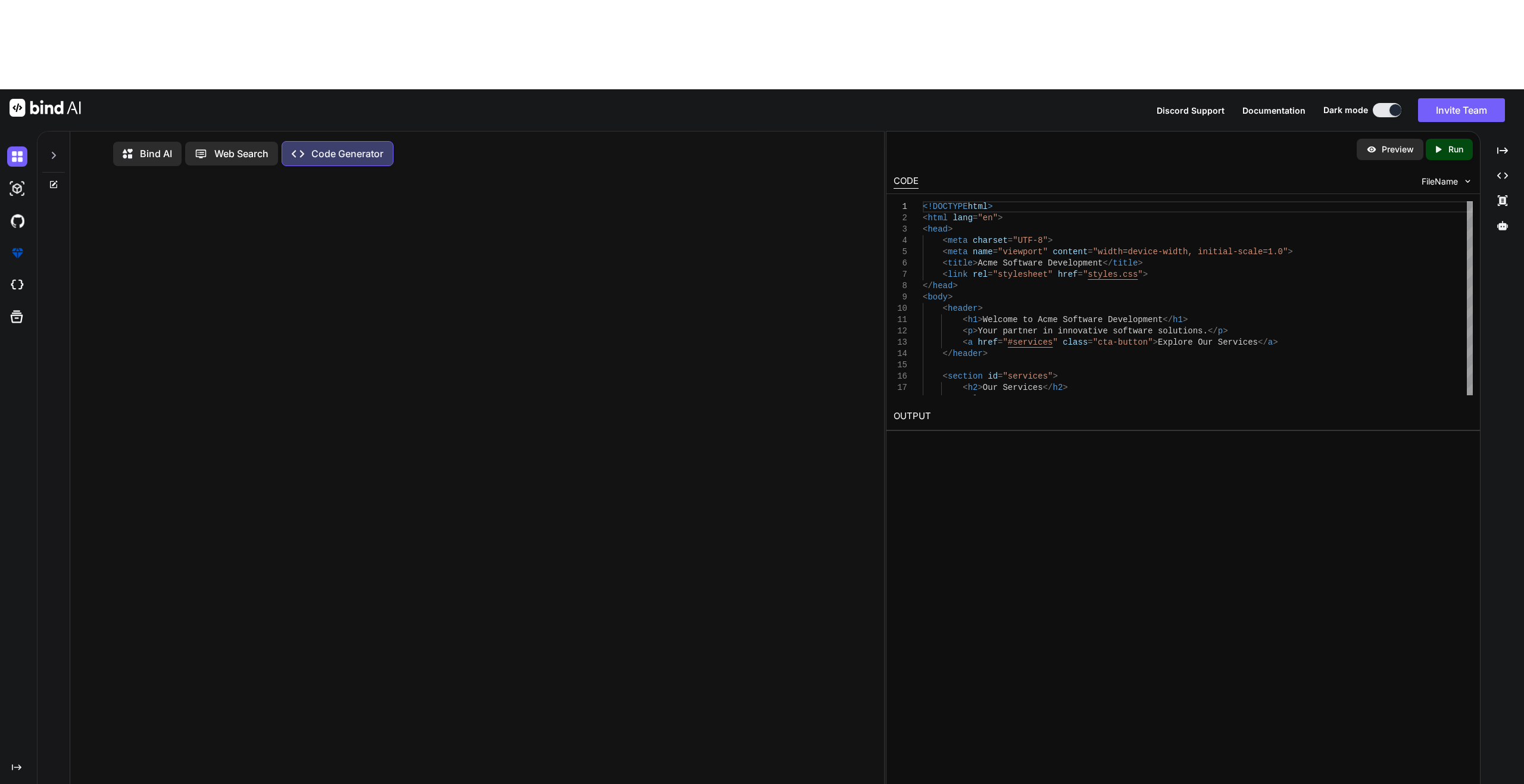
click at [131, 149] on icon at bounding box center [128, 153] width 10 height 10
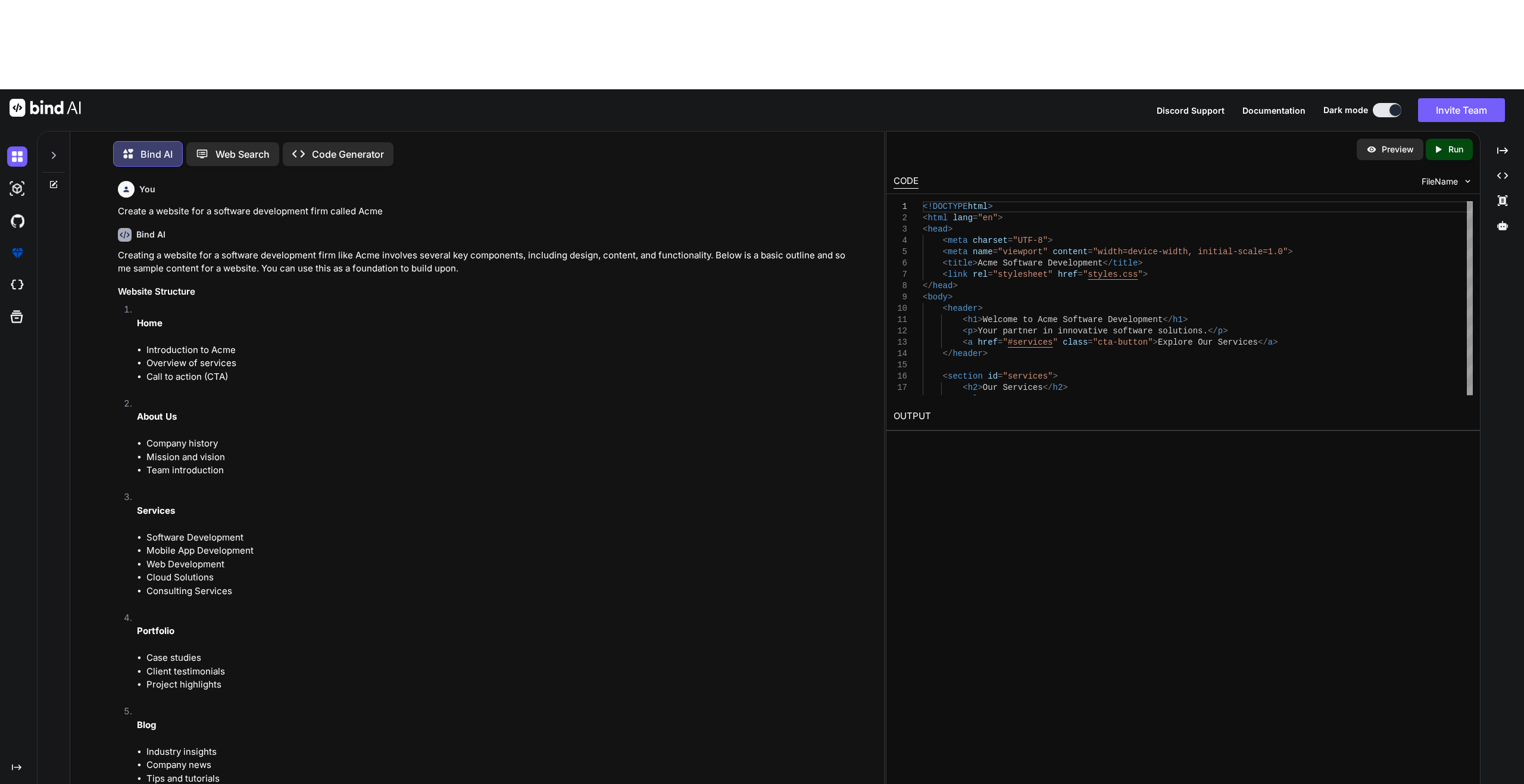
scroll to position [6, 0]
click at [711, 144] on img at bounding box center [1372, 149] width 11 height 11
click at [711, 138] on div "Preview" at bounding box center [1390, 149] width 67 height 22
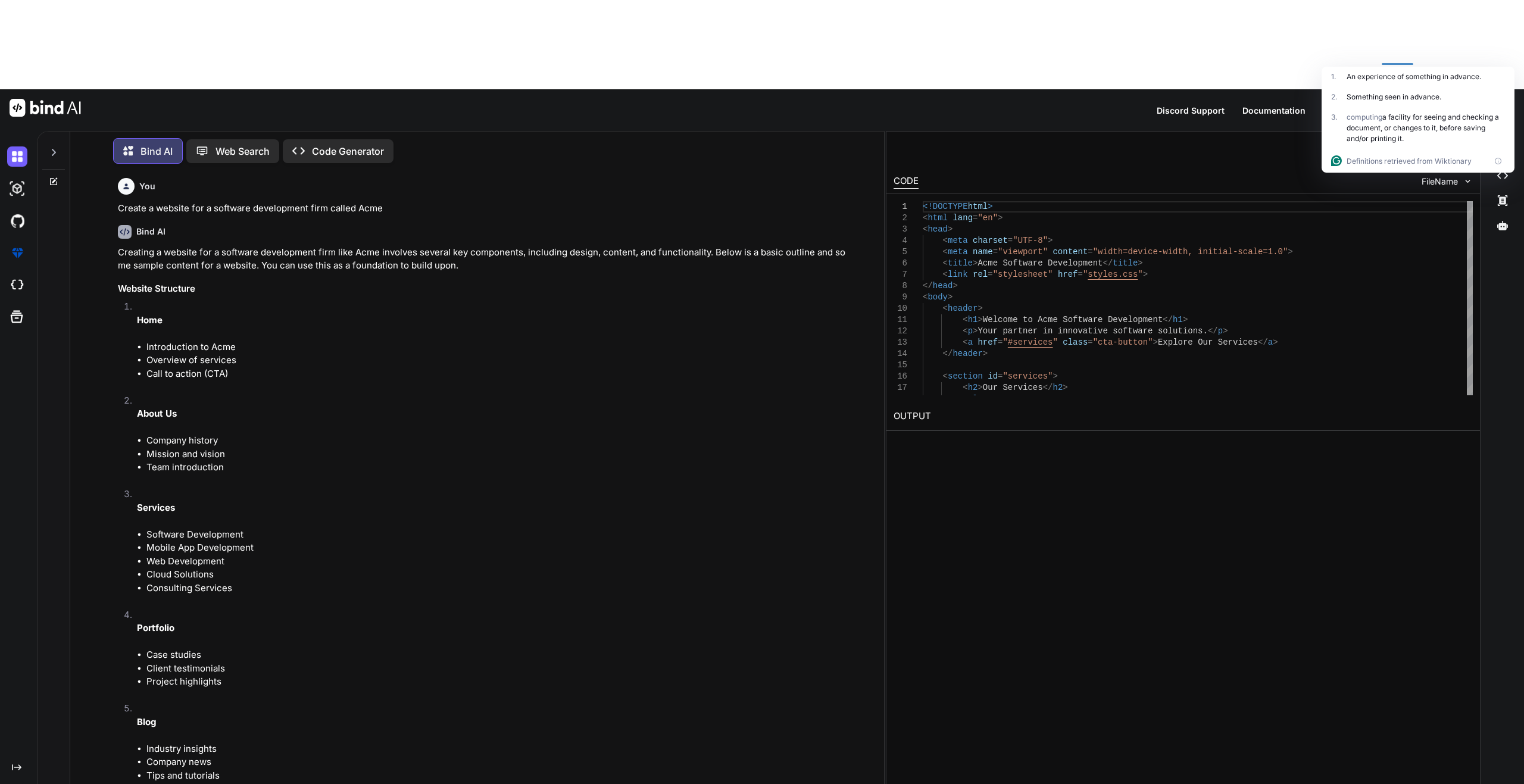
click at [711, 138] on div "Created with Pixso. Run" at bounding box center [1449, 149] width 47 height 22
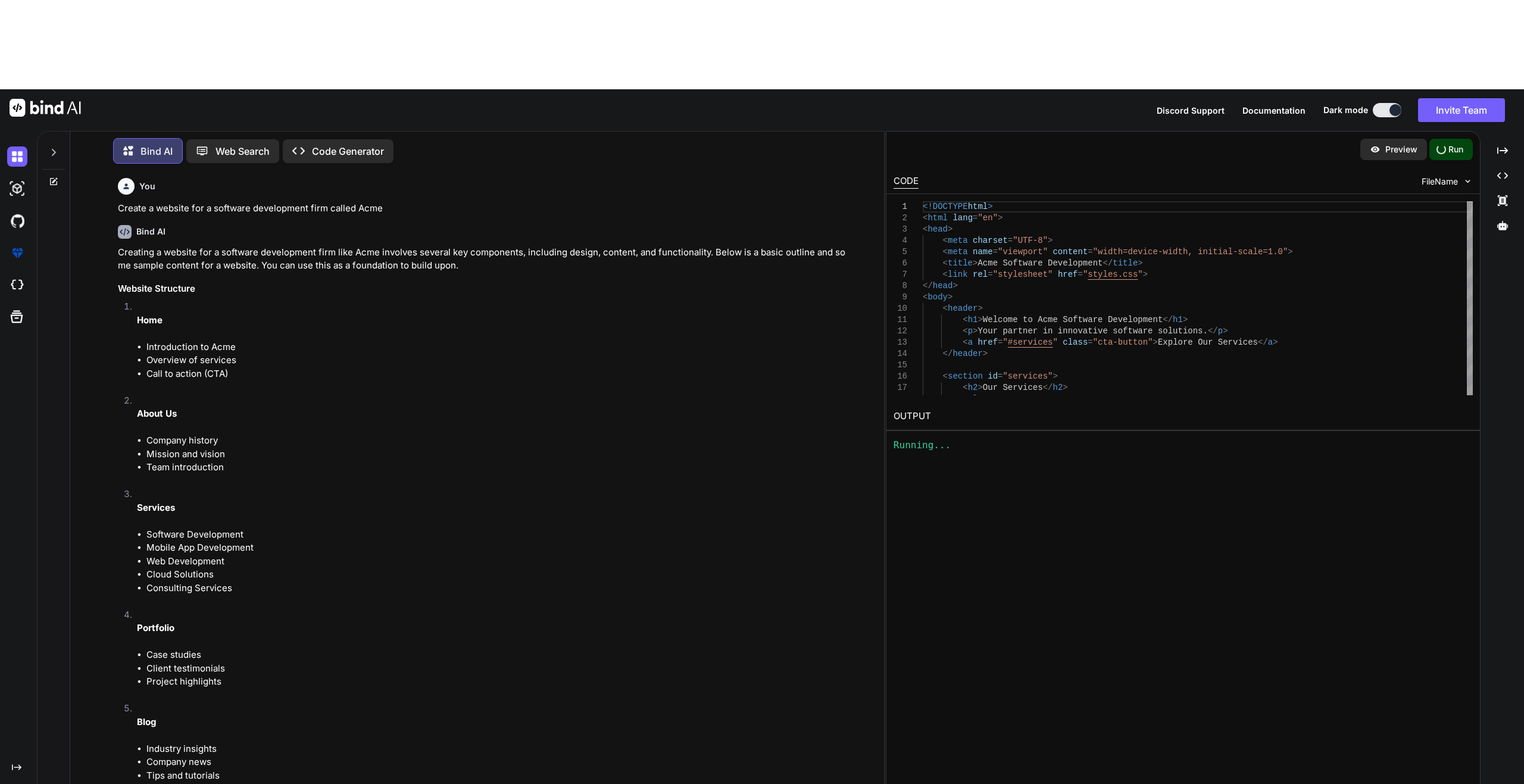
type textarea "x"
click at [711, 439] on link "[URL][DOMAIN_NAME]" at bounding box center [941, 444] width 96 height 11
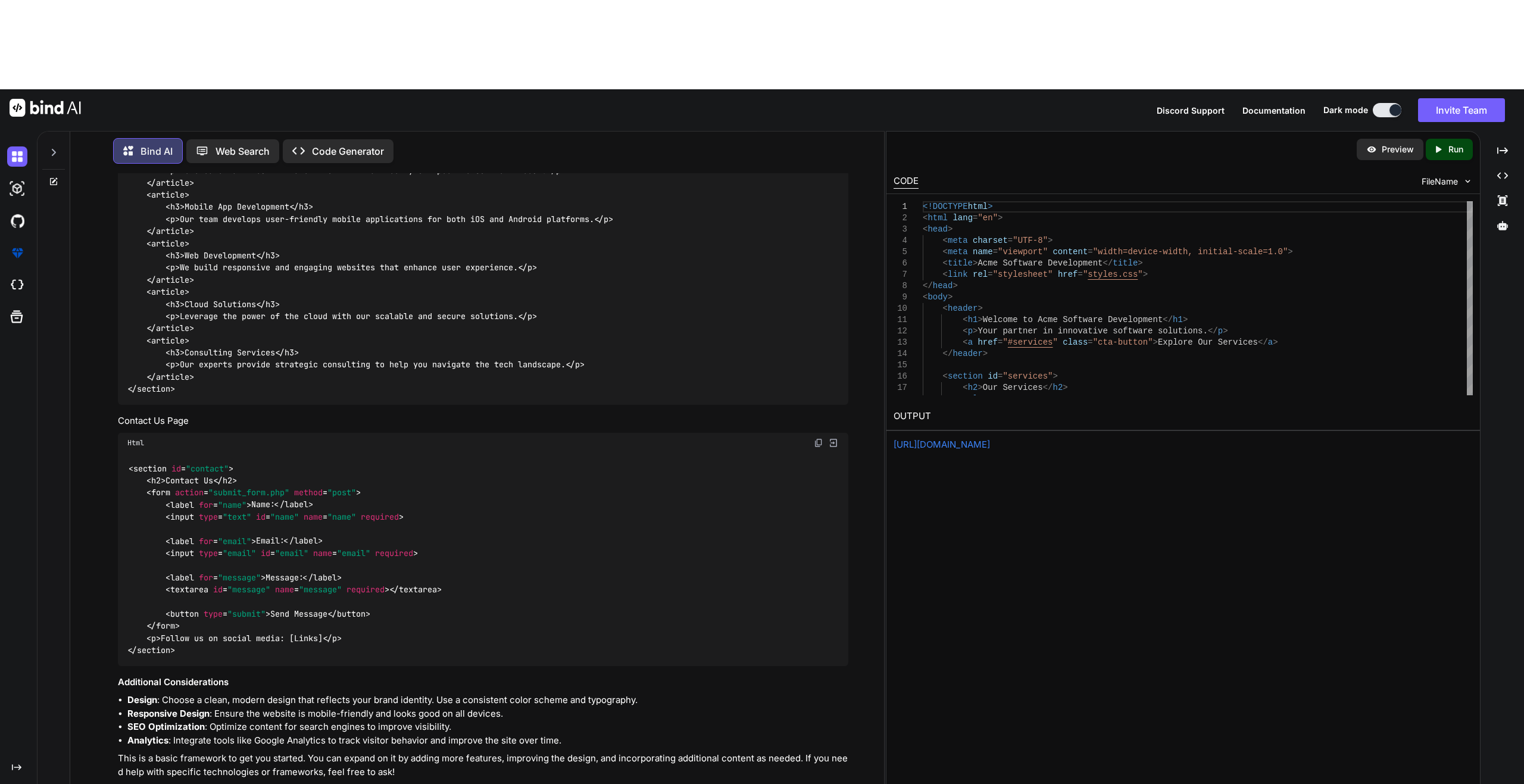
scroll to position [1493, 0]
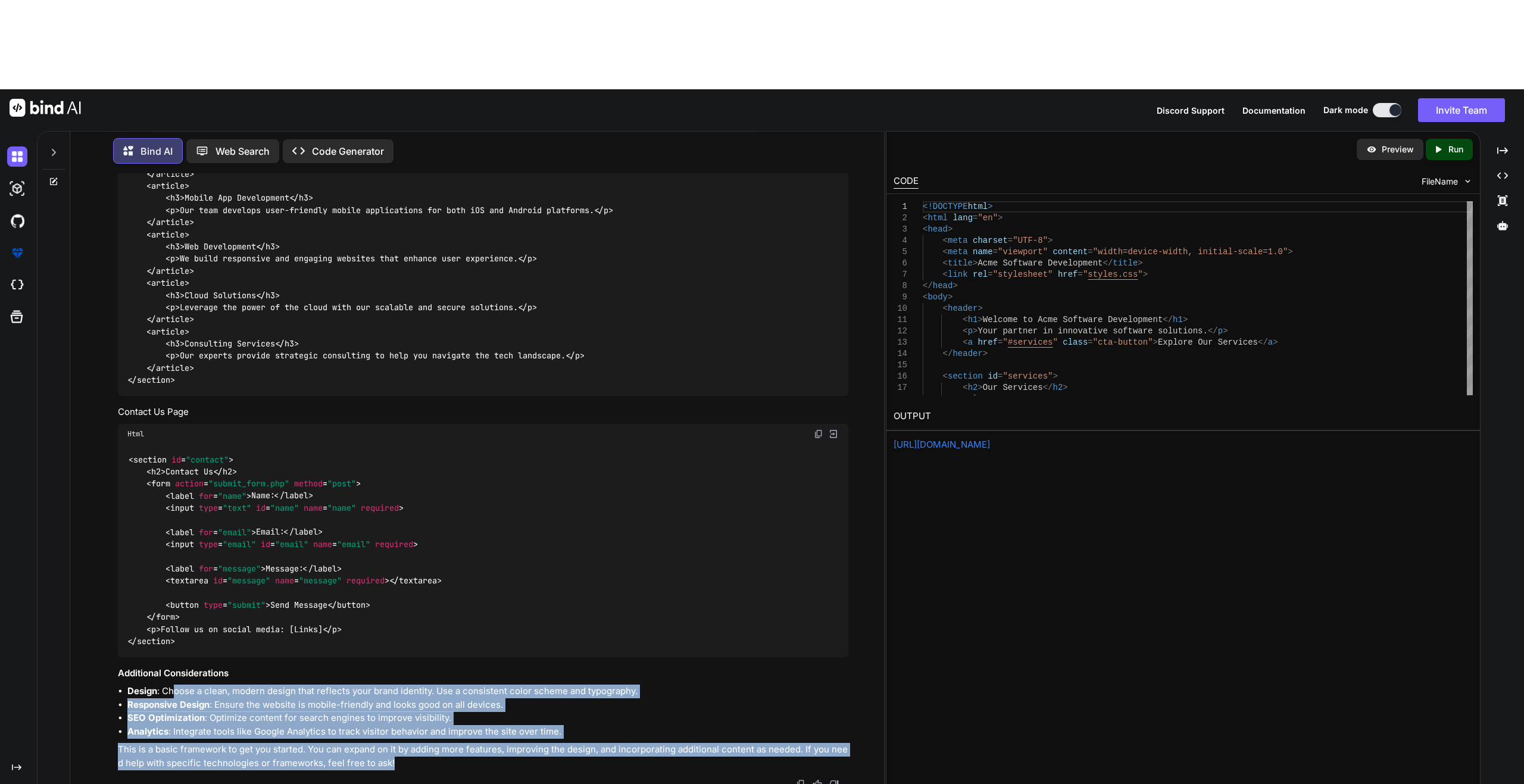
drag, startPoint x: 307, startPoint y: 629, endPoint x: 525, endPoint y: 676, distance: 223.0
click at [300, 711] on li "SEO Optimization : Optimize content for search engines to improve visibility." at bounding box center [488, 718] width 721 height 14
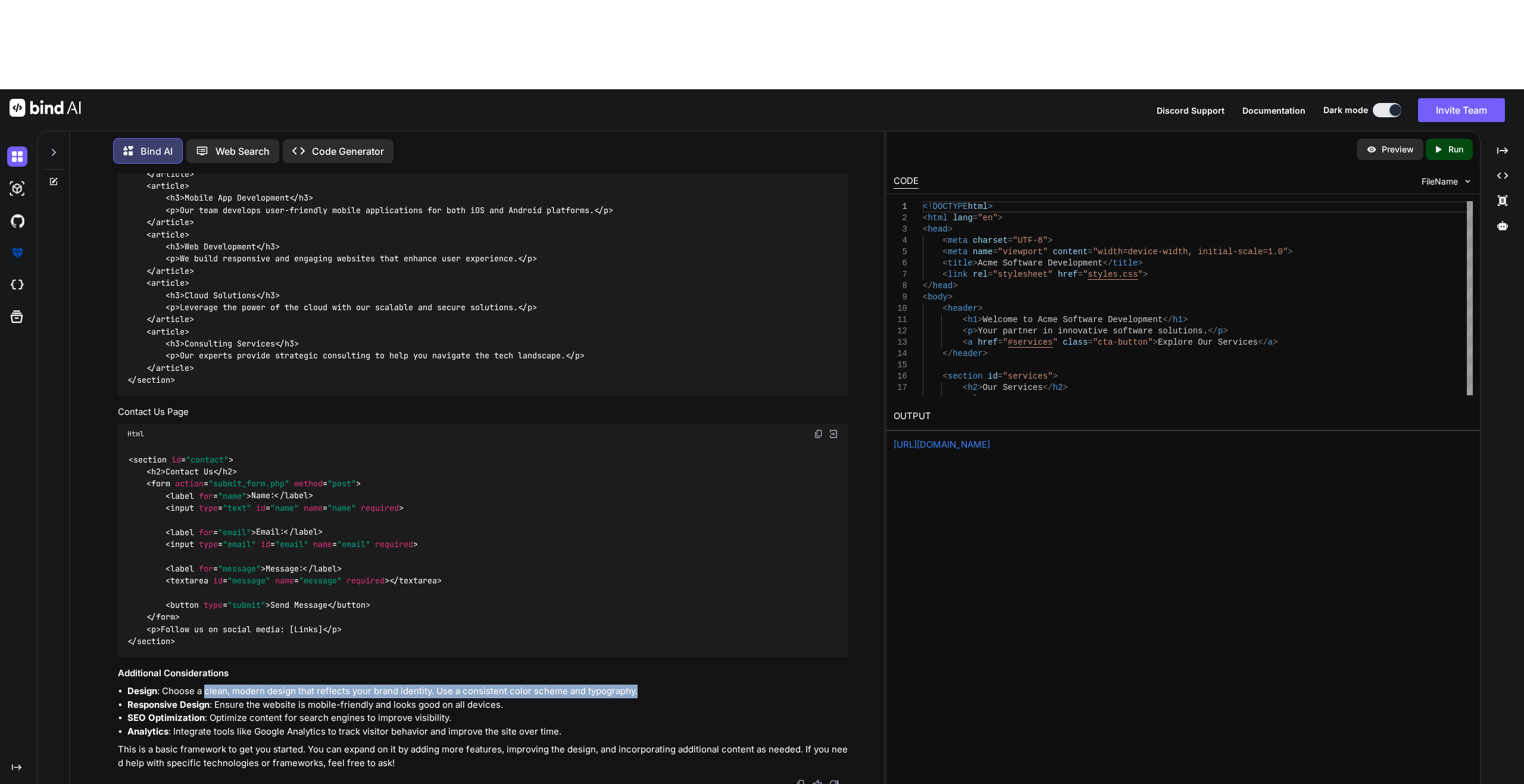
drag, startPoint x: 207, startPoint y: 599, endPoint x: 693, endPoint y: 607, distance: 486.1
click at [693, 684] on li "Design : Choose a clean, modern design that reflects your brand identity. Use a…" at bounding box center [488, 691] width 721 height 14
click at [694, 684] on li "Design : Choose a clean, modern design that reflects your brand identity. Use a…" at bounding box center [488, 691] width 721 height 14
click at [990, 439] on link "[URL][DOMAIN_NAME]" at bounding box center [941, 444] width 96 height 11
